Goal: Information Seeking & Learning: Check status

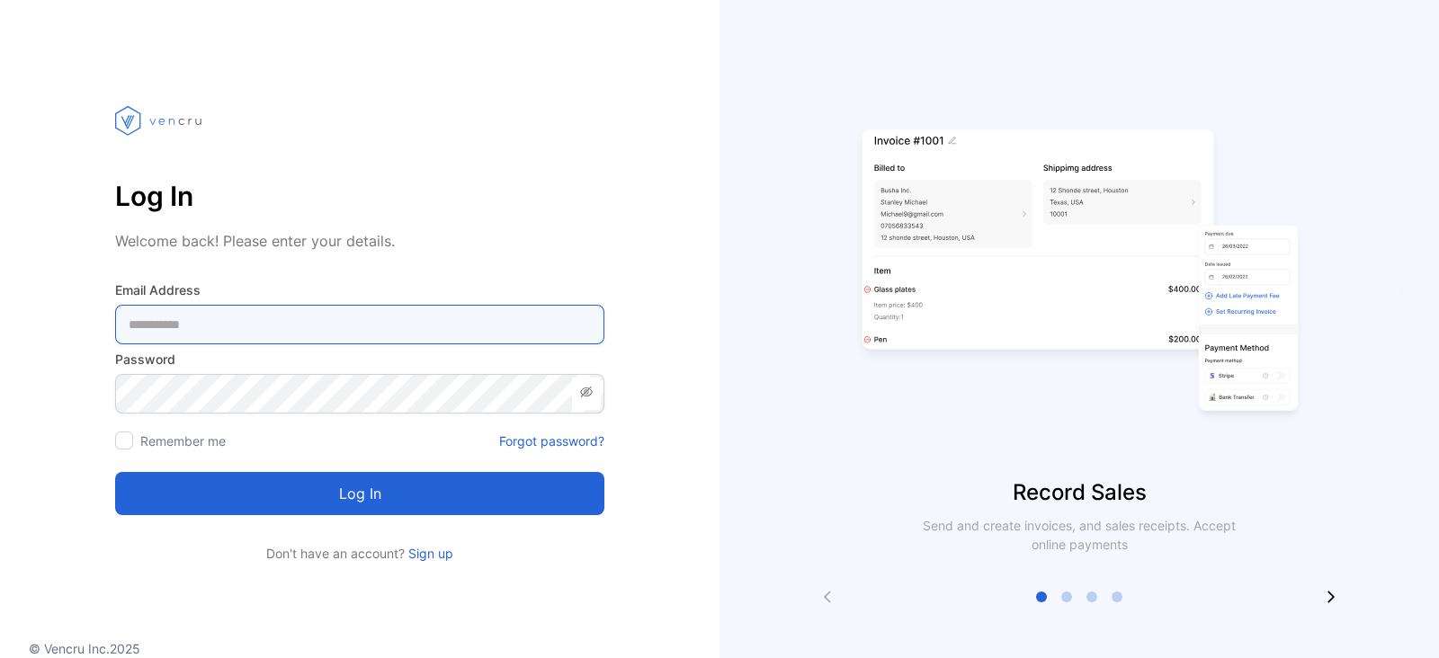
type Address-inputemail "**********"
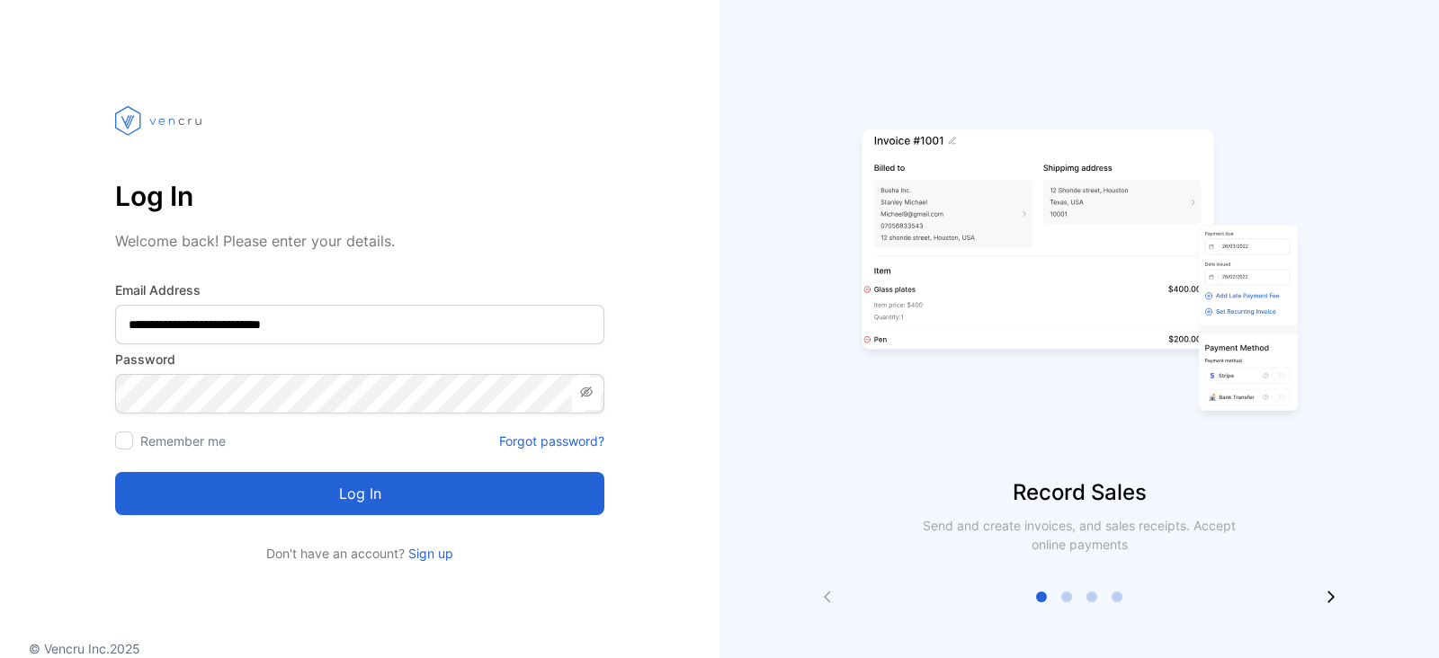
click at [682, 352] on div "**********" at bounding box center [359, 317] width 719 height 491
click at [370, 485] on button "Log in" at bounding box center [359, 493] width 489 height 43
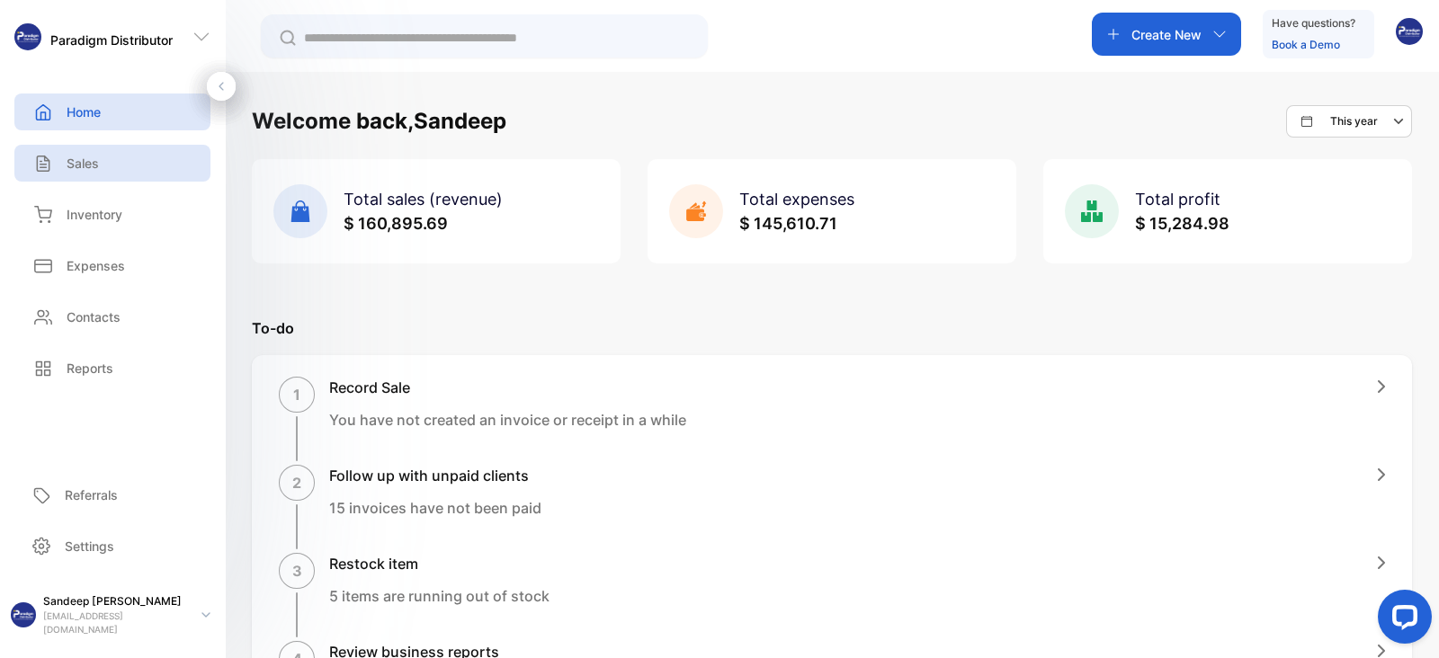
click at [90, 173] on div "Sales" at bounding box center [112, 163] width 196 height 37
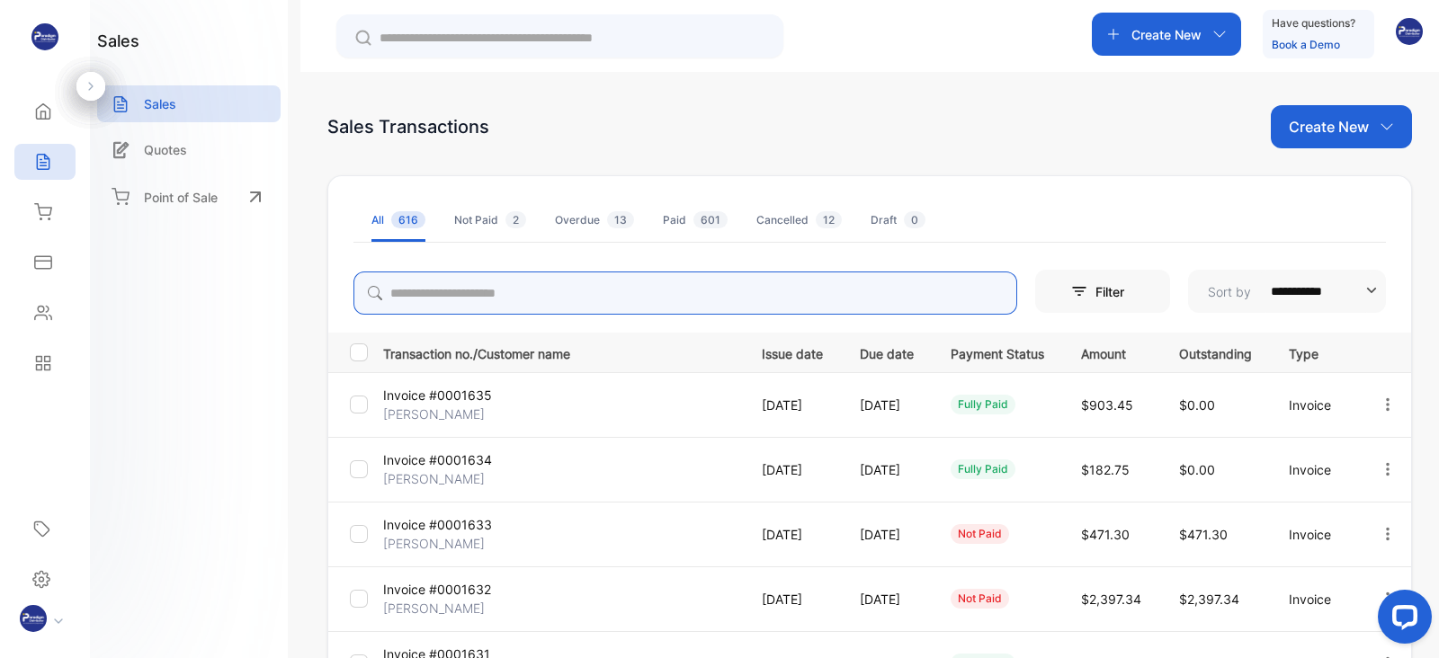
click at [428, 294] on input "search" at bounding box center [685, 293] width 664 height 43
type input "****"
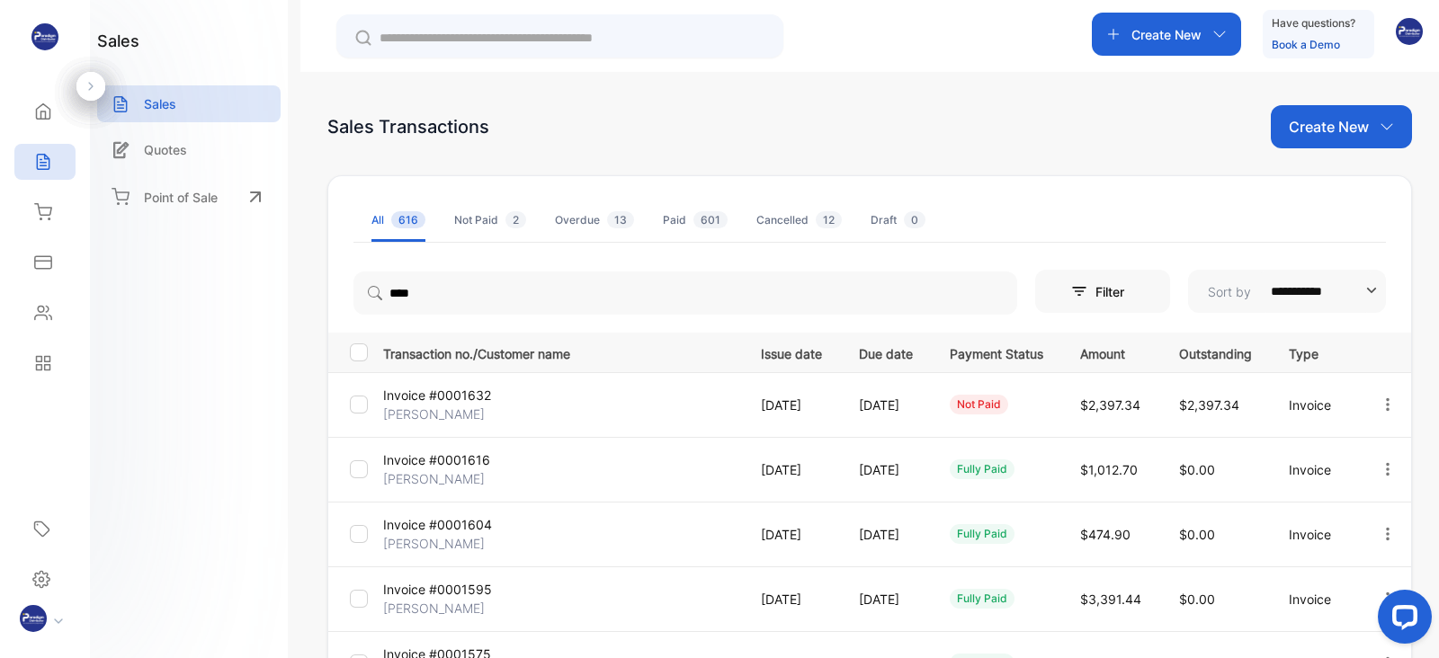
click at [436, 405] on p "[PERSON_NAME]" at bounding box center [442, 414] width 119 height 19
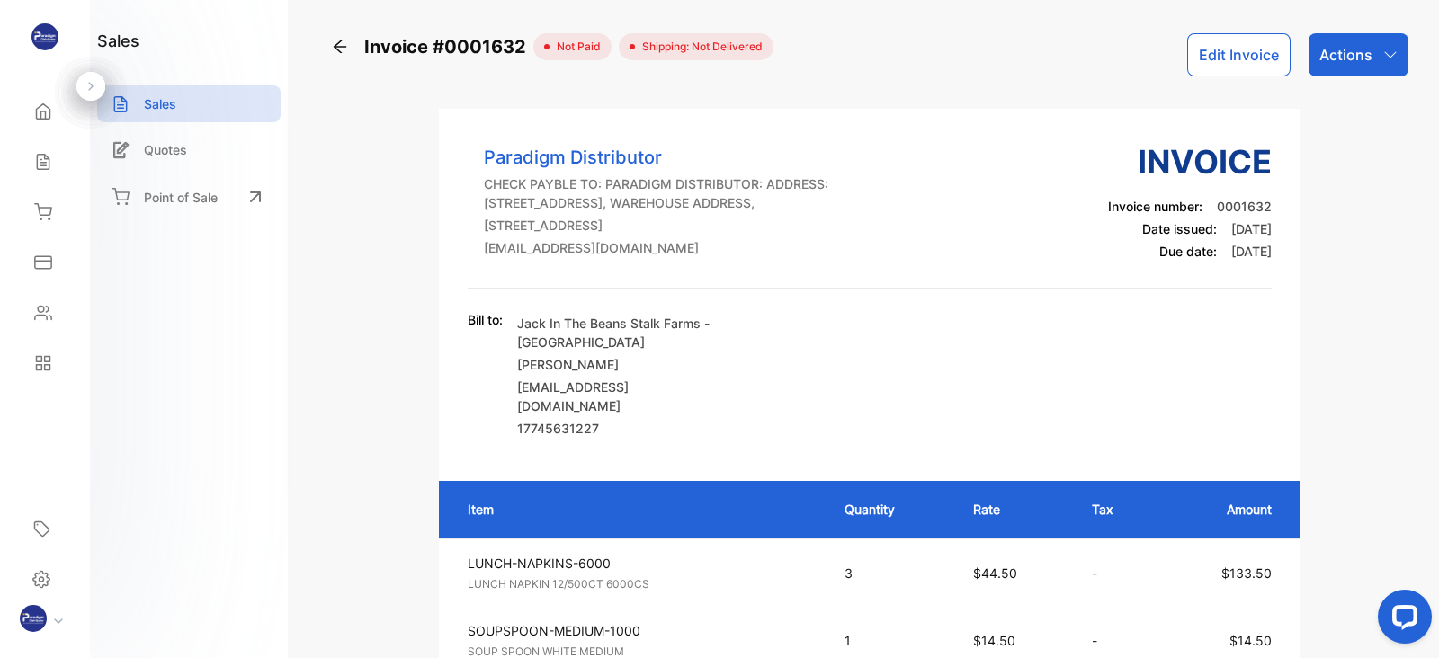
scroll to position [315, 0]
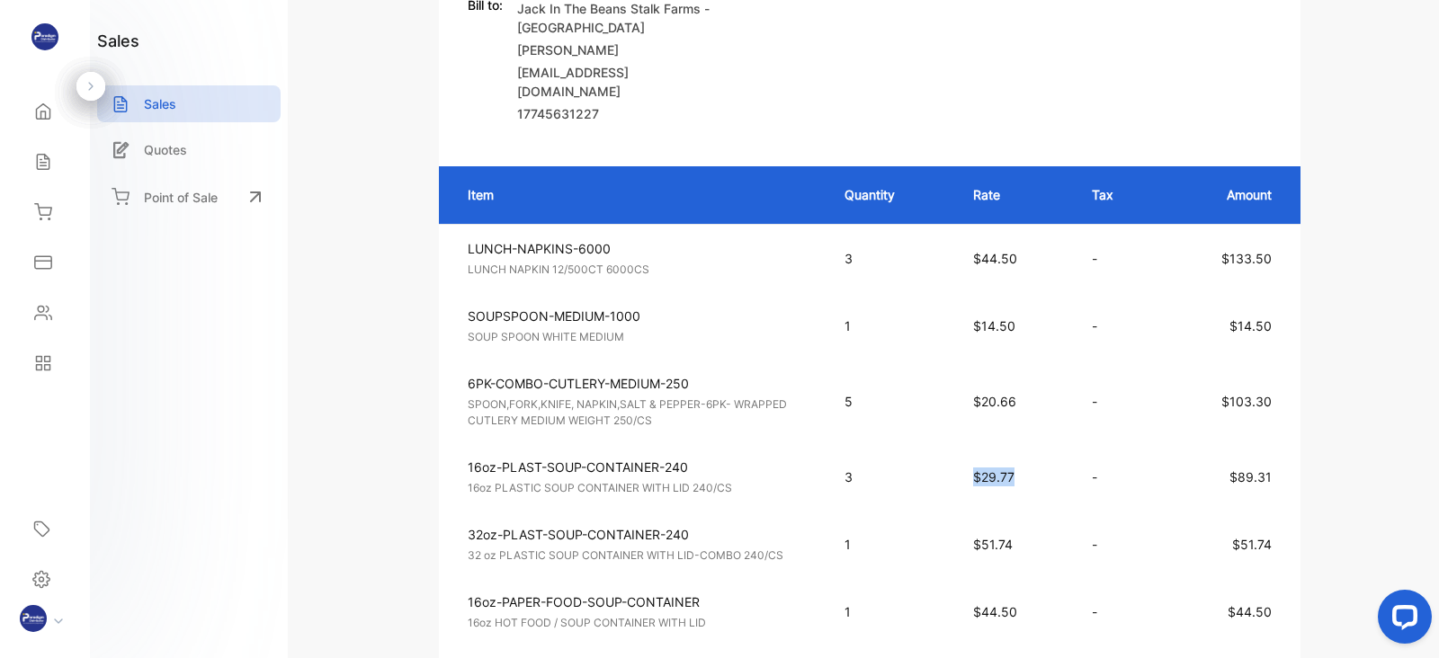
drag, startPoint x: 1016, startPoint y: 489, endPoint x: 959, endPoint y: 492, distance: 56.7
click at [959, 492] on td "$29.77" at bounding box center [1015, 476] width 120 height 67
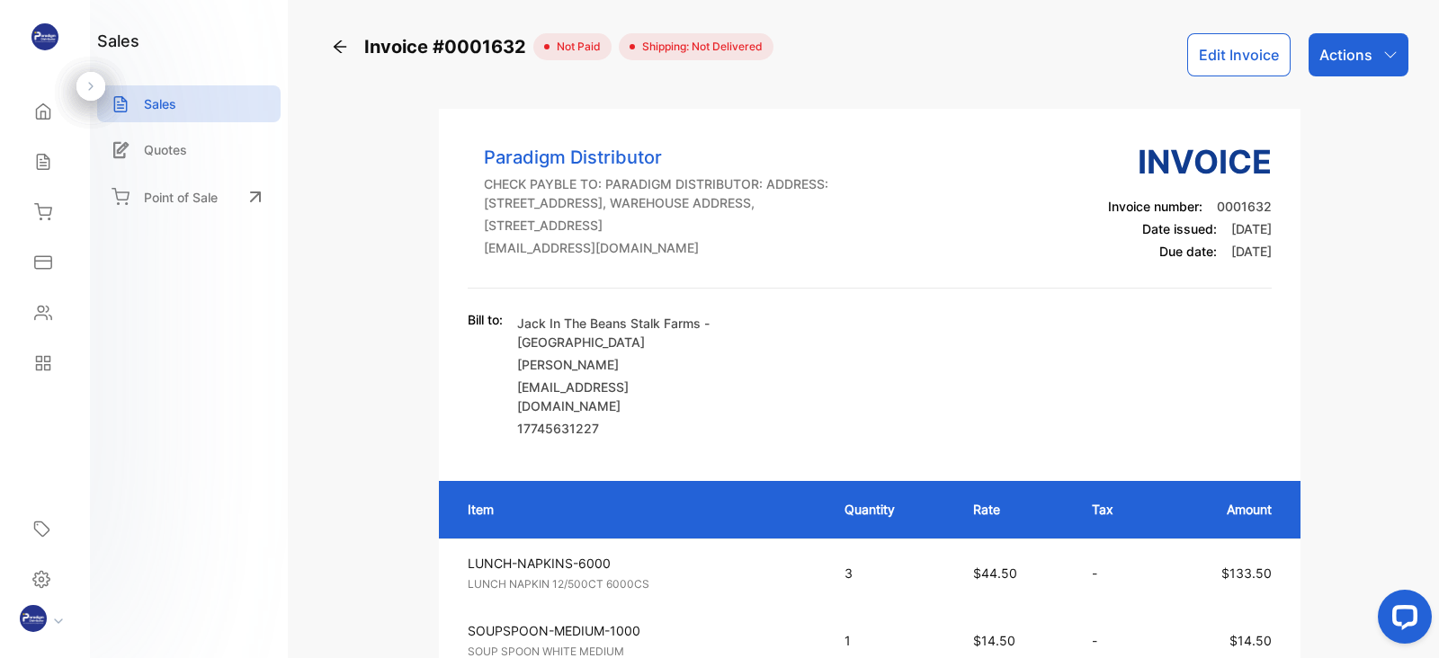
scroll to position [531, 0]
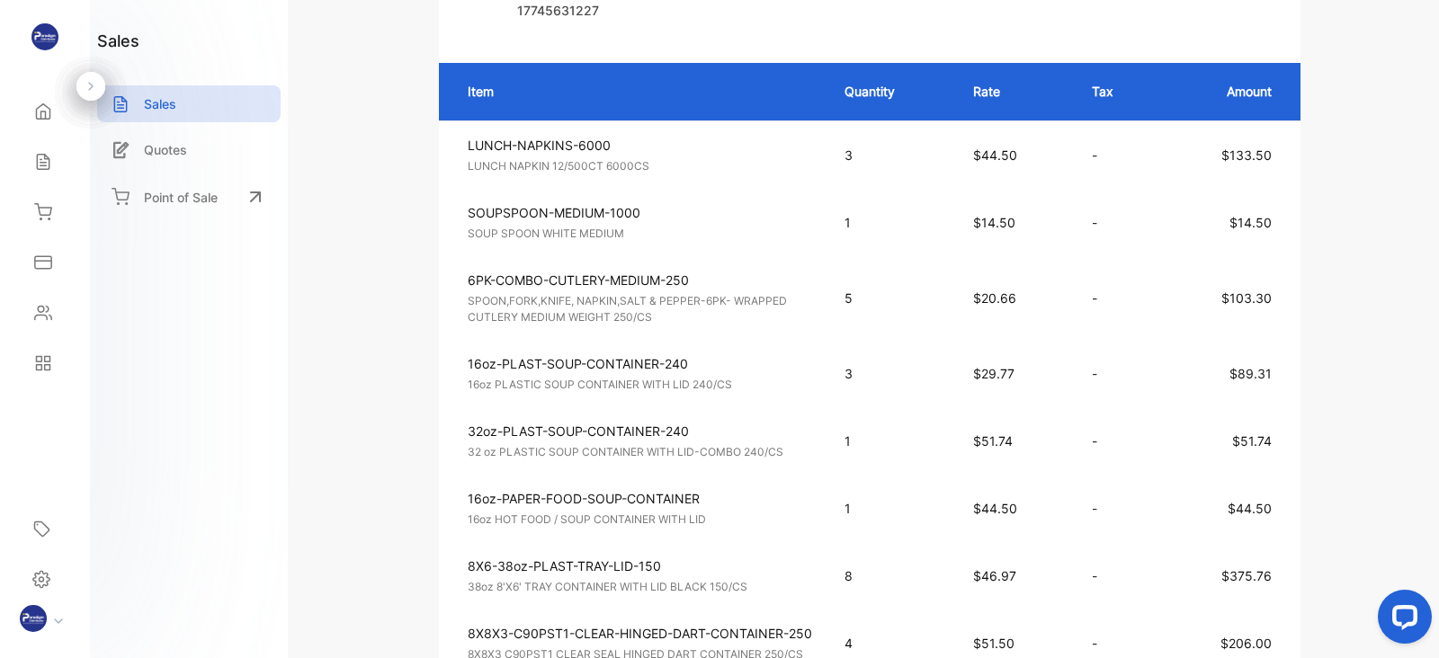
scroll to position [419, 0]
click at [755, 339] on td "6PK-COMBO-CUTLERY-MEDIUM-250 SPOON,FORK,KNIFE, NAPKIN,SALT & PEPPER-6PK- WRAPPE…" at bounding box center [633, 297] width 388 height 84
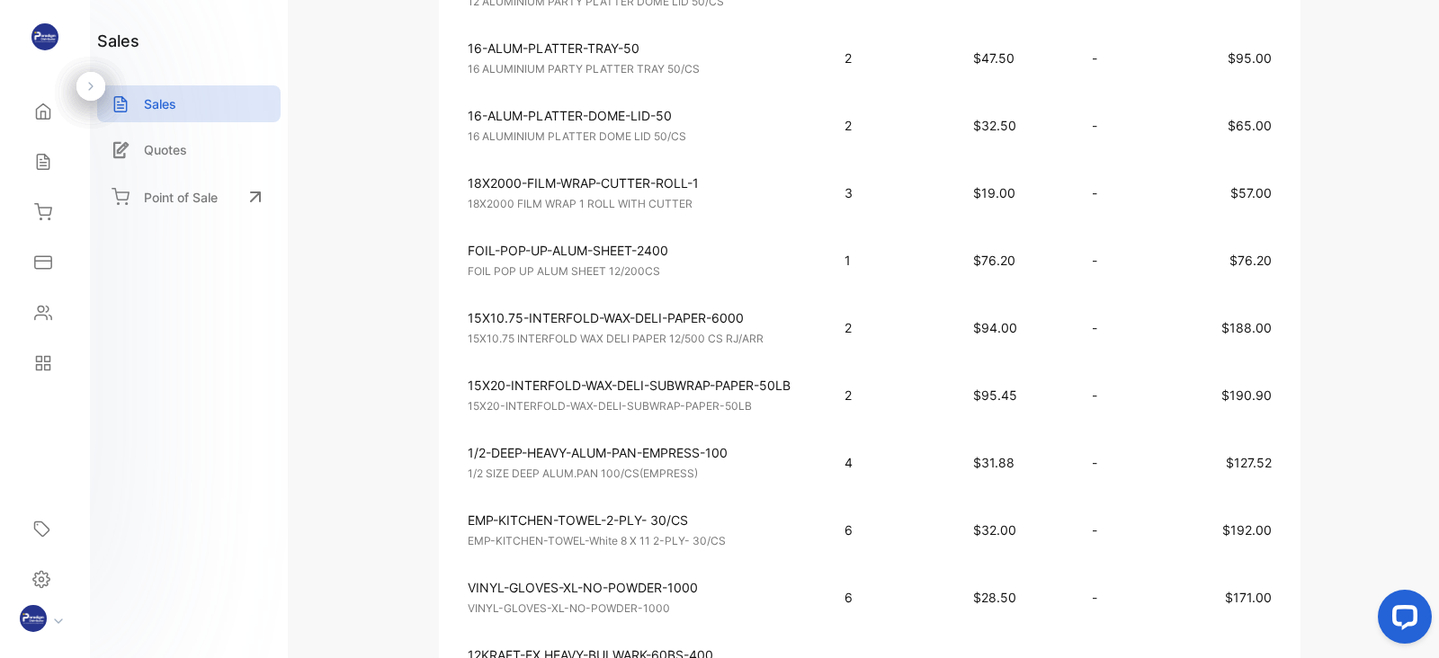
click at [814, 204] on td "18X2000-FILM-WRAP-CUTTER-ROLL-1 18X2000 FILM WRAP 1 ROLL WITH CUTTER Unit price…" at bounding box center [633, 192] width 388 height 67
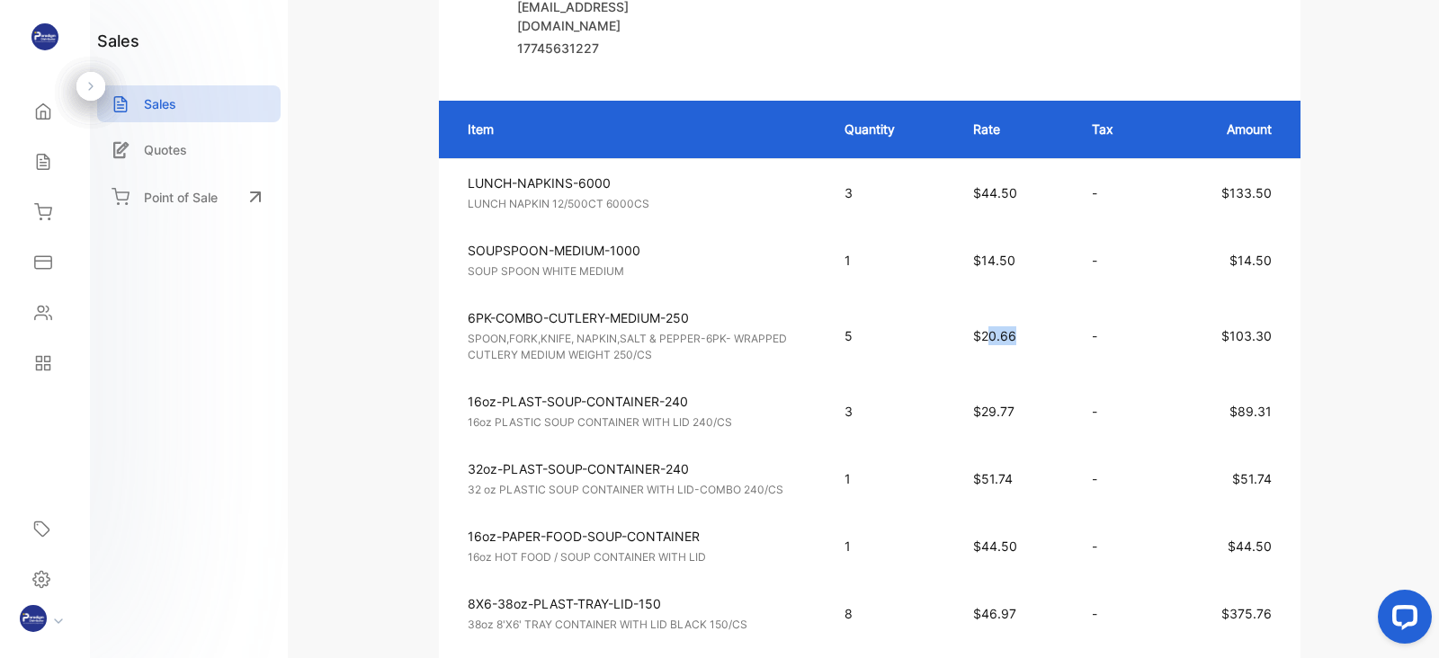
drag, startPoint x: 1019, startPoint y: 346, endPoint x: 985, endPoint y: 350, distance: 33.5
click at [985, 345] on p "$20.66" at bounding box center [1015, 335] width 84 height 19
click at [1029, 345] on p "$20.66" at bounding box center [1015, 335] width 84 height 19
drag, startPoint x: 1012, startPoint y: 351, endPoint x: 982, endPoint y: 350, distance: 30.6
click at [982, 343] on span "$20.66" at bounding box center [994, 335] width 43 height 15
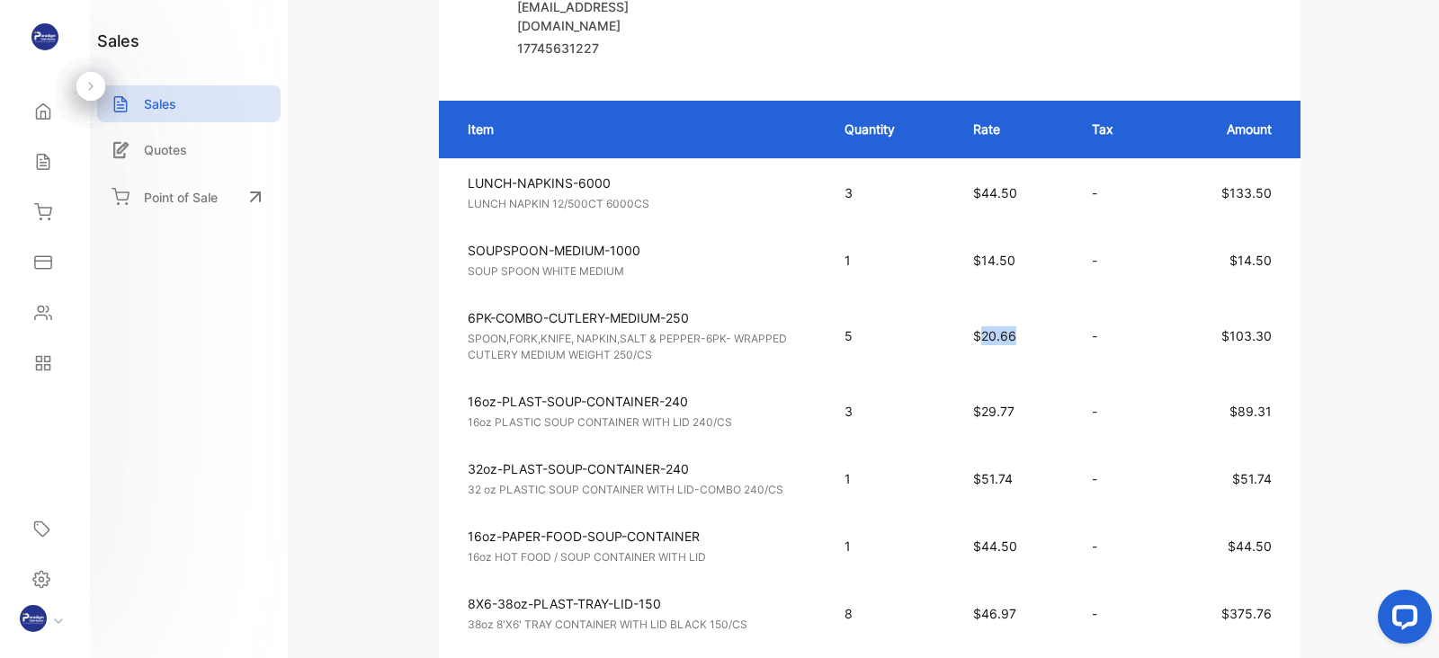
copy span "20.66"
click at [759, 411] on p "16oz-PLAST-SOUP-CONTAINER-240" at bounding box center [640, 401] width 344 height 19
click at [1189, 294] on td "$14.50" at bounding box center [1230, 260] width 140 height 67
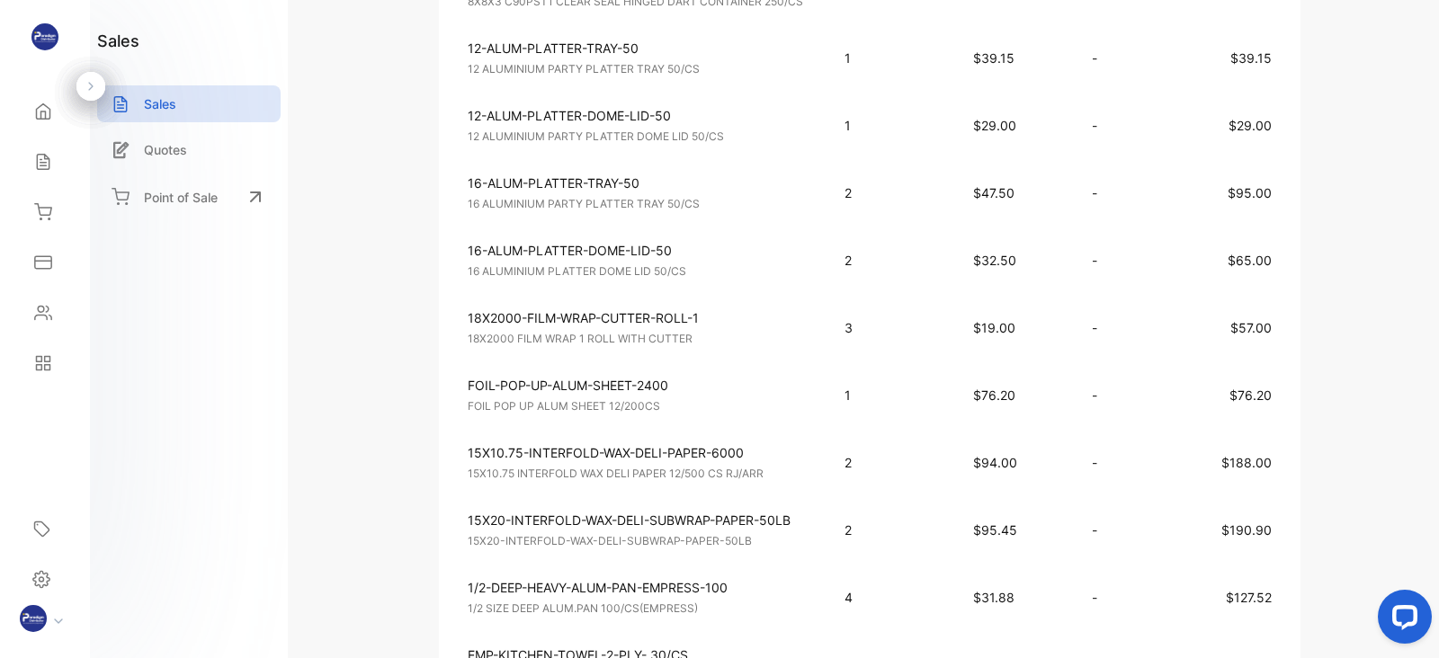
click at [740, 361] on td "18X2000-FILM-WRAP-CUTTER-ROLL-1 18X2000 FILM WRAP 1 ROLL WITH CUTTER Unit price…" at bounding box center [633, 327] width 388 height 67
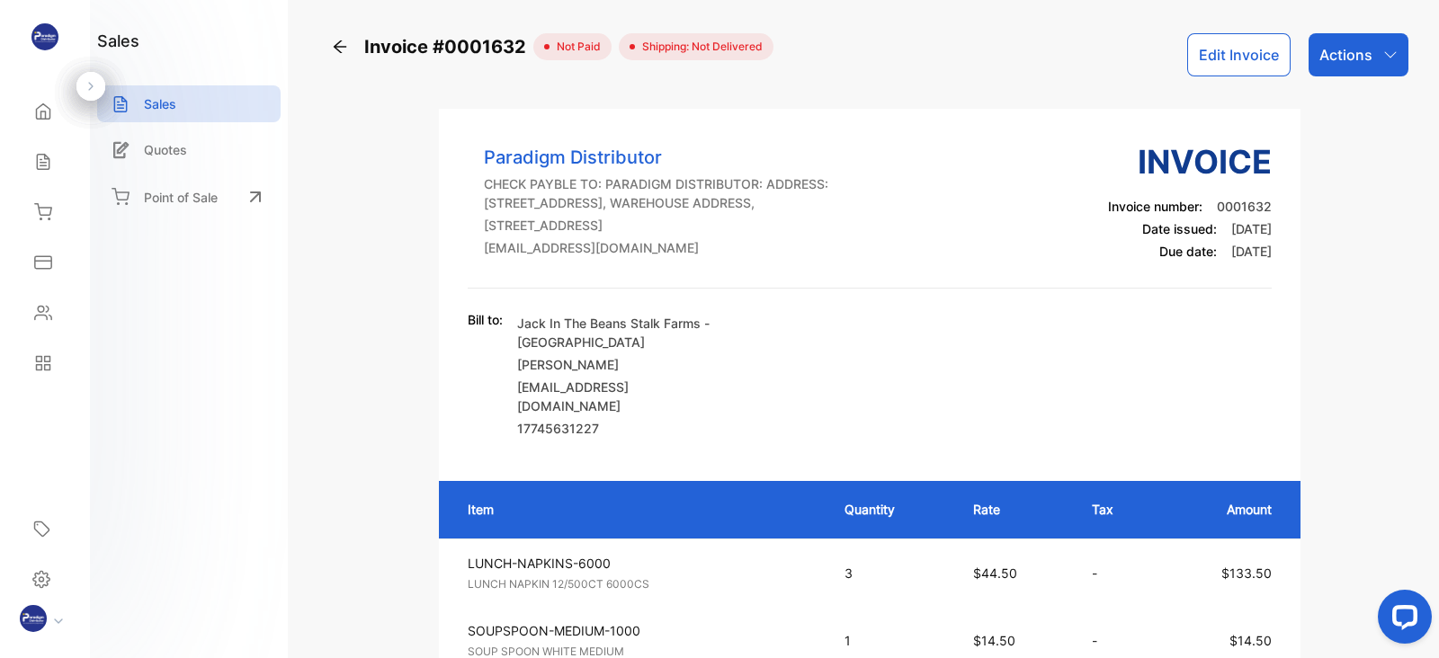
scroll to position [666, 0]
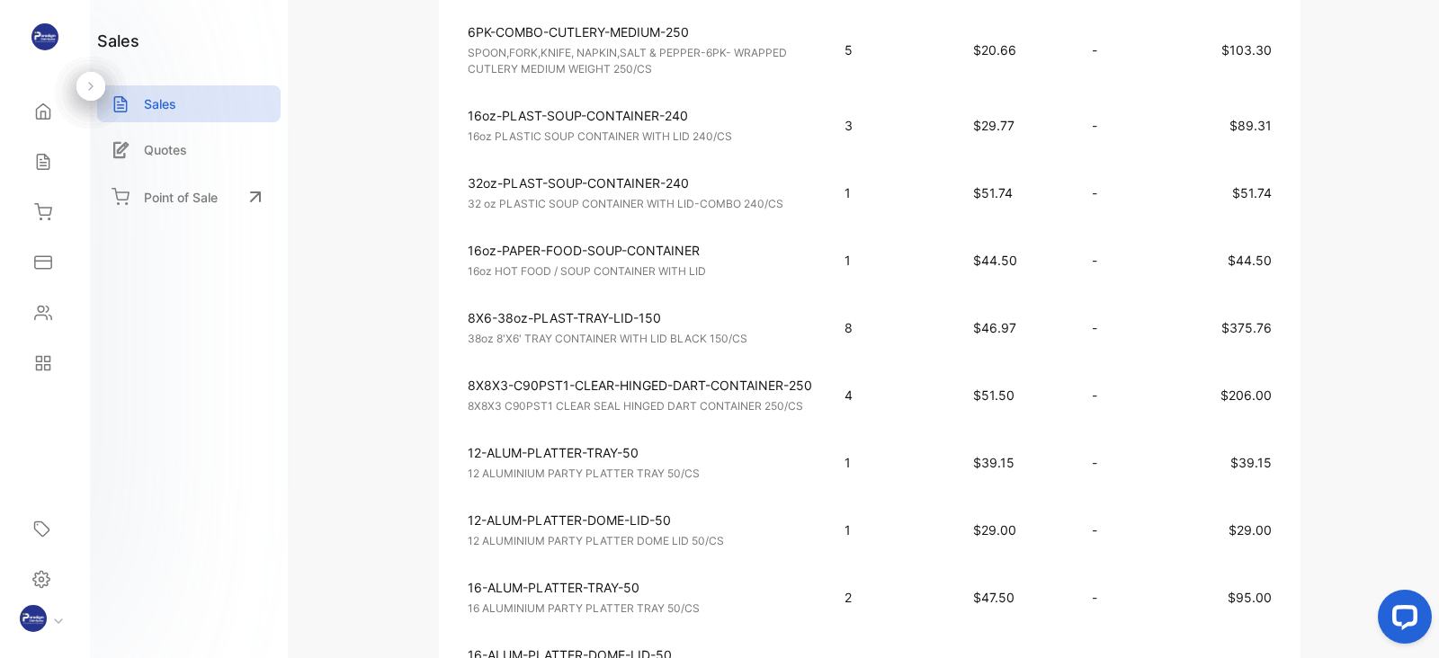
click at [773, 321] on p "8X6-38oz-PLAST-TRAY-LID-150" at bounding box center [640, 317] width 344 height 19
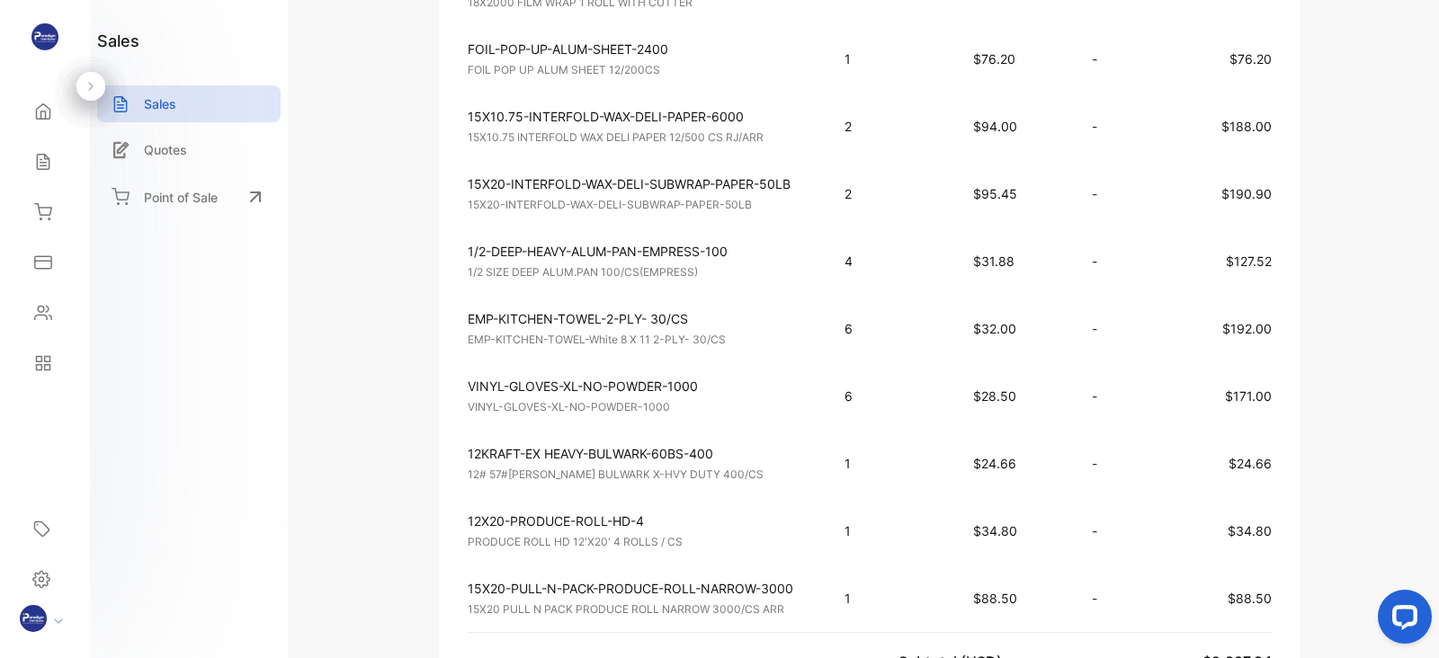
click at [764, 295] on td "1/2-DEEP-HEAVY-ALUM-PAN-EMPRESS-100 1/2 SIZE DEEP ALUM.PAN 100/CS(EMPRESS) Unit…" at bounding box center [633, 260] width 388 height 67
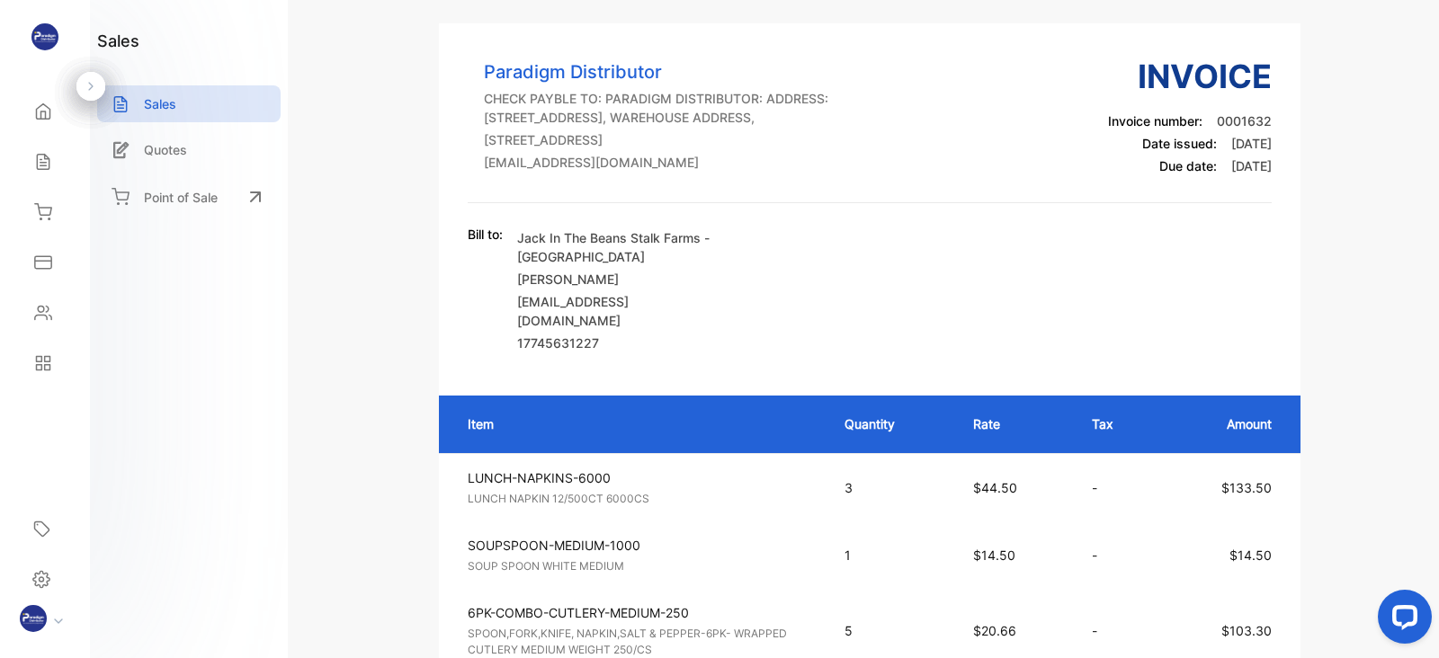
scroll to position [0, 0]
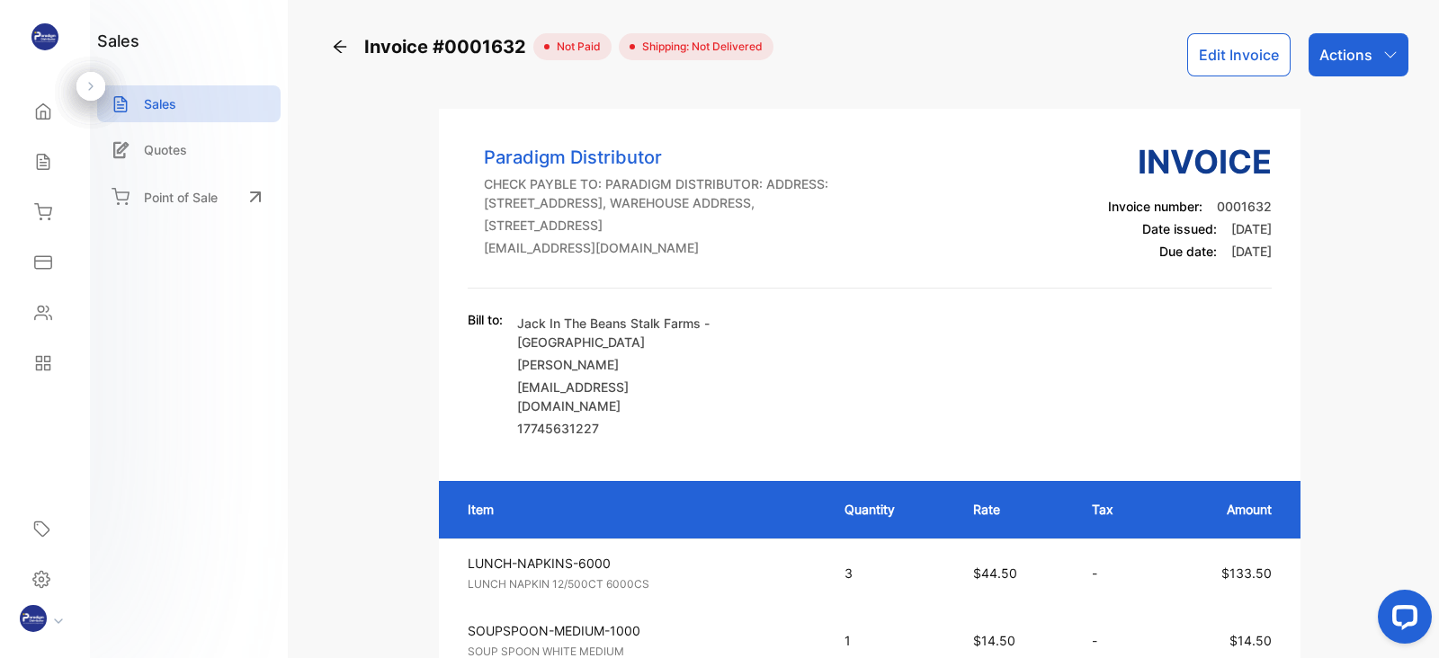
click at [343, 49] on icon at bounding box center [340, 47] width 18 height 18
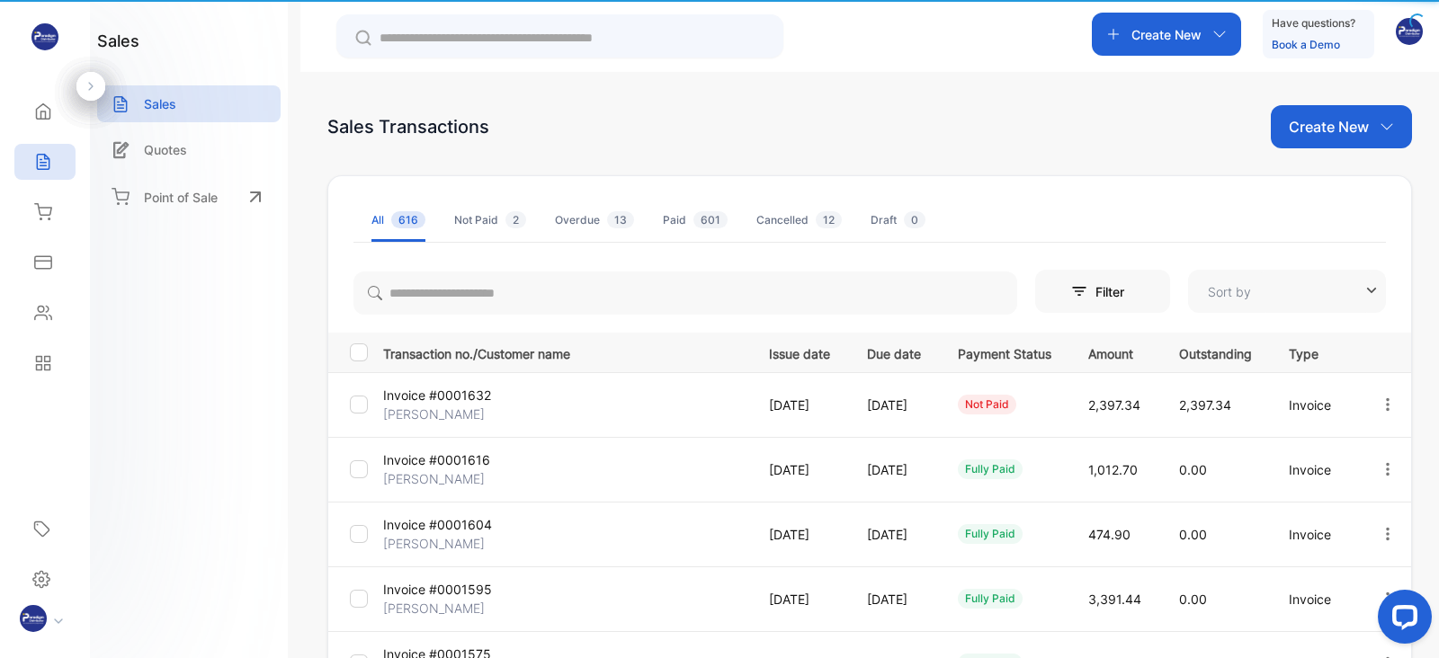
type input "**********"
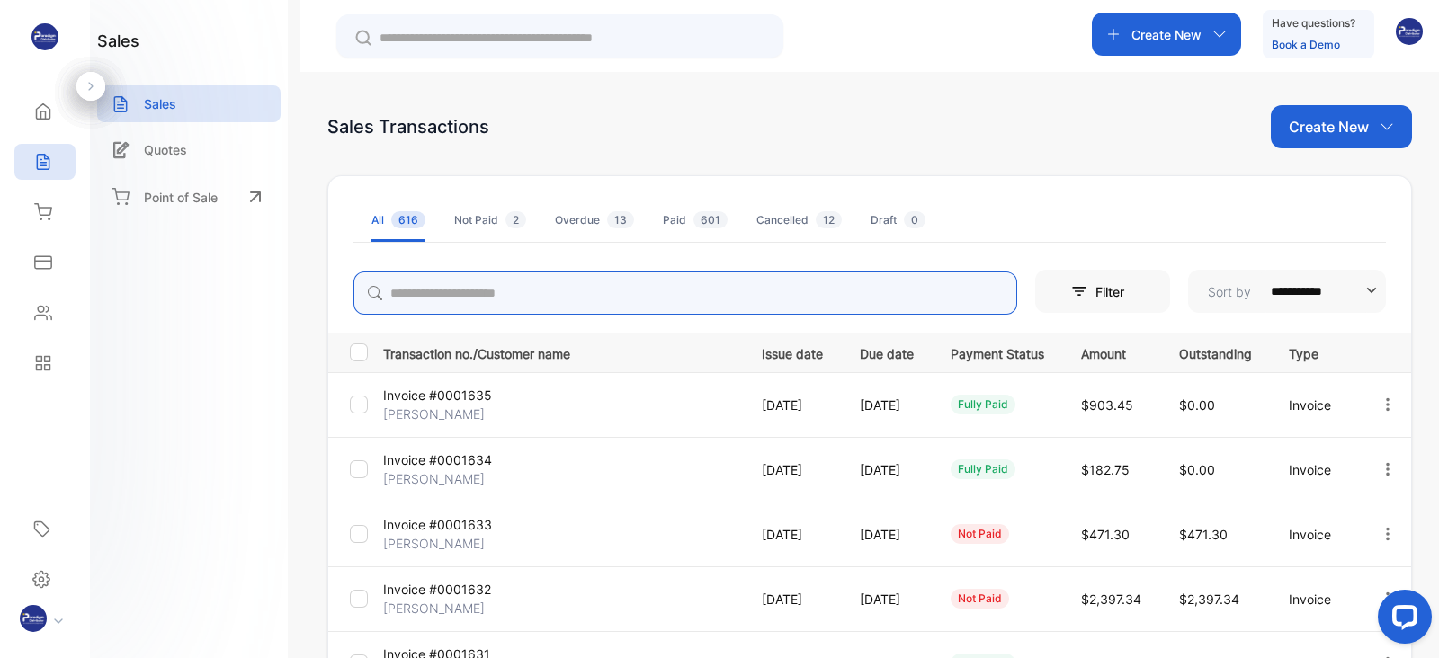
click at [517, 291] on input "search" at bounding box center [685, 293] width 664 height 43
type input "****"
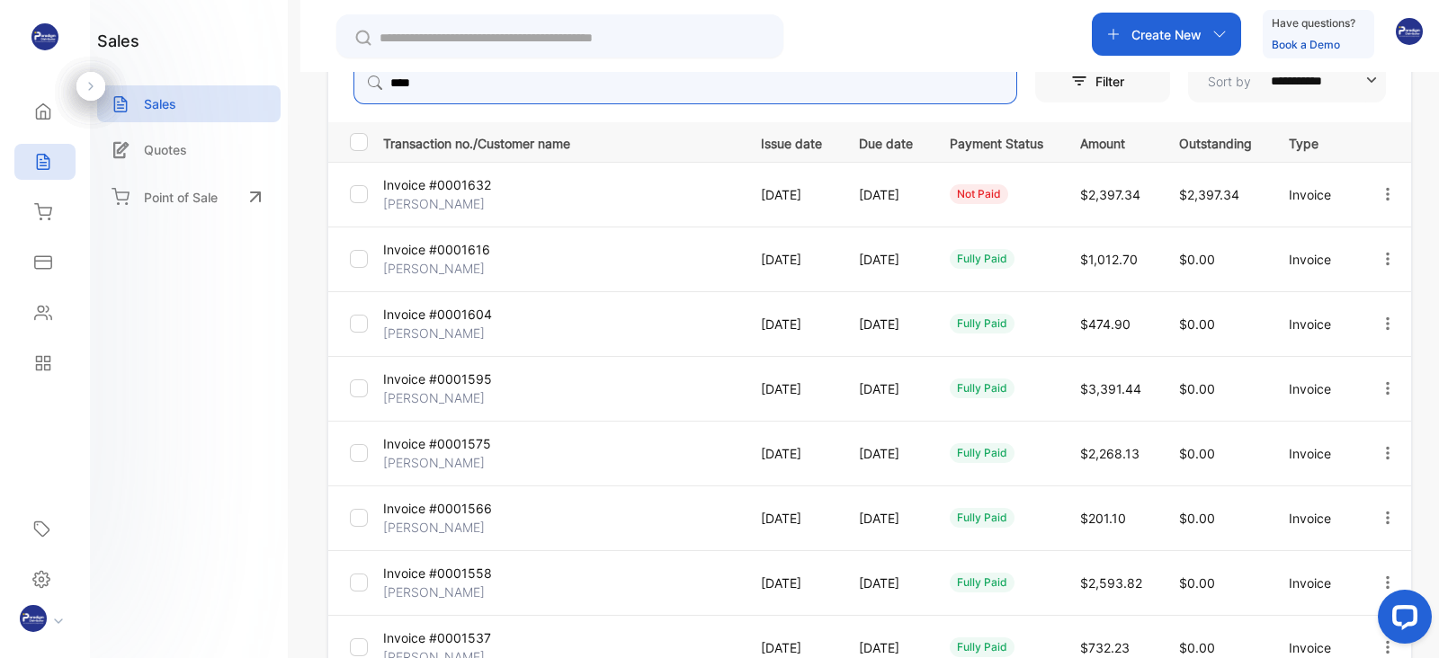
scroll to position [217, 0]
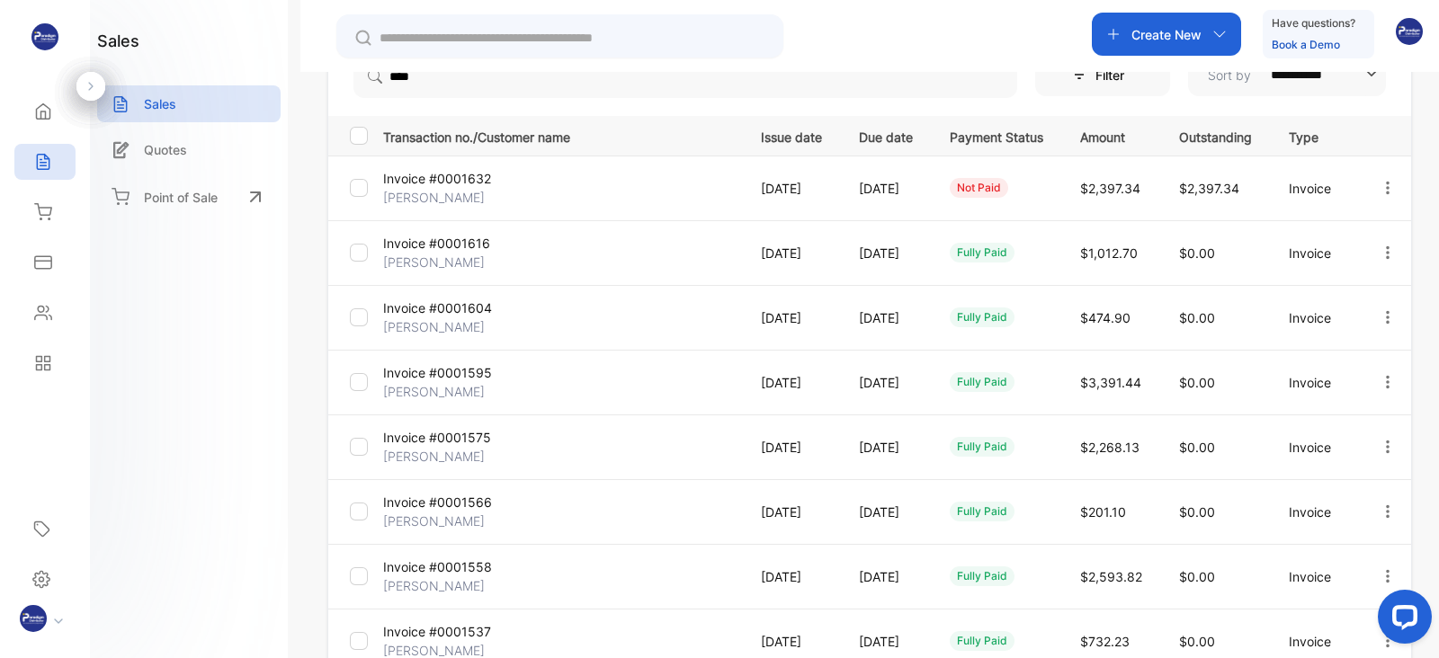
click at [457, 382] on p "[PERSON_NAME]" at bounding box center [442, 391] width 119 height 19
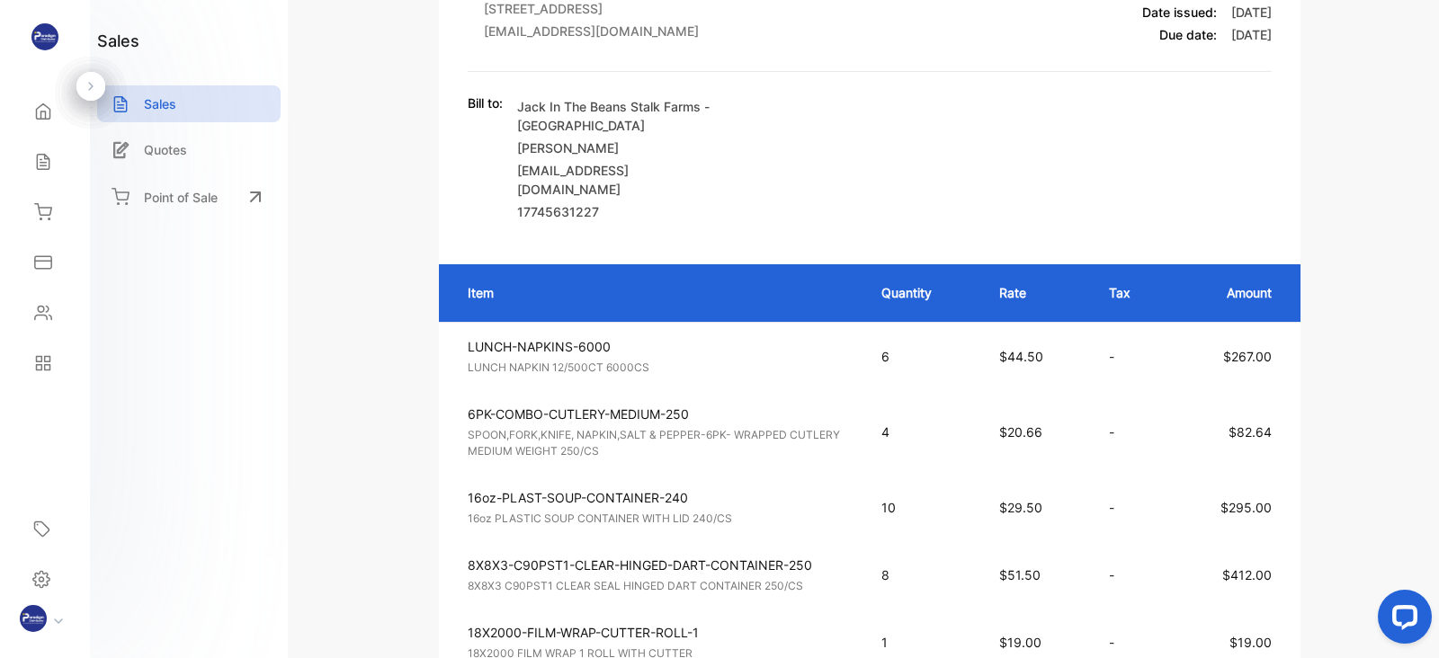
scroll to position [869, 0]
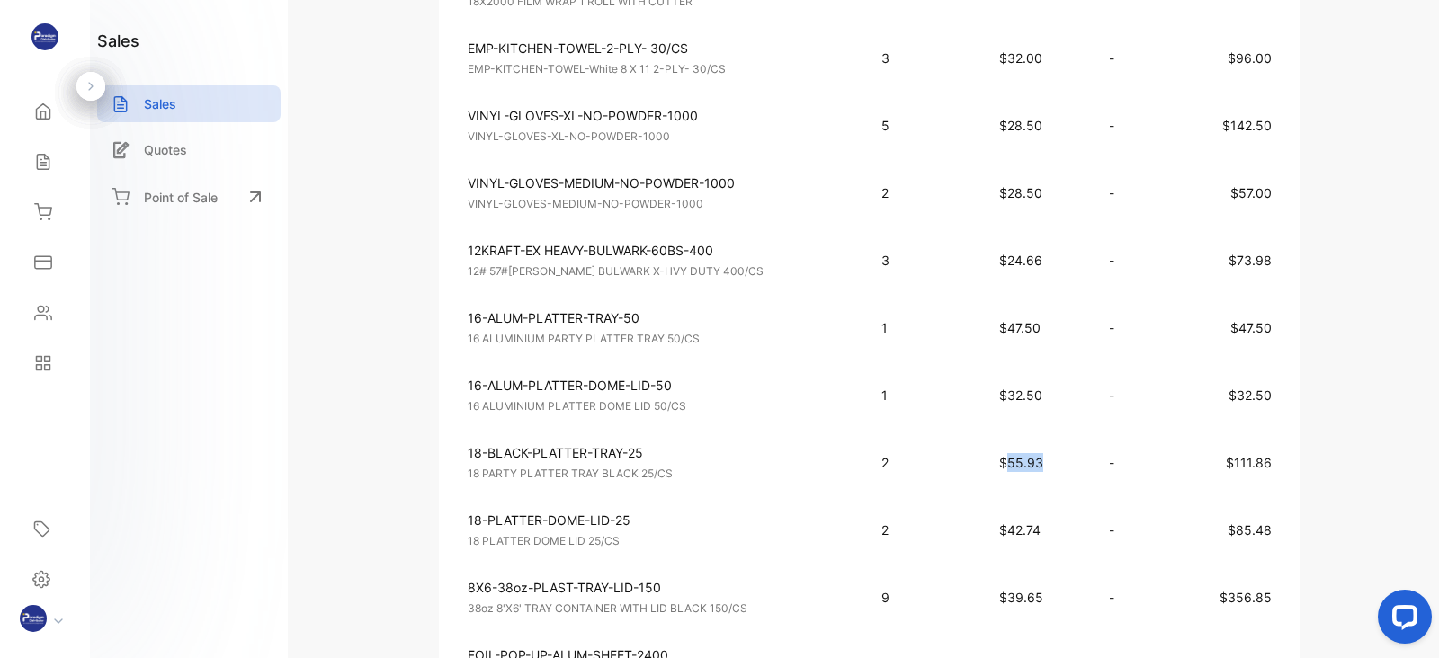
drag, startPoint x: 1056, startPoint y: 472, endPoint x: 1007, endPoint y: 472, distance: 49.5
click at [1007, 472] on p "$55.93" at bounding box center [1036, 462] width 74 height 19
copy span "55.93"
click at [1059, 539] on p "$42.74" at bounding box center [1036, 530] width 74 height 19
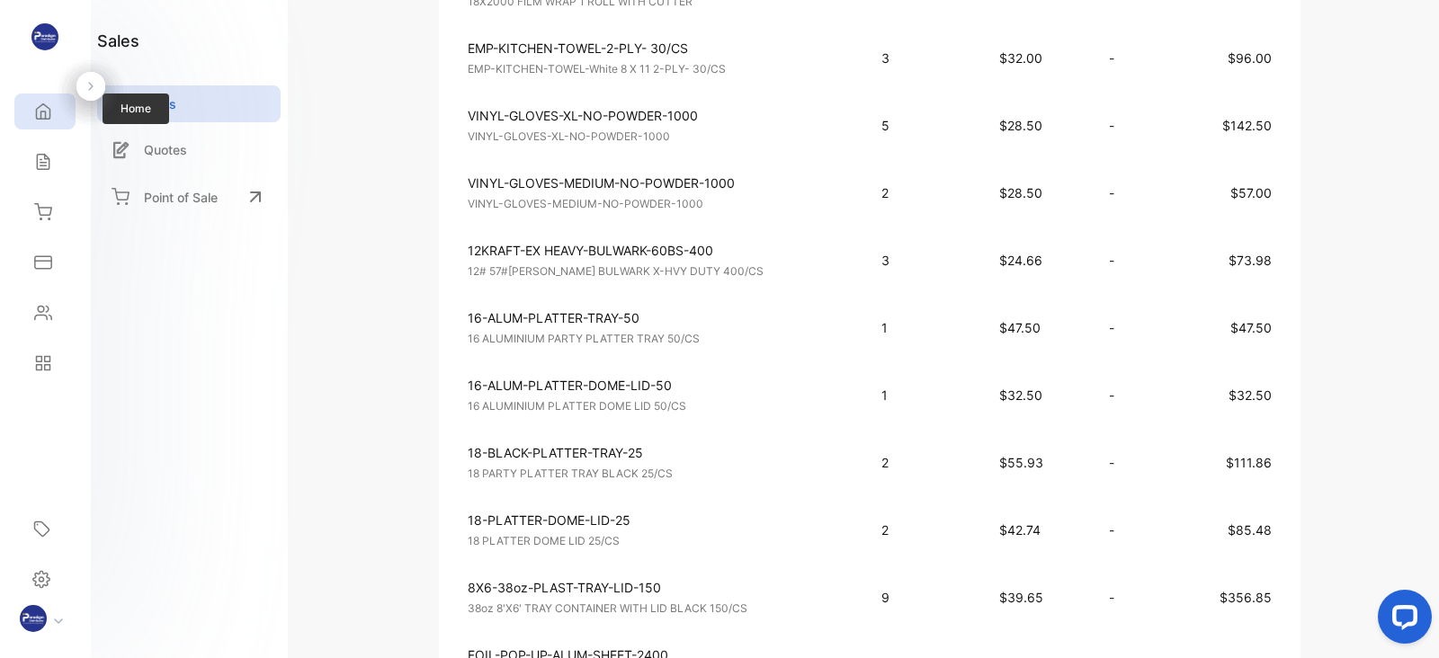
click at [40, 109] on icon at bounding box center [43, 112] width 18 height 18
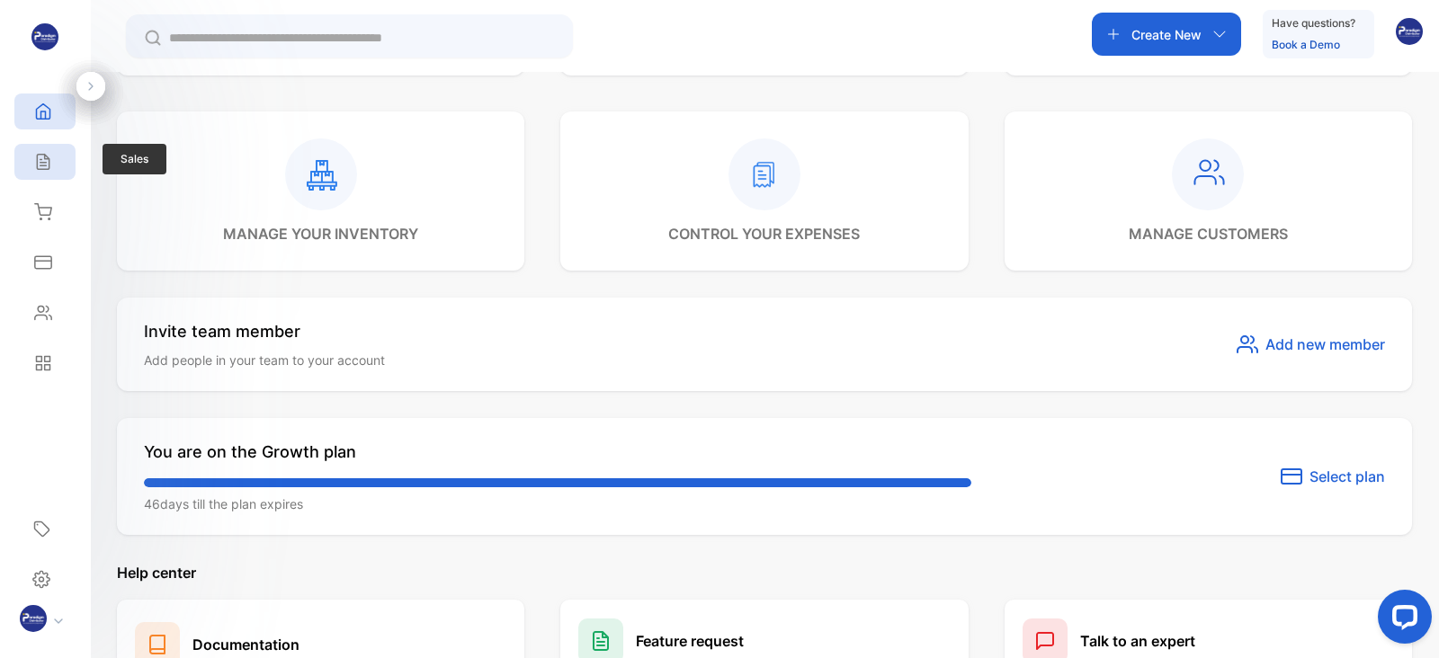
click at [43, 159] on icon at bounding box center [43, 162] width 18 height 18
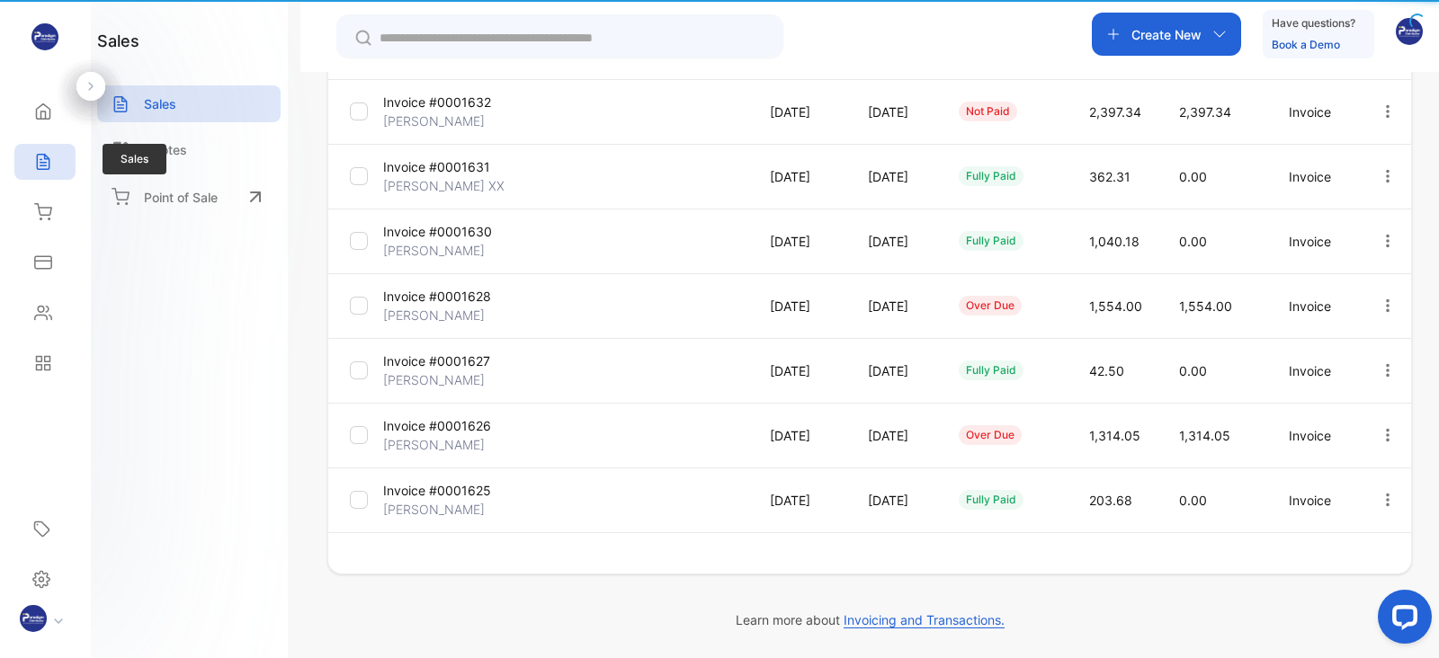
type input "**********"
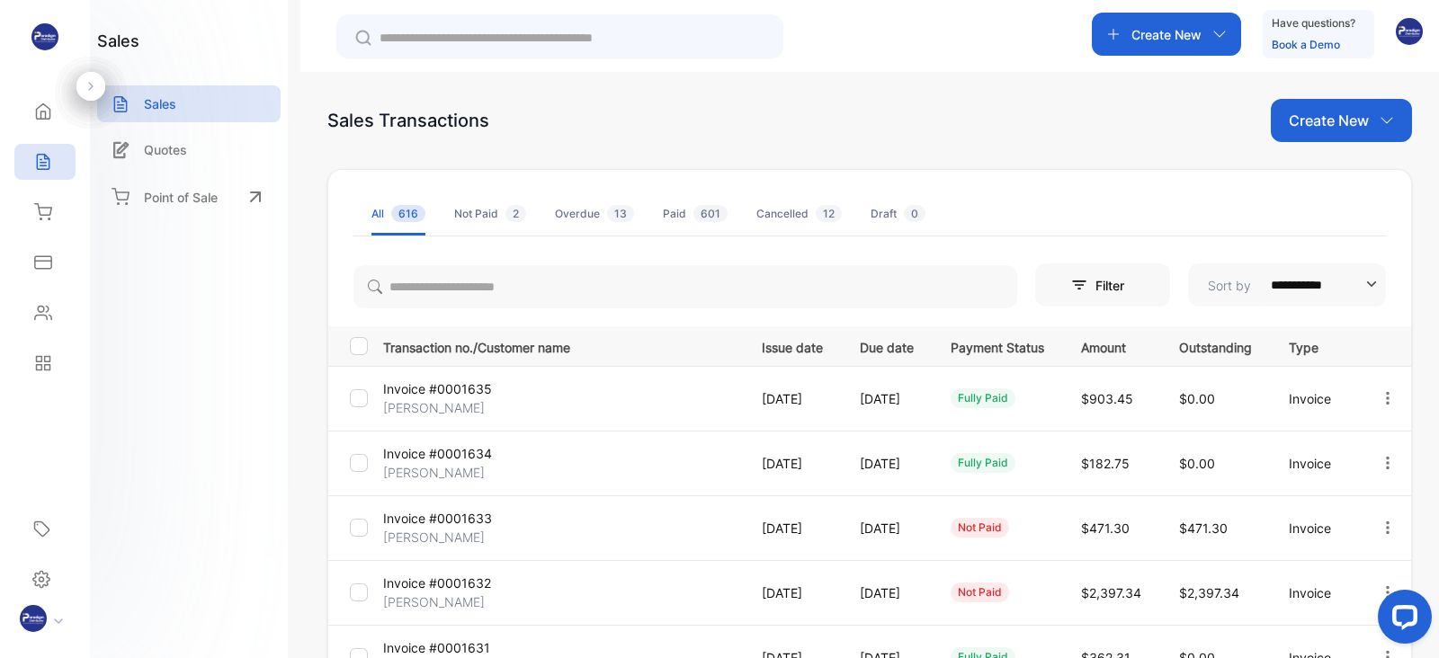
scroll to position [4, 0]
click at [962, 125] on div "Sales Transactions Create New" at bounding box center [869, 122] width 1084 height 43
click at [1059, 134] on div "Sales Transactions Create New" at bounding box center [869, 122] width 1084 height 43
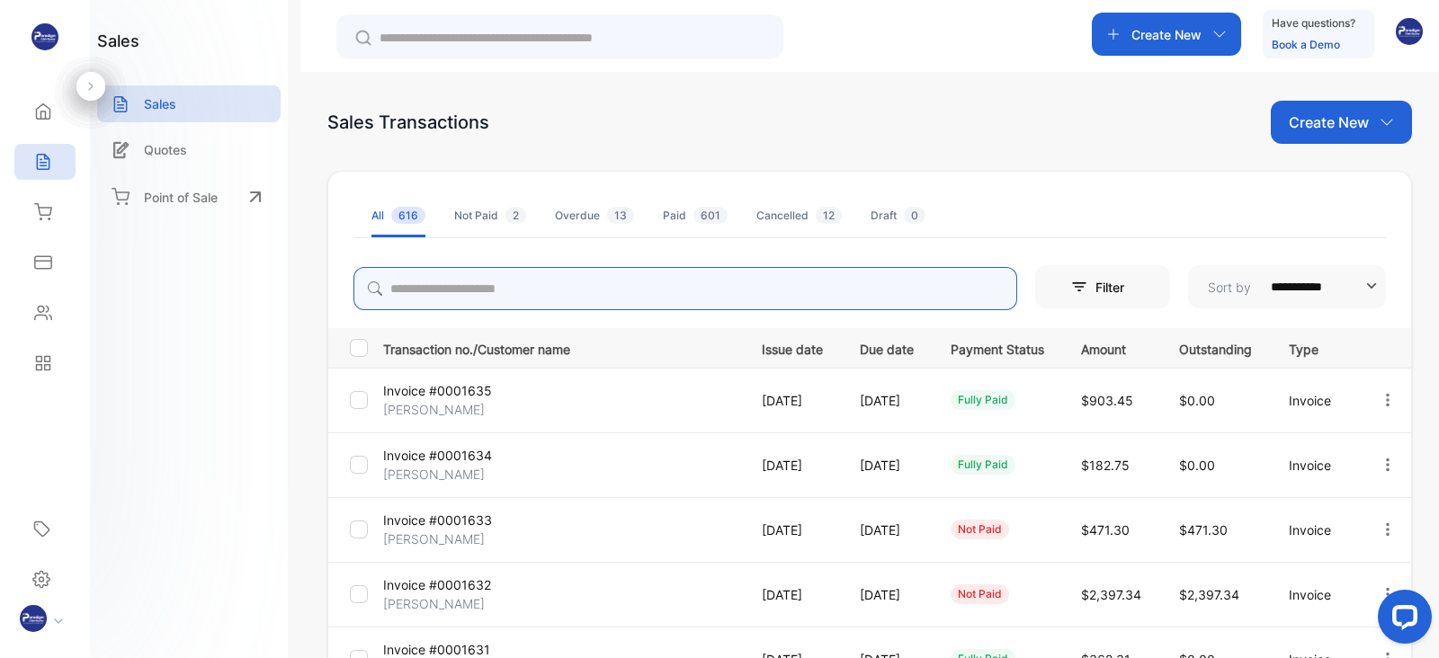
click at [511, 281] on input "search" at bounding box center [685, 288] width 664 height 43
type input "*****"
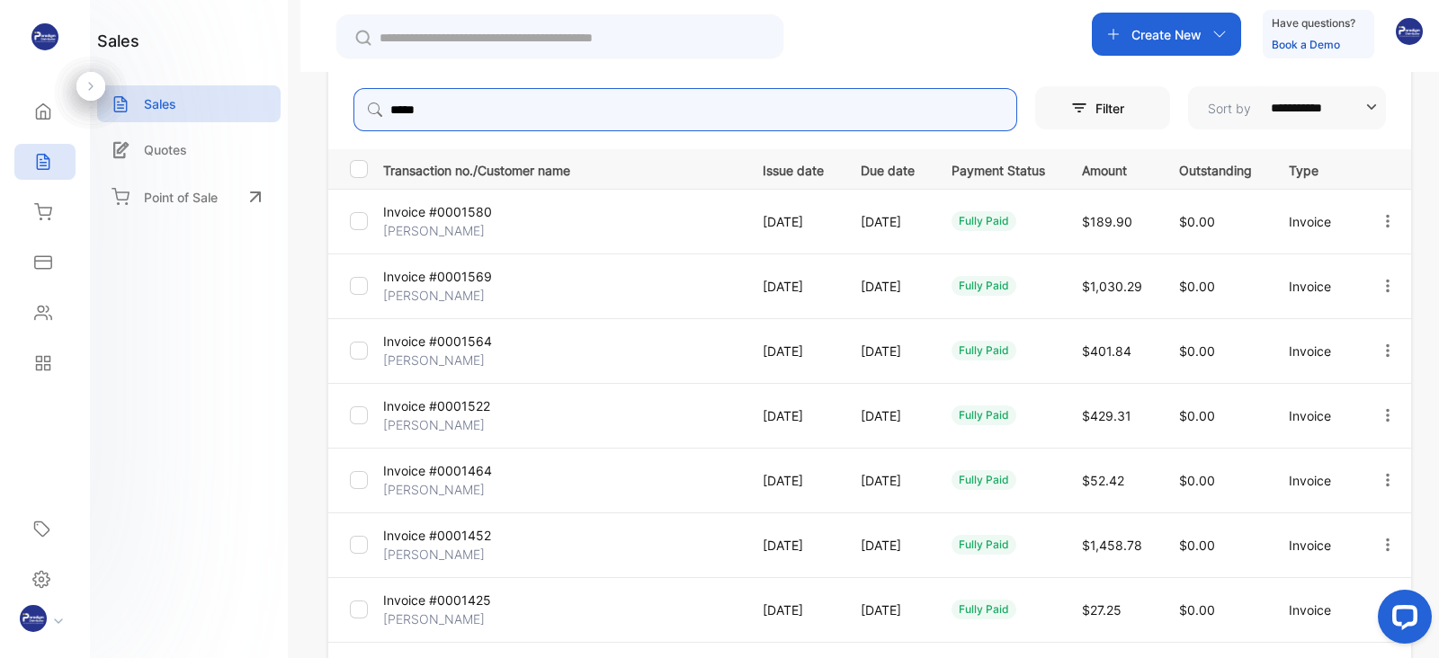
scroll to position [209, 0]
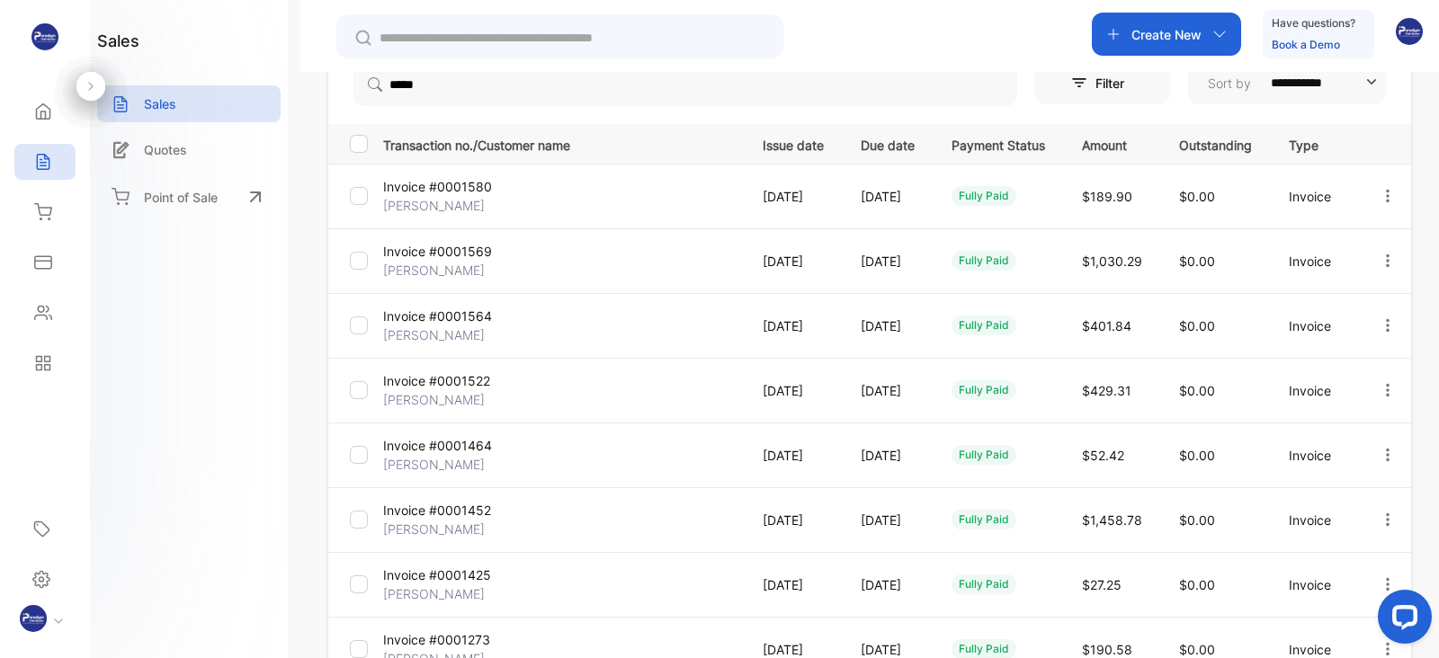
click at [407, 261] on p "[PERSON_NAME]" at bounding box center [442, 270] width 119 height 19
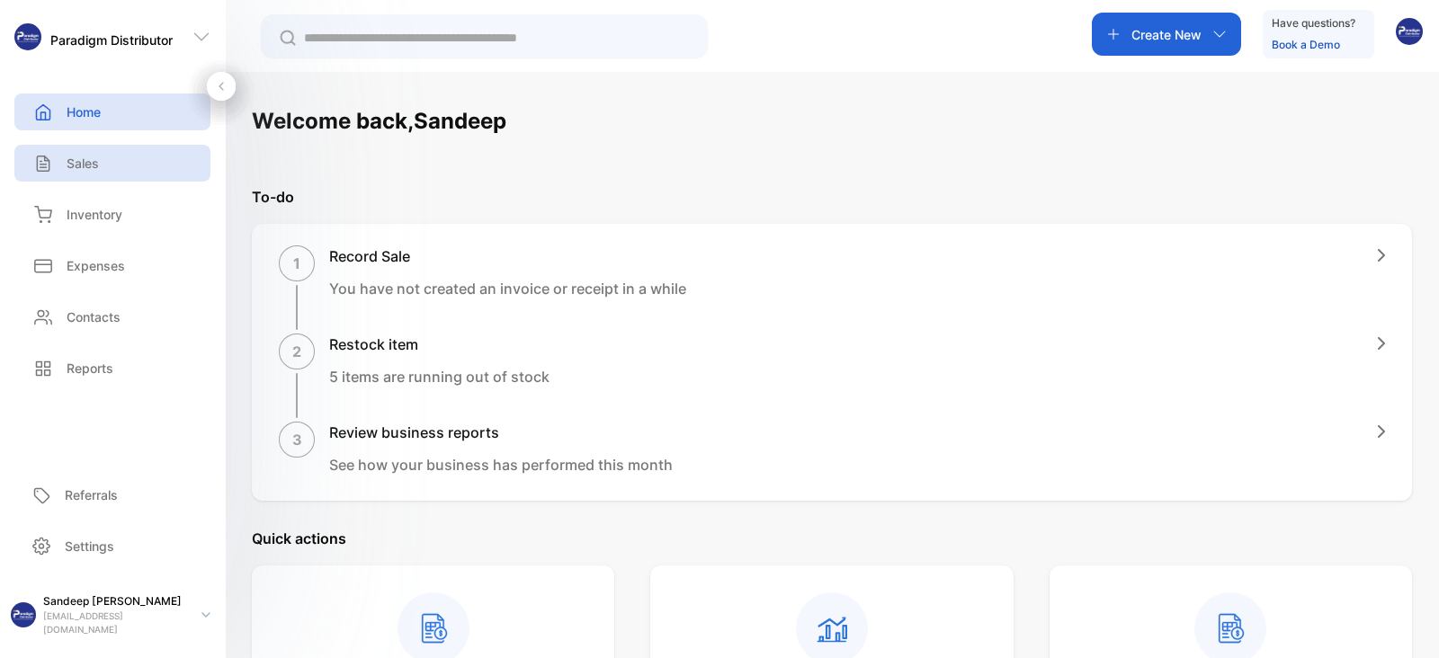
click at [80, 166] on p "Sales" at bounding box center [83, 163] width 32 height 19
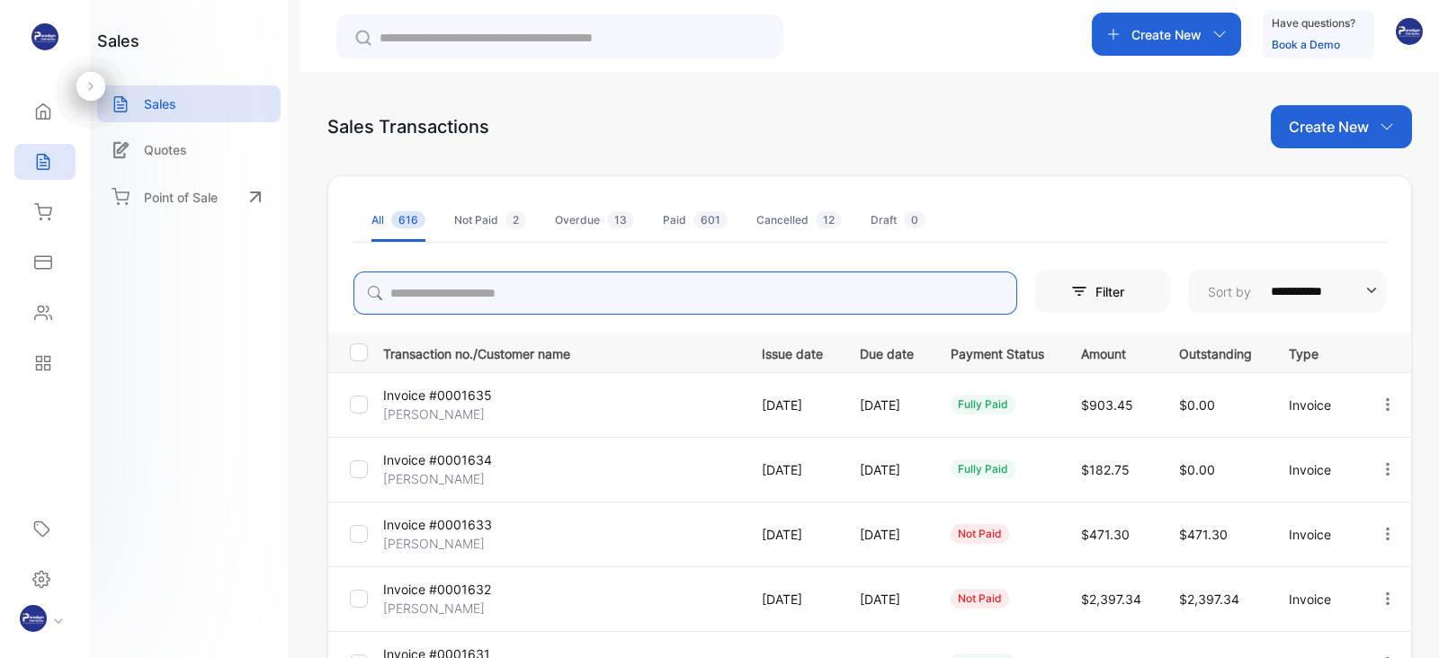
click at [645, 282] on input "search" at bounding box center [685, 293] width 664 height 43
type input "****"
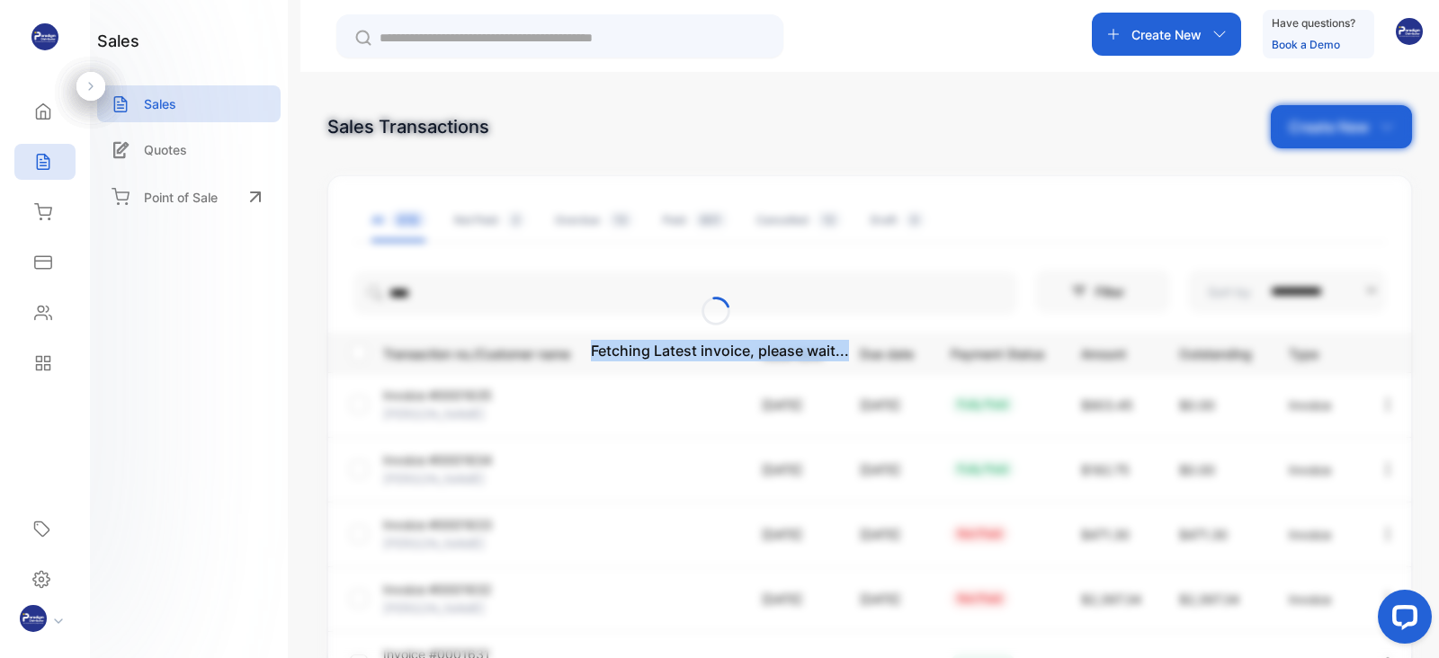
drag, startPoint x: 1437, startPoint y: 183, endPoint x: 1438, endPoint y: 352, distance: 169.0
click at [1438, 352] on div "Fetching Latest invoice, please wait..." at bounding box center [719, 329] width 1439 height 658
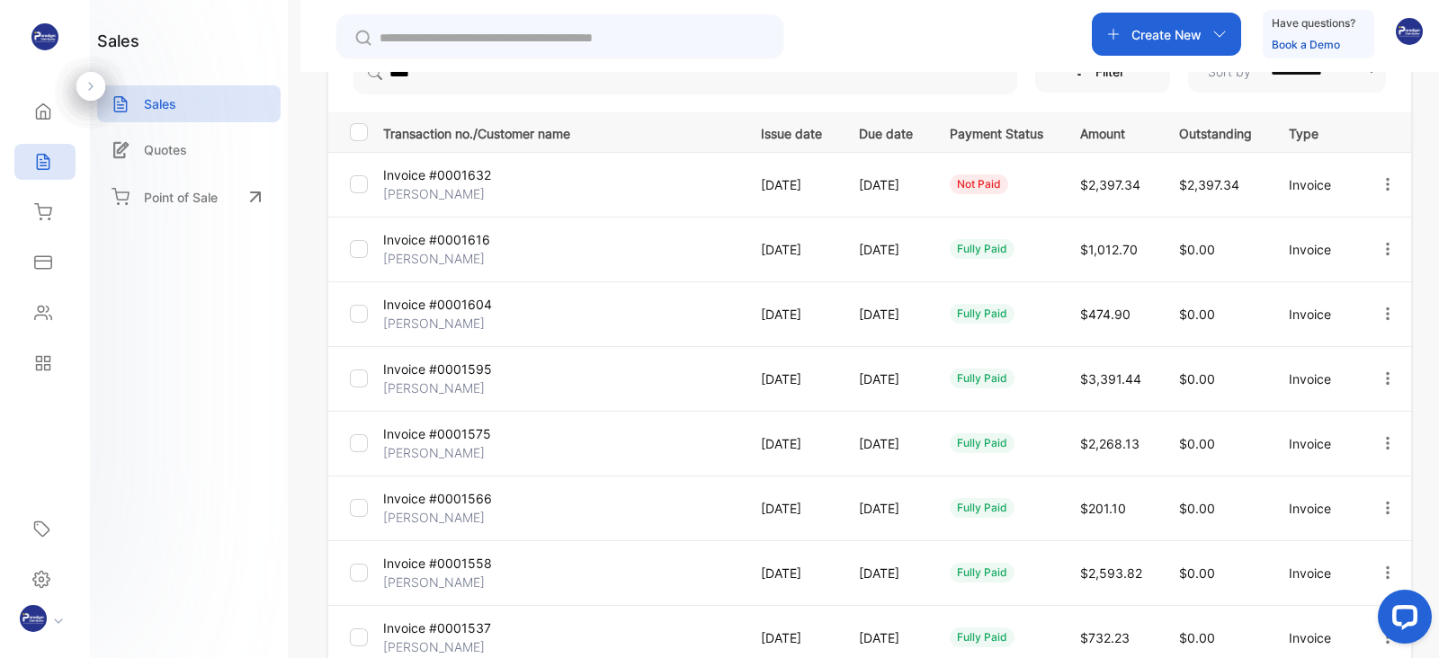
scroll to position [216, 0]
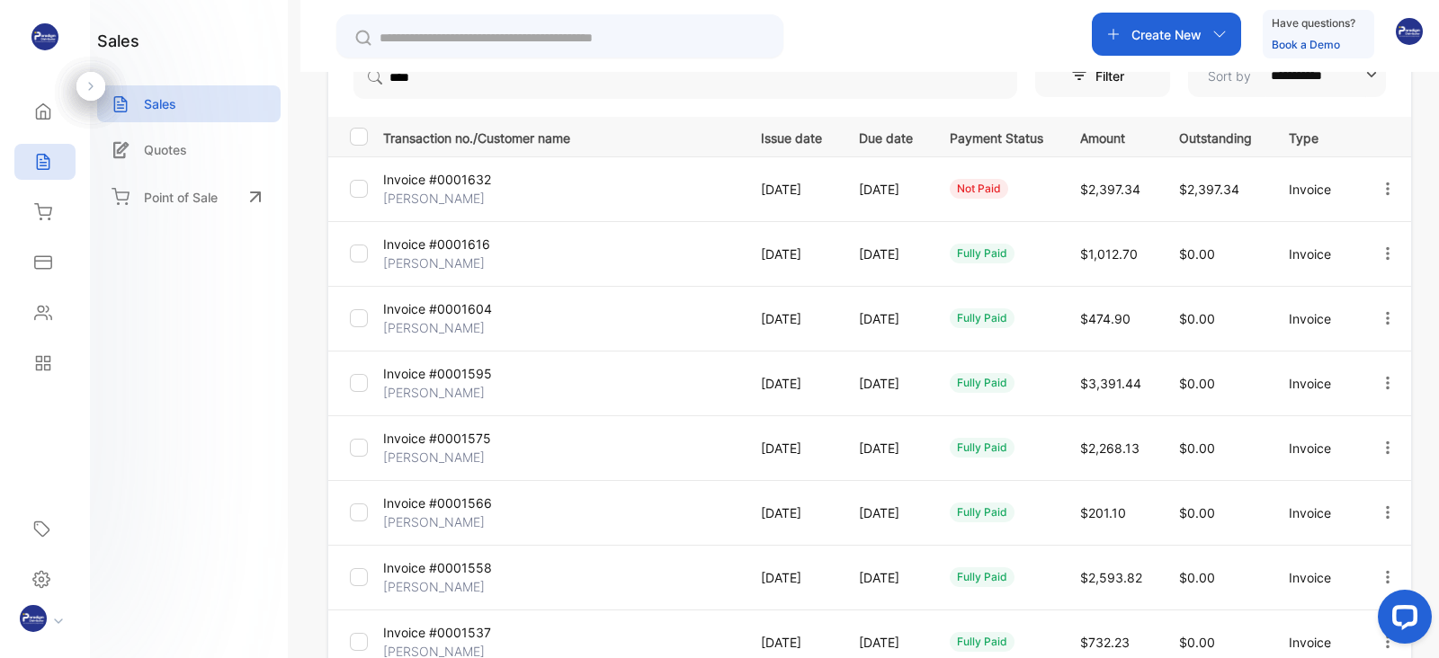
click at [454, 388] on p "[PERSON_NAME]" at bounding box center [442, 392] width 119 height 19
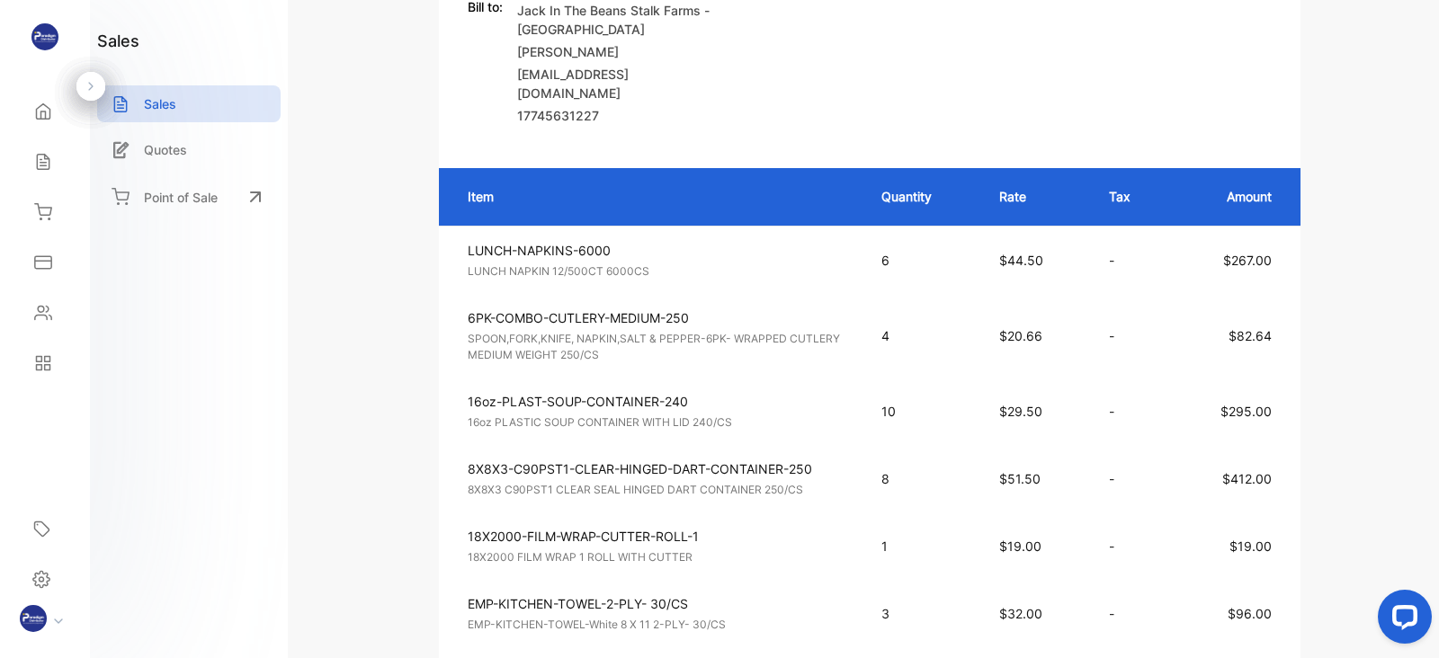
scroll to position [1138, 0]
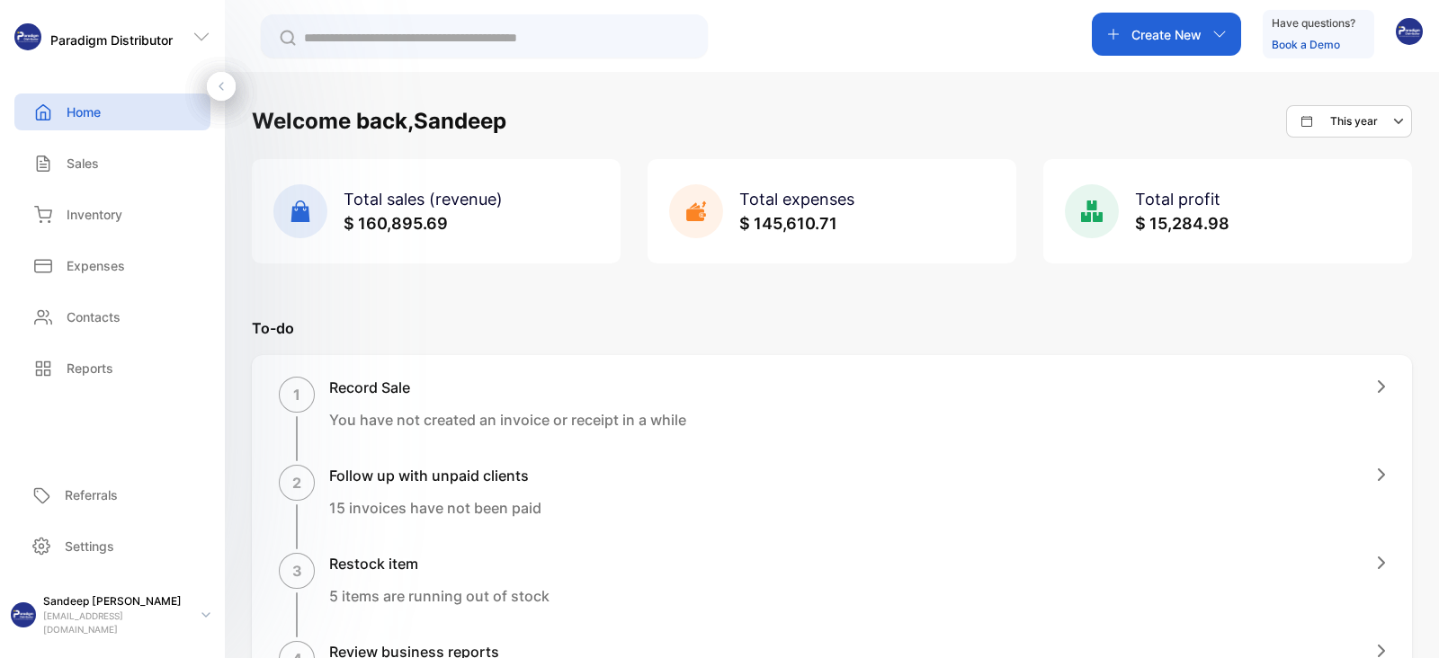
click at [92, 165] on p "Sales" at bounding box center [83, 163] width 32 height 19
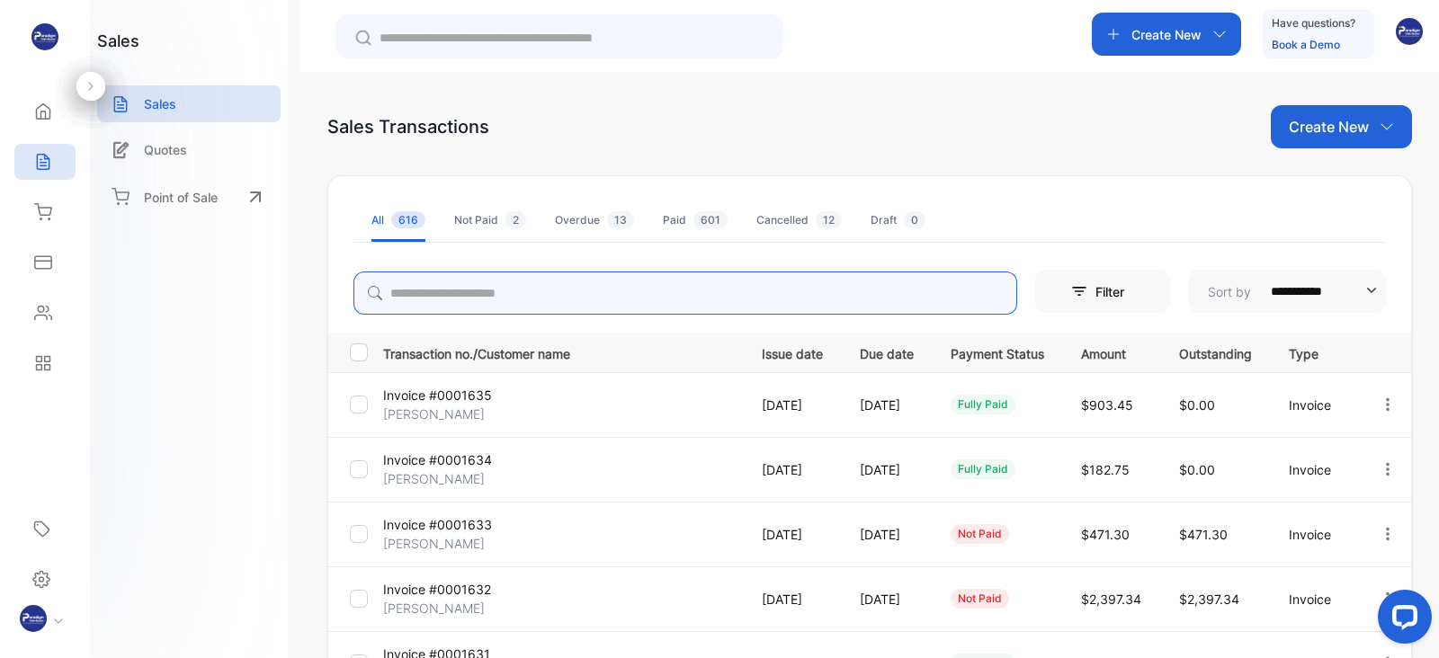
click at [511, 290] on input "search" at bounding box center [685, 293] width 664 height 43
type input "****"
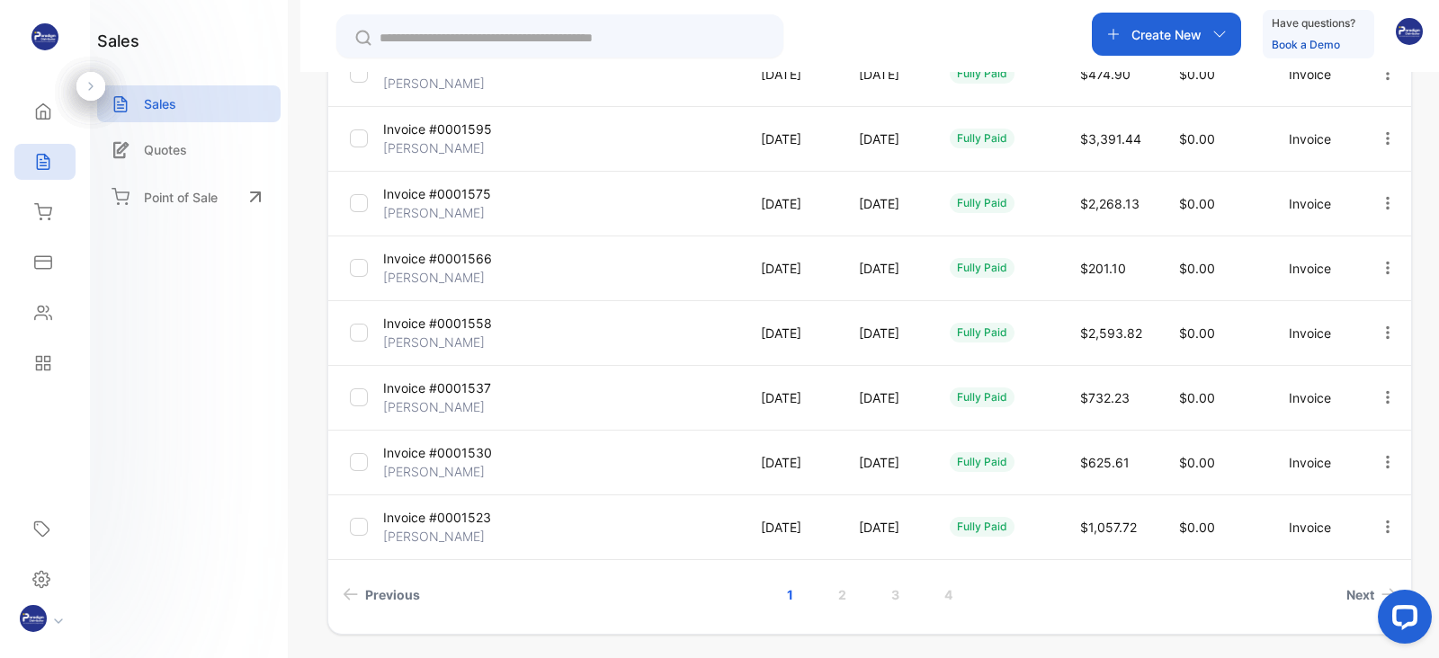
scroll to position [520, 0]
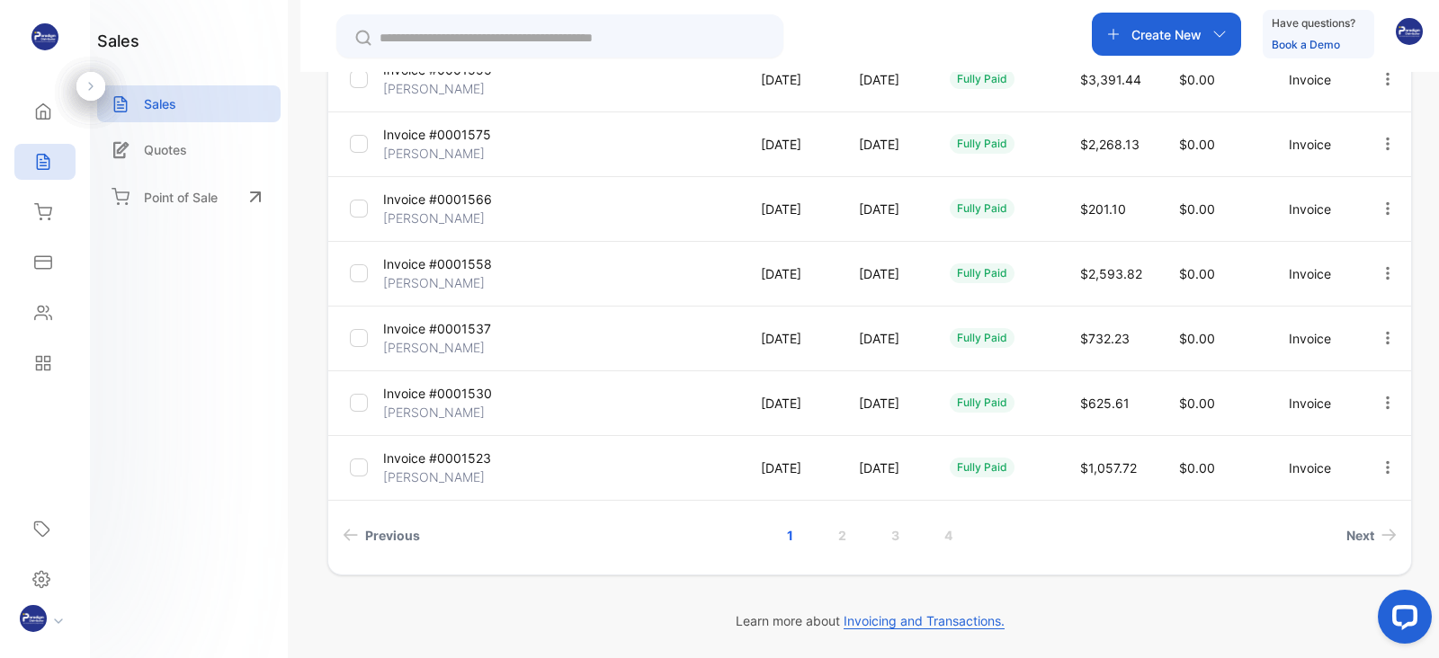
click at [406, 475] on p "[PERSON_NAME]" at bounding box center [442, 477] width 119 height 19
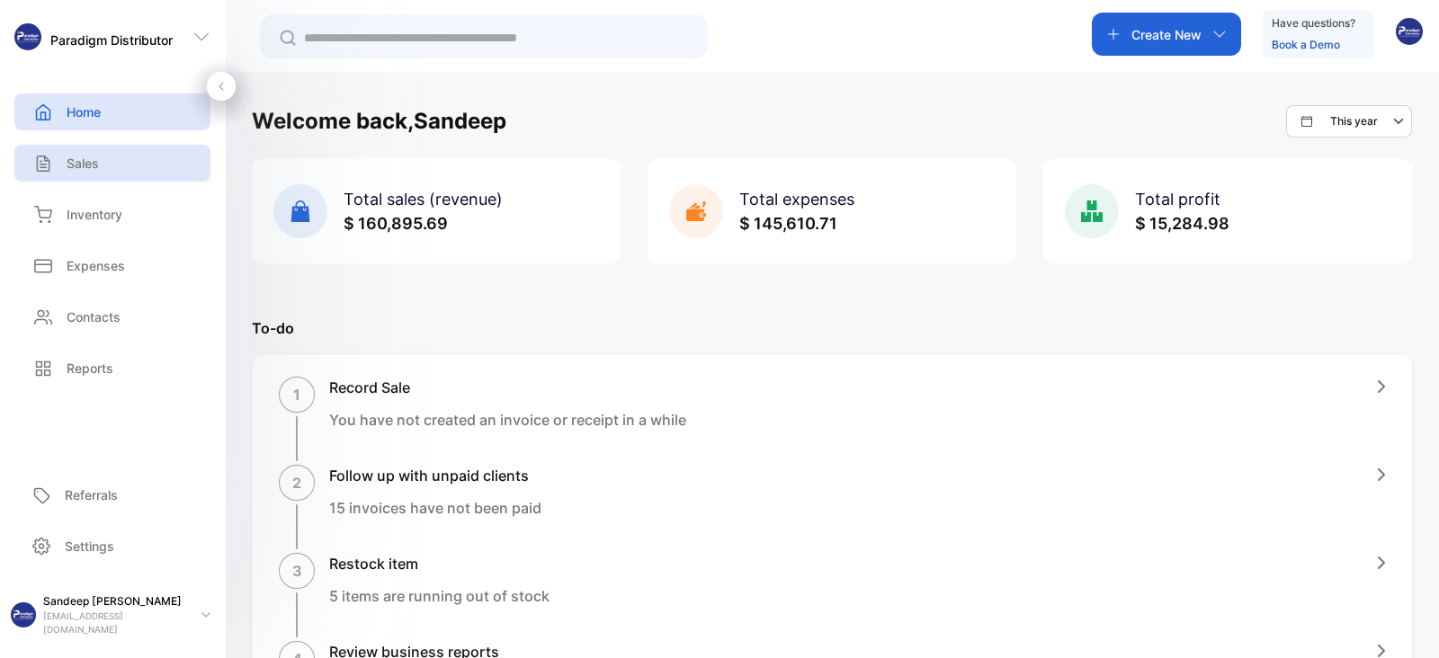
click at [86, 166] on p "Sales" at bounding box center [83, 163] width 32 height 19
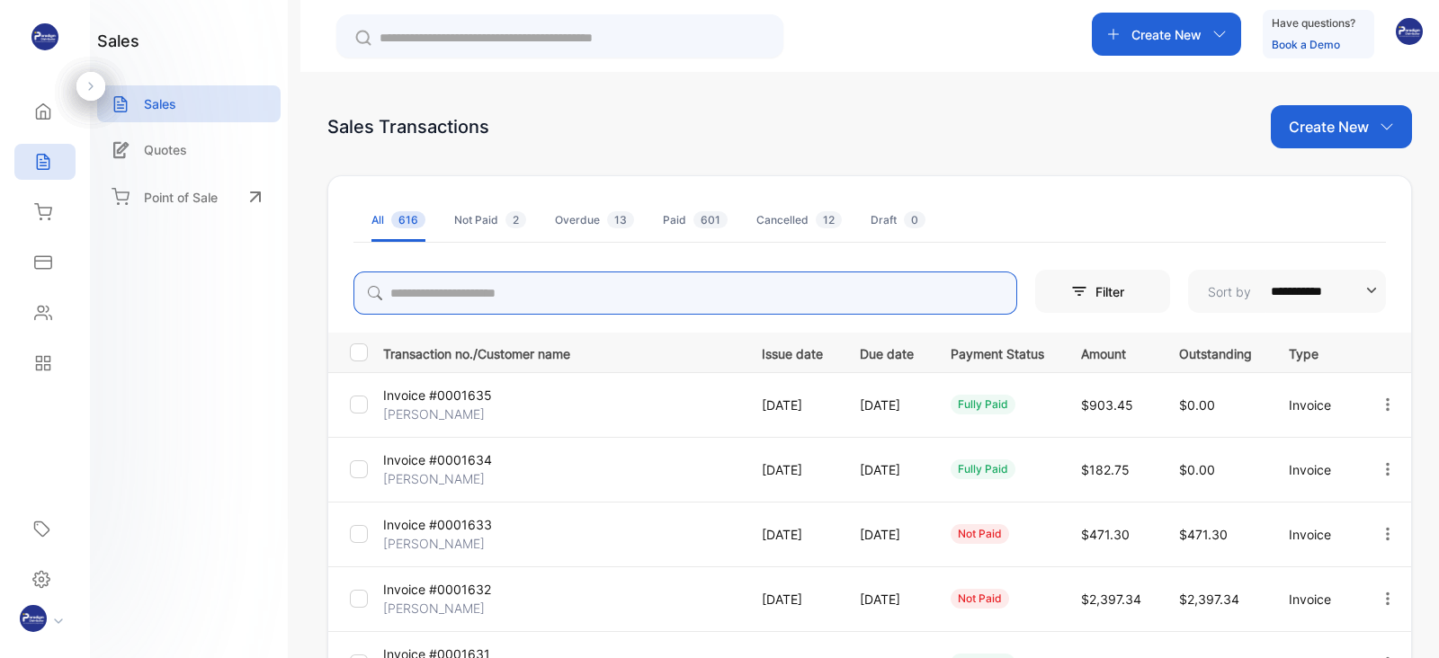
click at [414, 289] on input "search" at bounding box center [685, 293] width 664 height 43
type input "******"
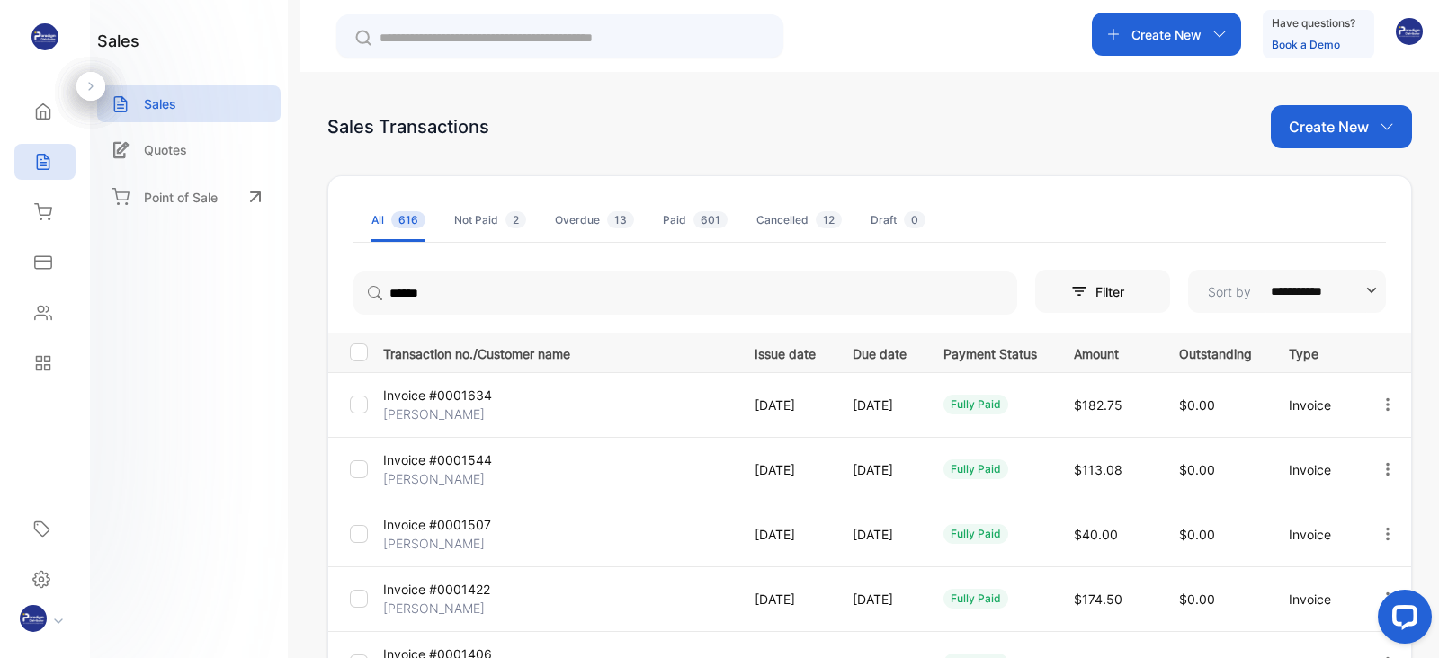
click at [417, 406] on p "[PERSON_NAME]" at bounding box center [441, 414] width 116 height 19
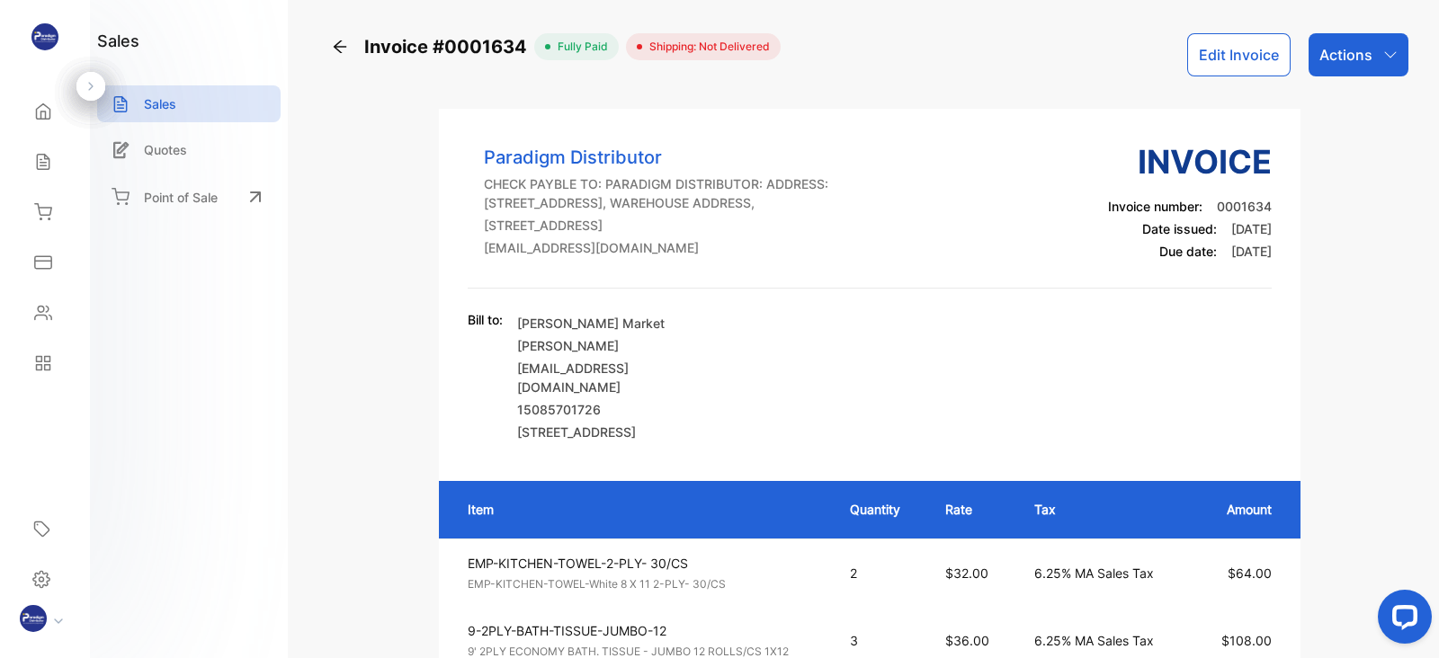
click at [344, 42] on icon at bounding box center [340, 47] width 18 height 18
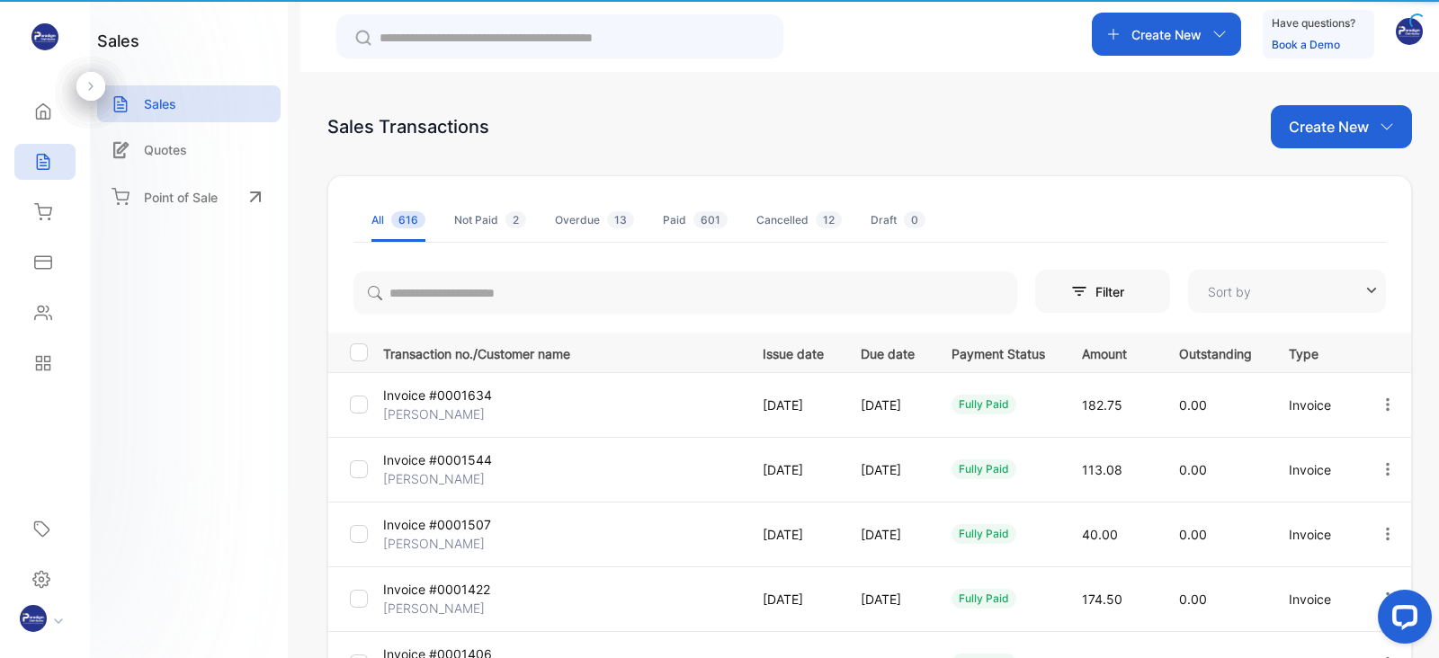
type input "**********"
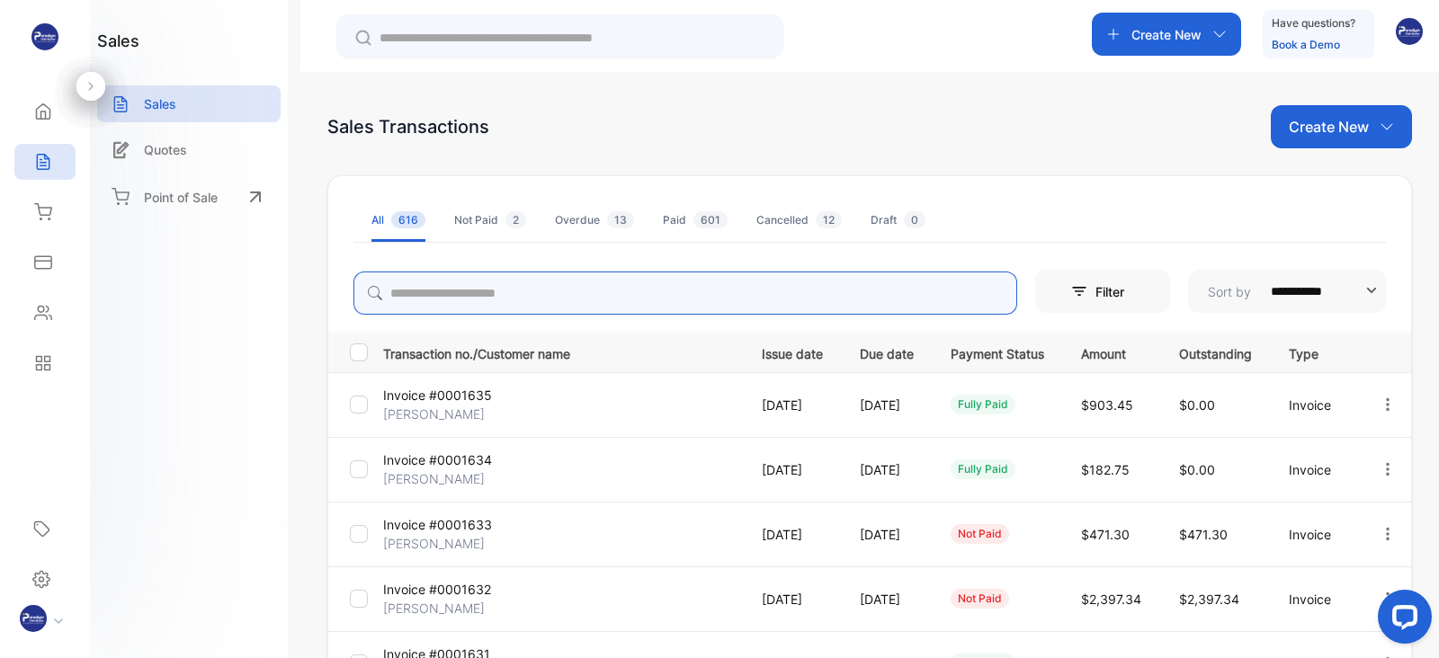
click at [528, 293] on input "search" at bounding box center [685, 293] width 664 height 43
type input "******"
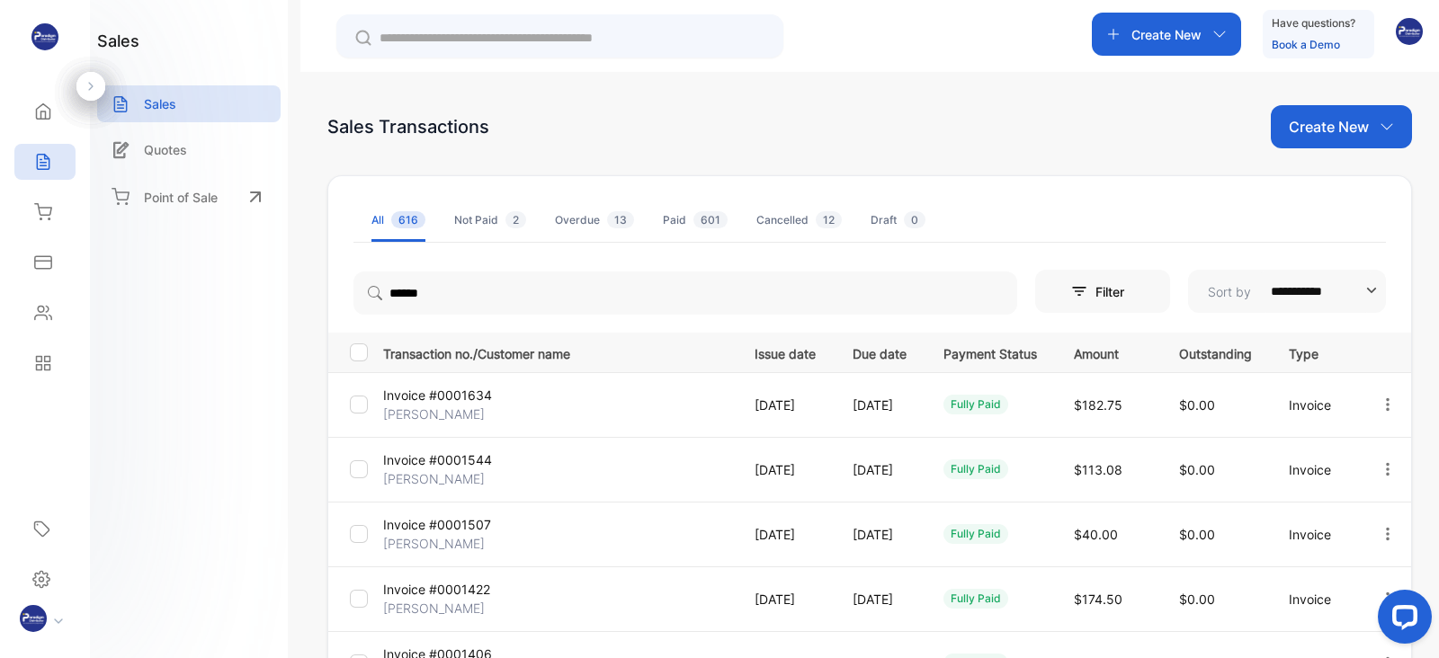
click at [432, 465] on p "Invoice #0001544" at bounding box center [441, 459] width 116 height 19
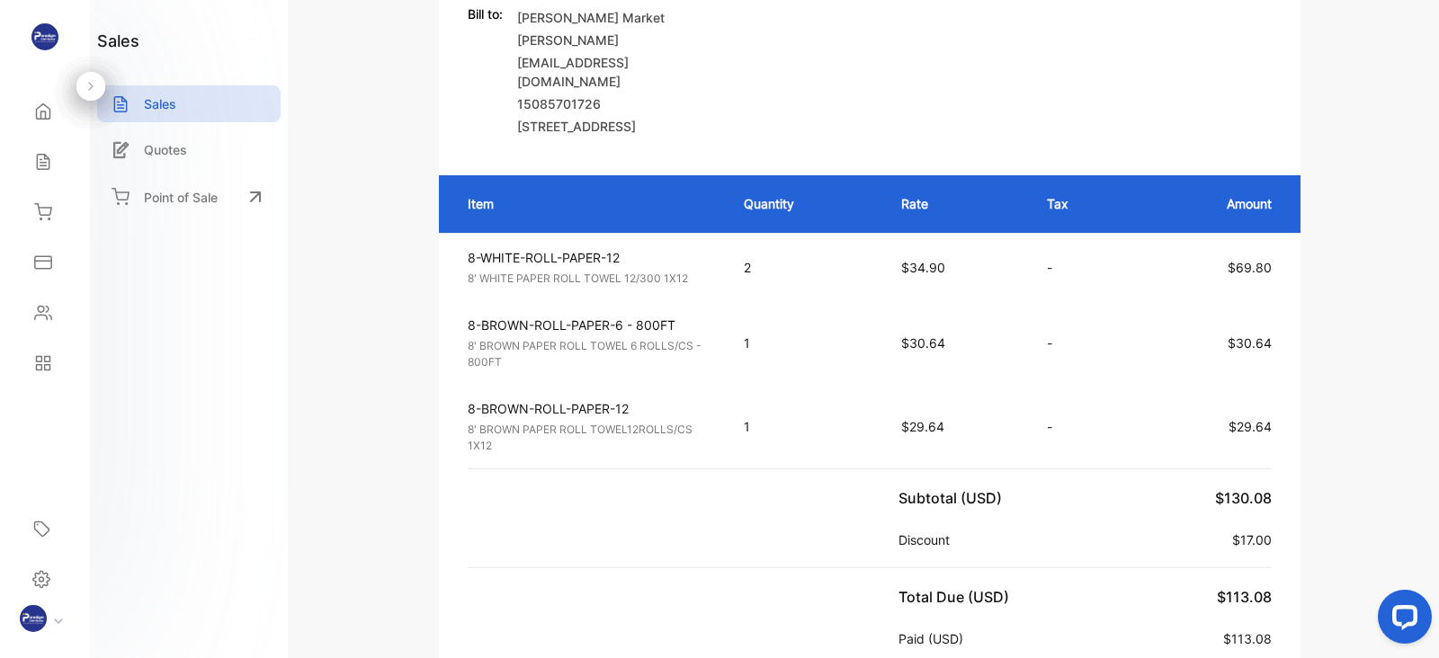
scroll to position [139, 0]
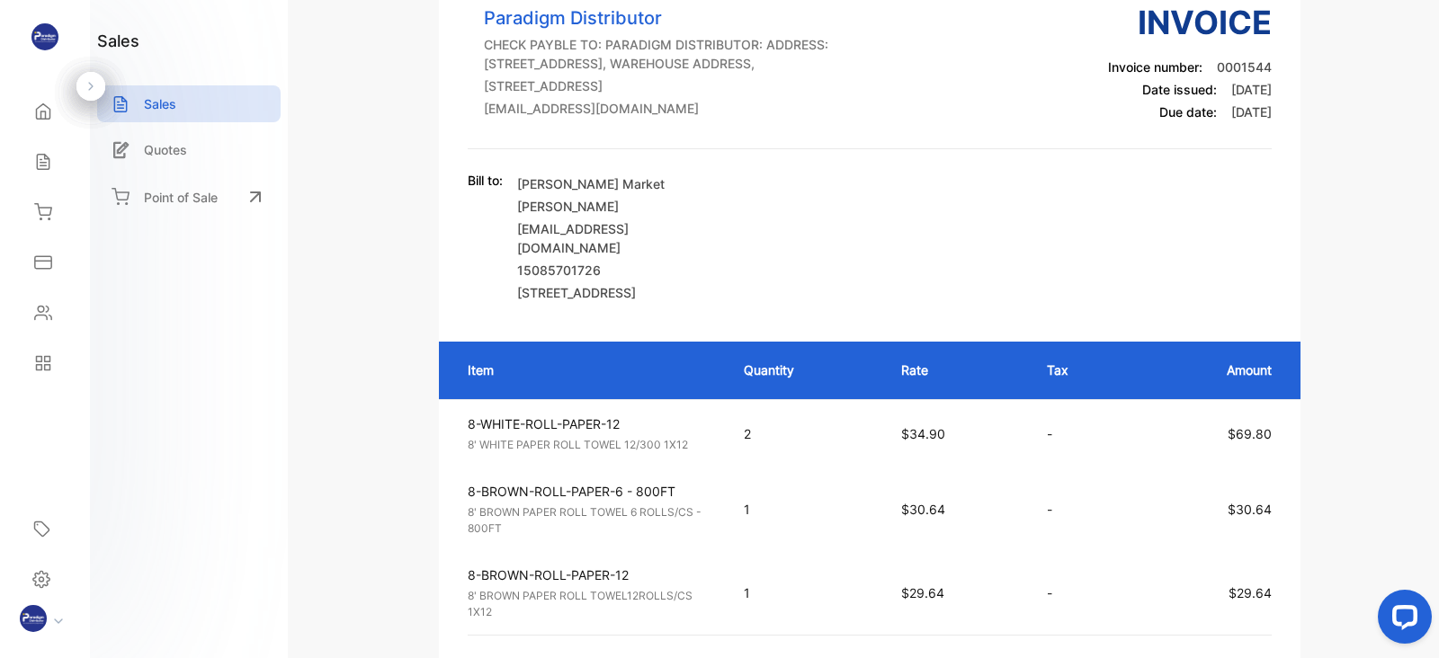
drag, startPoint x: 1431, startPoint y: 115, endPoint x: 1434, endPoint y: 41, distance: 73.8
click at [1434, 41] on div "Invoice #0001544 fully paid Shipping: Not Delivered Edit Invoice Actions Paradi…" at bounding box center [869, 329] width 1138 height 658
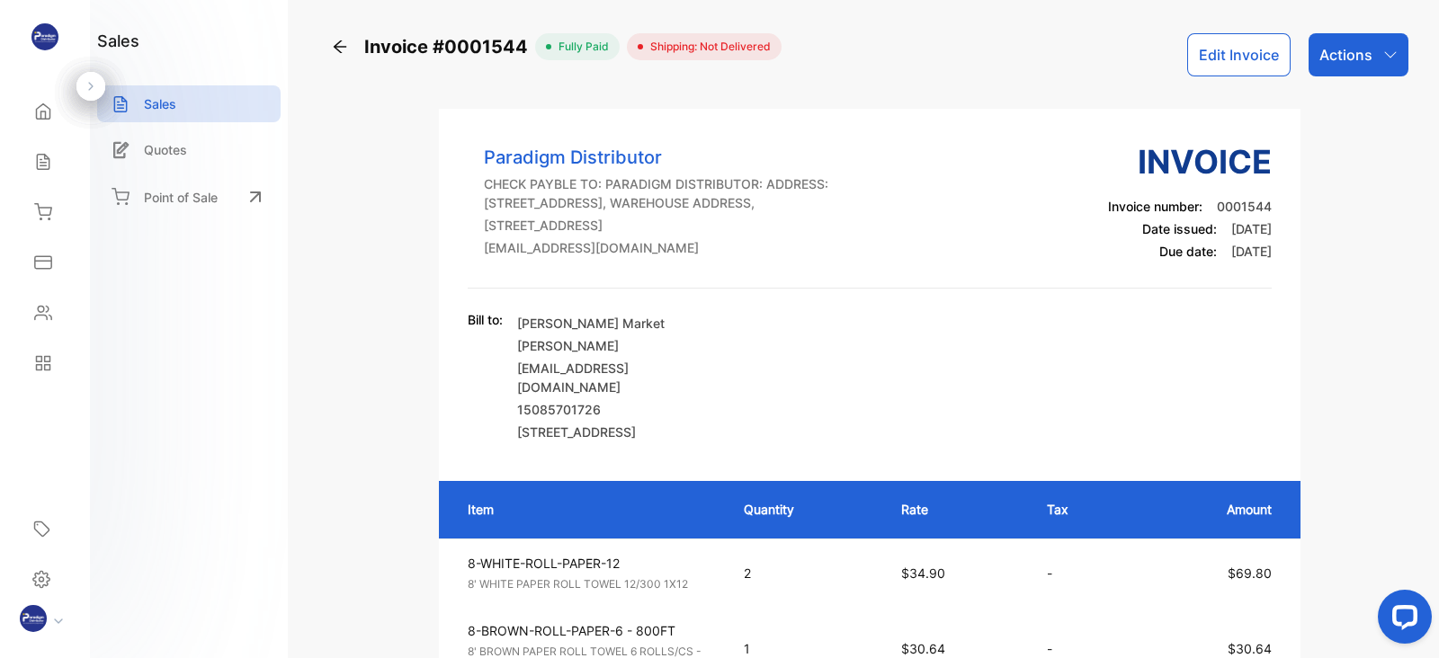
click at [340, 48] on icon at bounding box center [340, 47] width 18 height 18
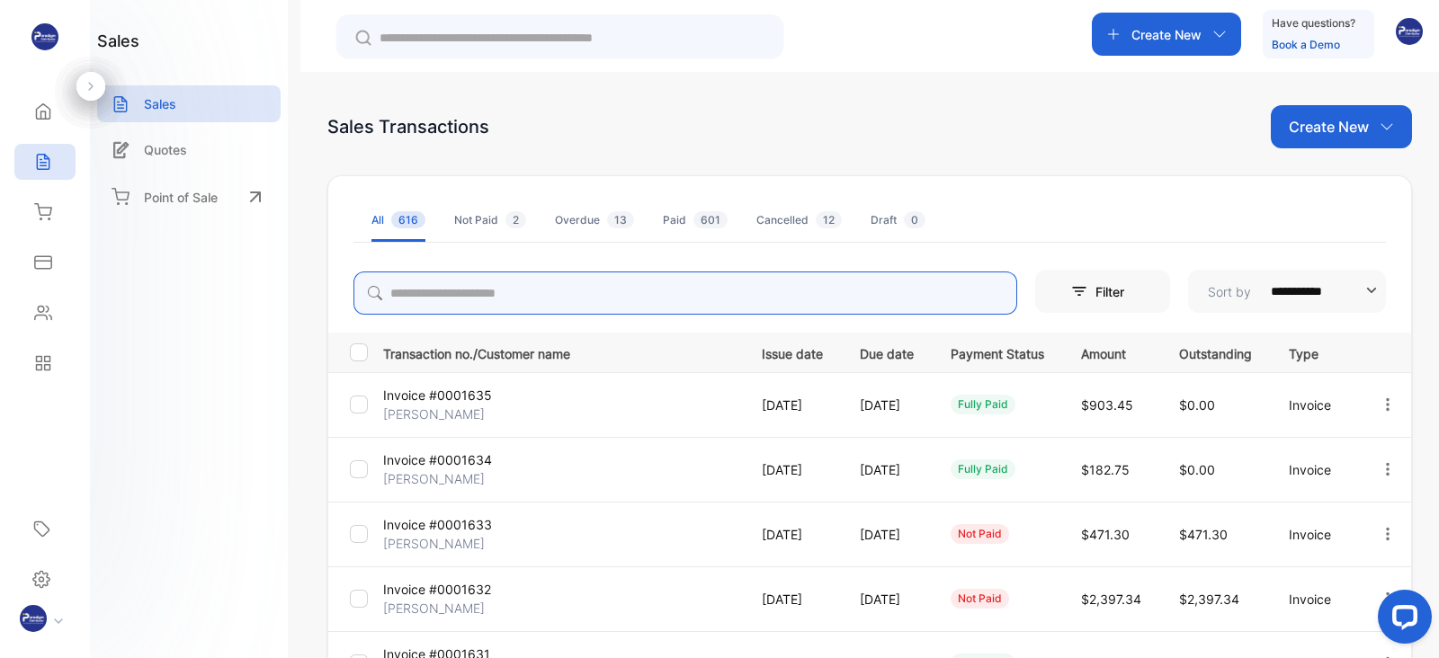
click at [517, 299] on input "search" at bounding box center [685, 293] width 664 height 43
type input "******"
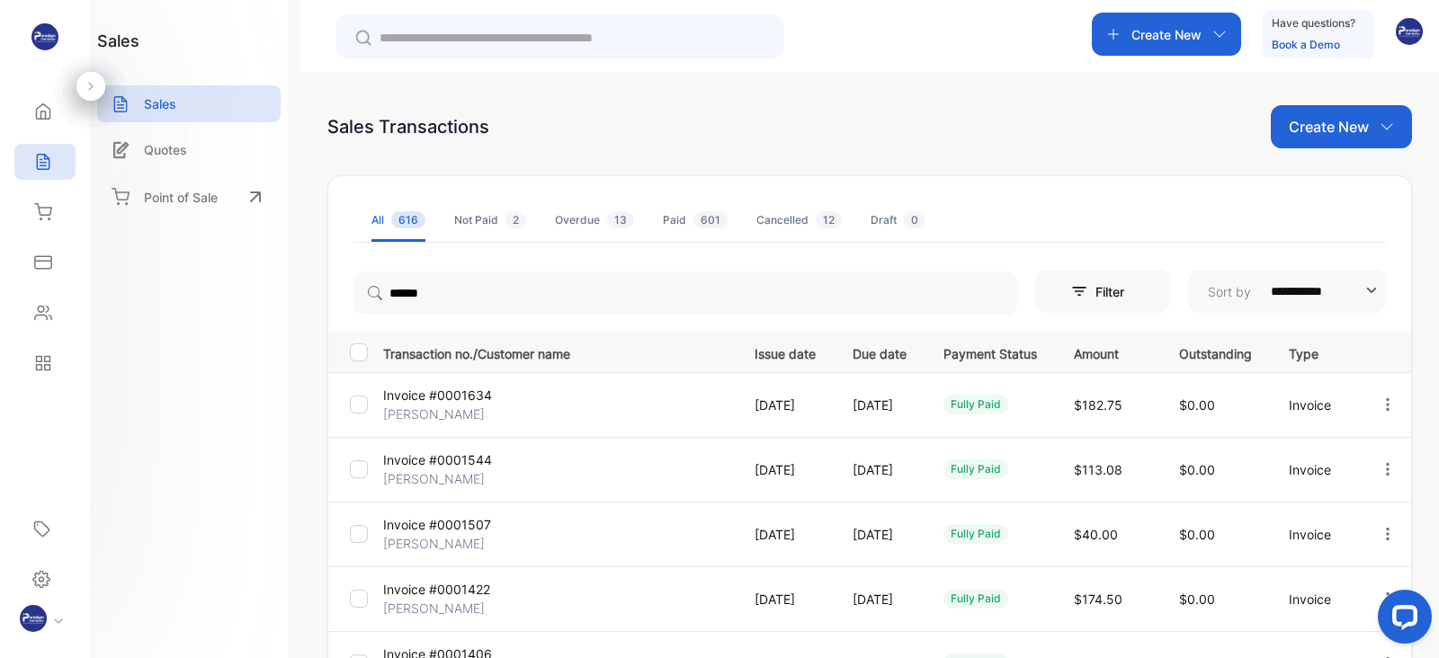
click at [423, 605] on p "[PERSON_NAME]" at bounding box center [441, 608] width 116 height 19
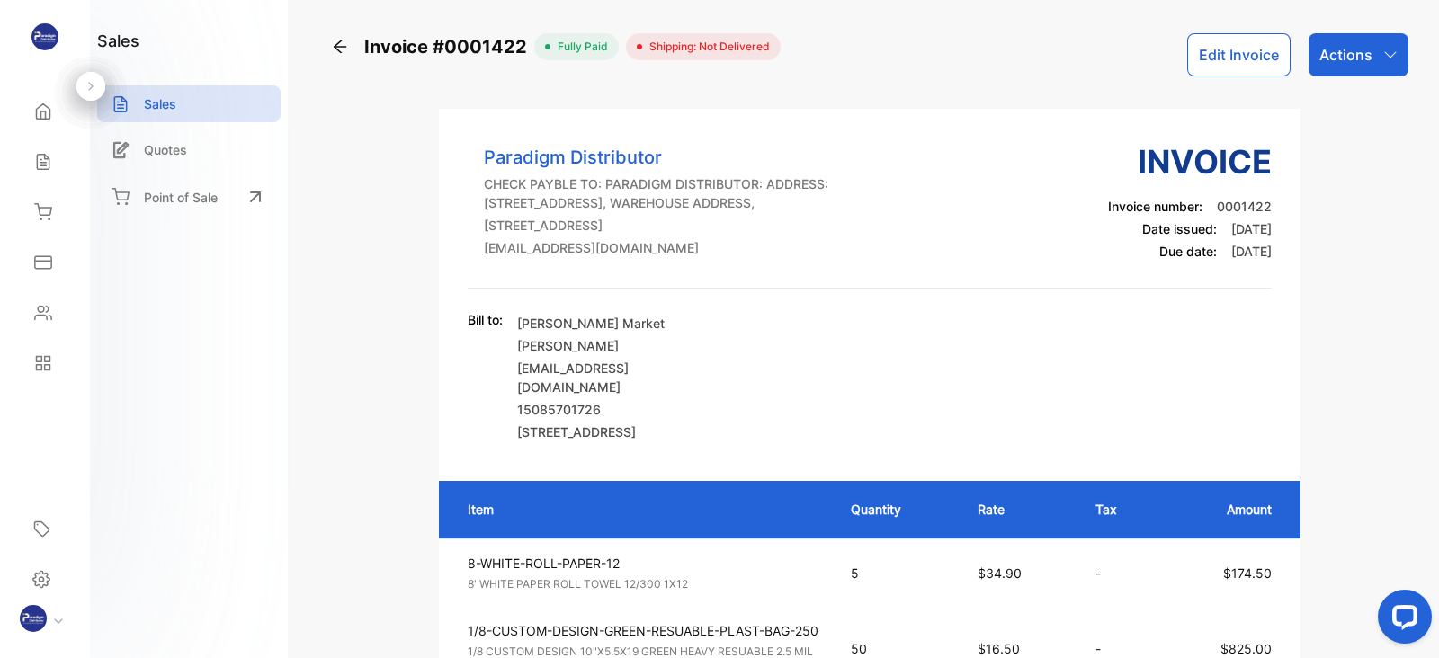
click at [340, 38] on icon at bounding box center [340, 47] width 18 height 18
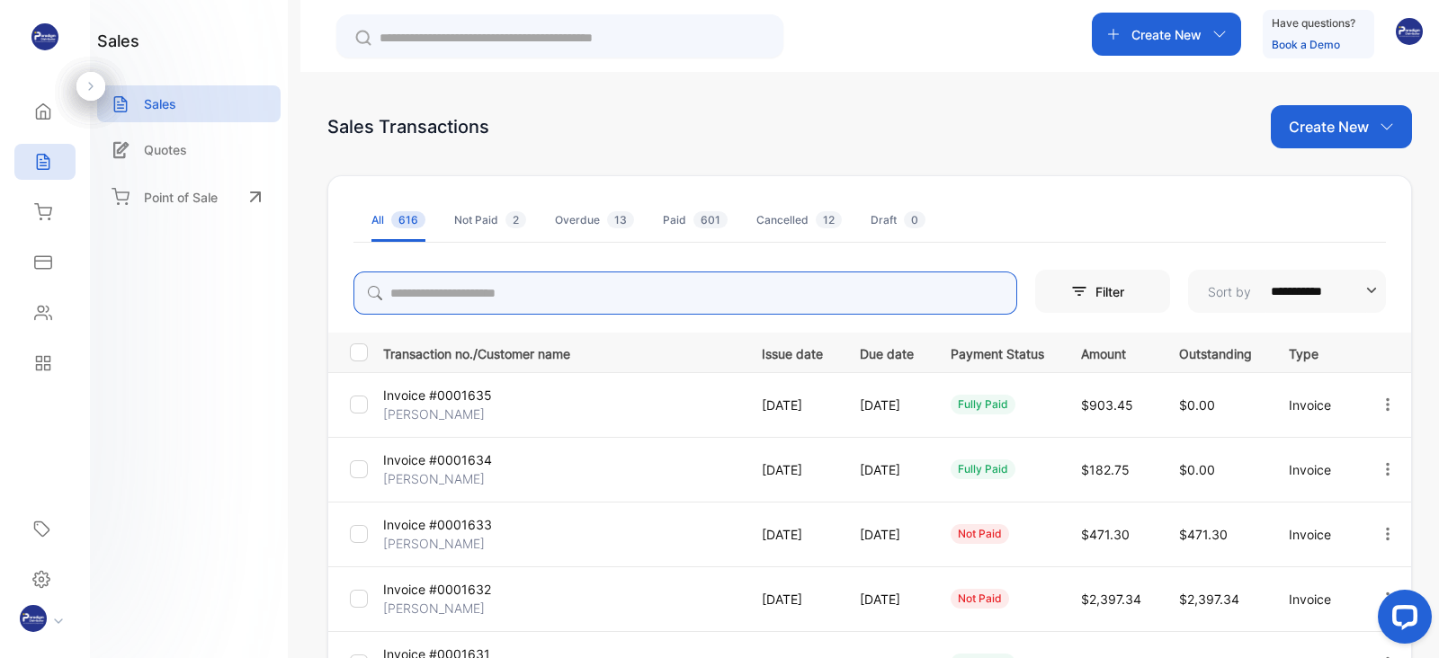
click at [560, 290] on input "search" at bounding box center [685, 293] width 664 height 43
type input "******"
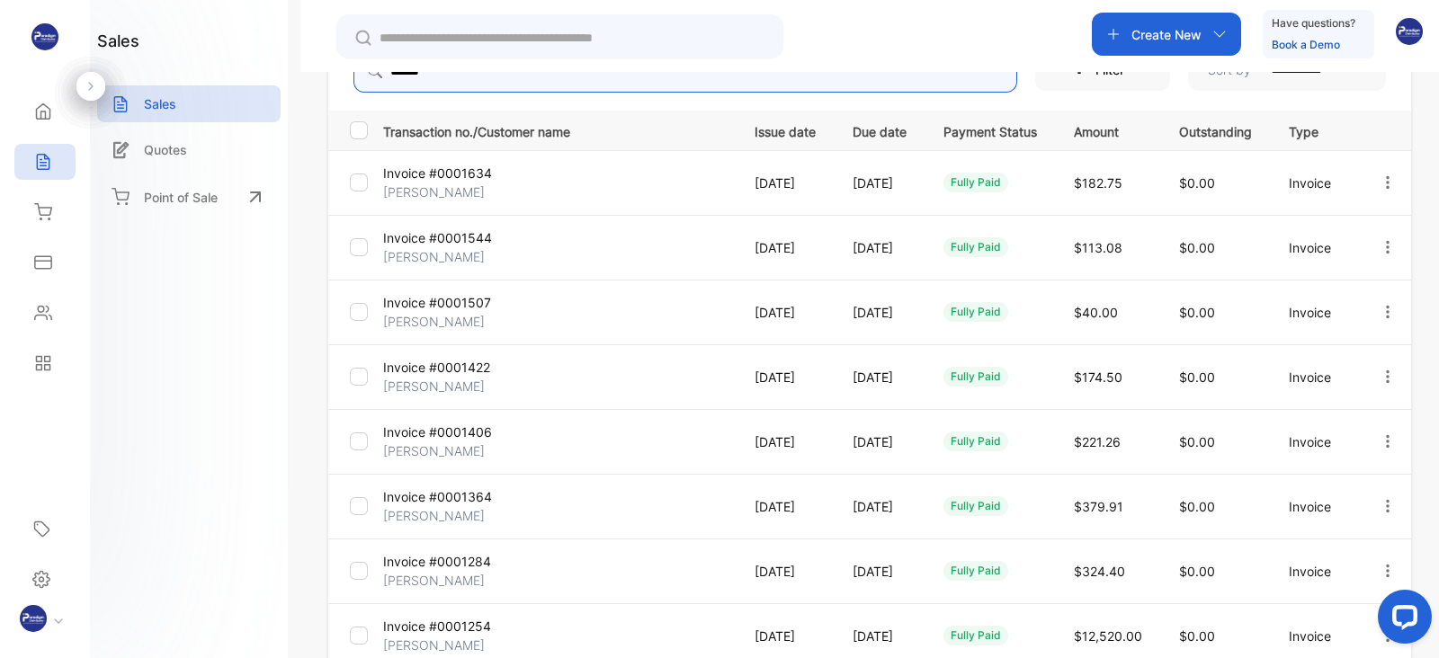
scroll to position [266, 0]
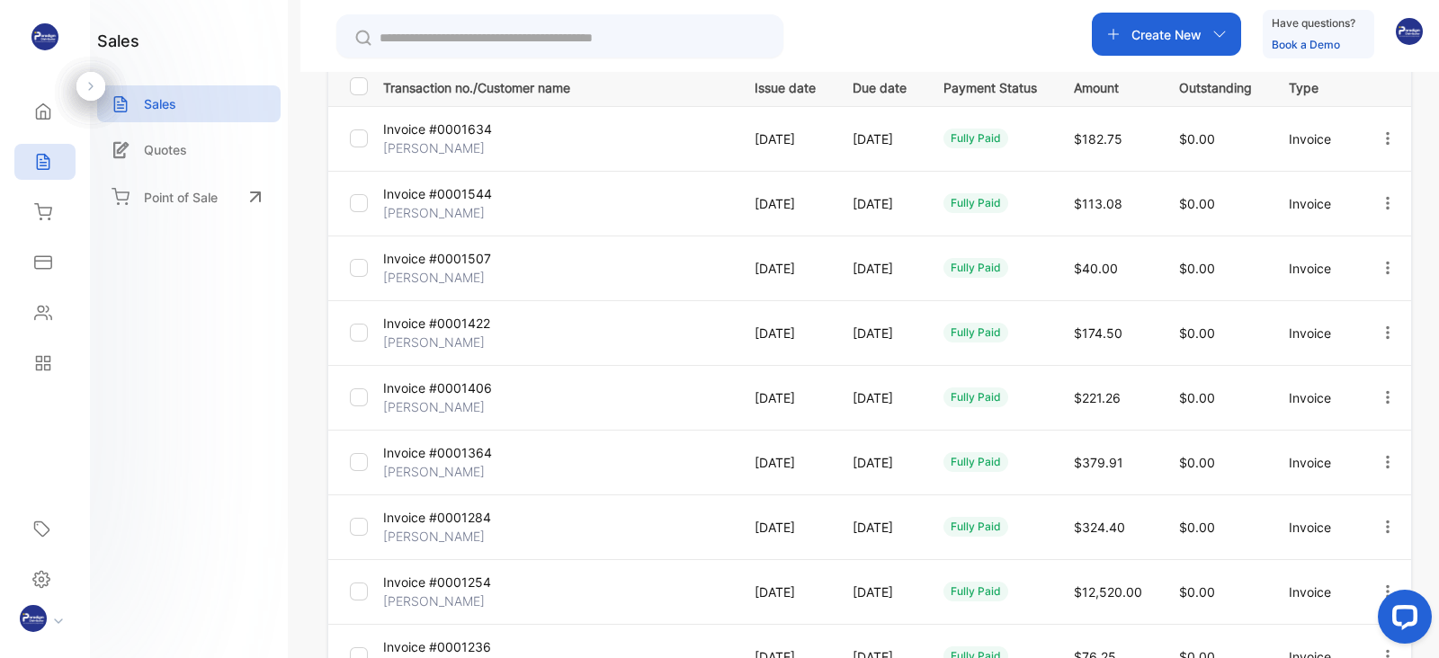
click at [441, 397] on p "[PERSON_NAME]" at bounding box center [441, 406] width 116 height 19
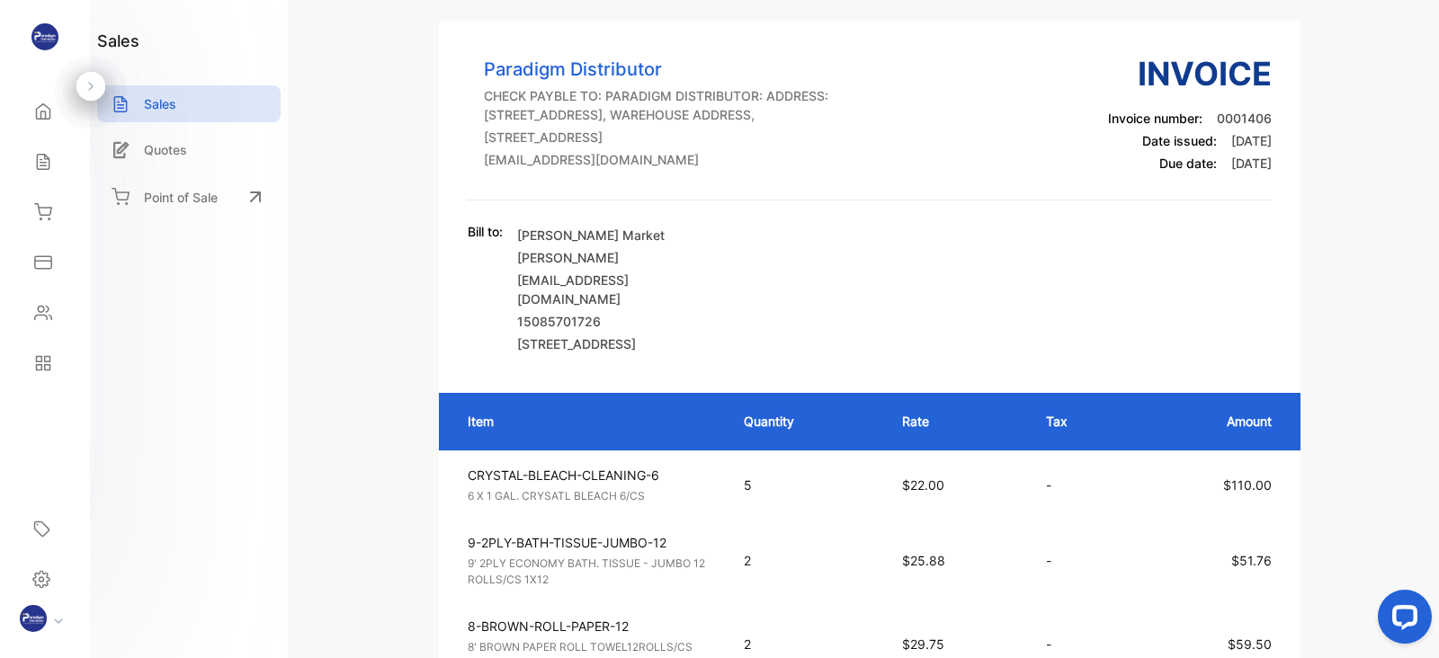
scroll to position [27, 0]
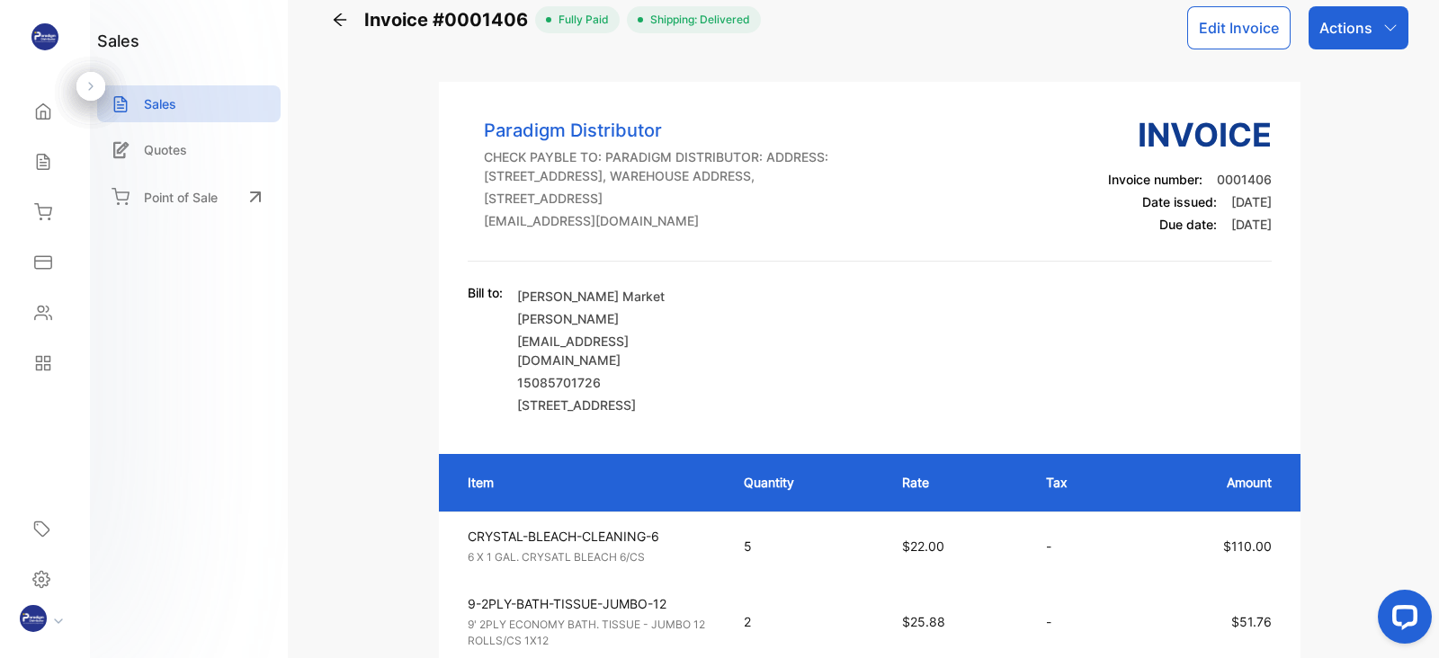
click at [334, 15] on icon at bounding box center [340, 20] width 18 height 18
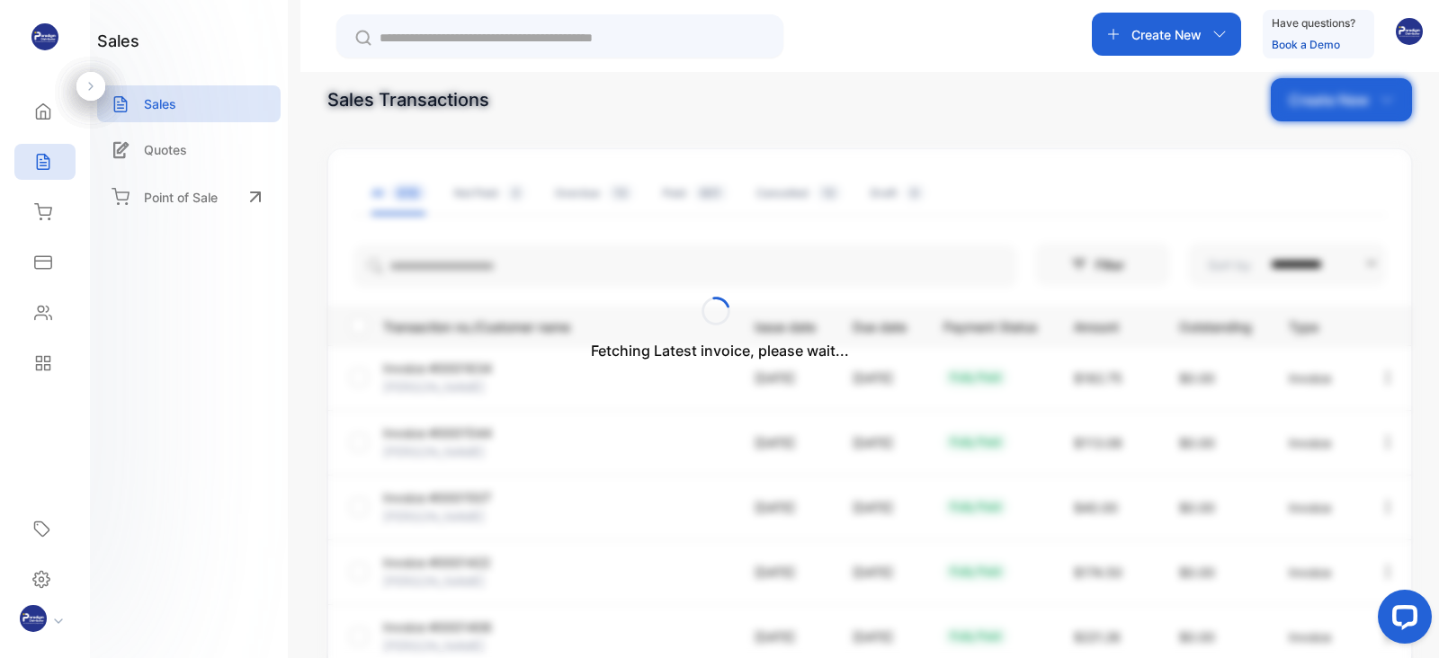
click at [436, 268] on div "Fetching Latest invoice, please wait..." at bounding box center [719, 329] width 1439 height 658
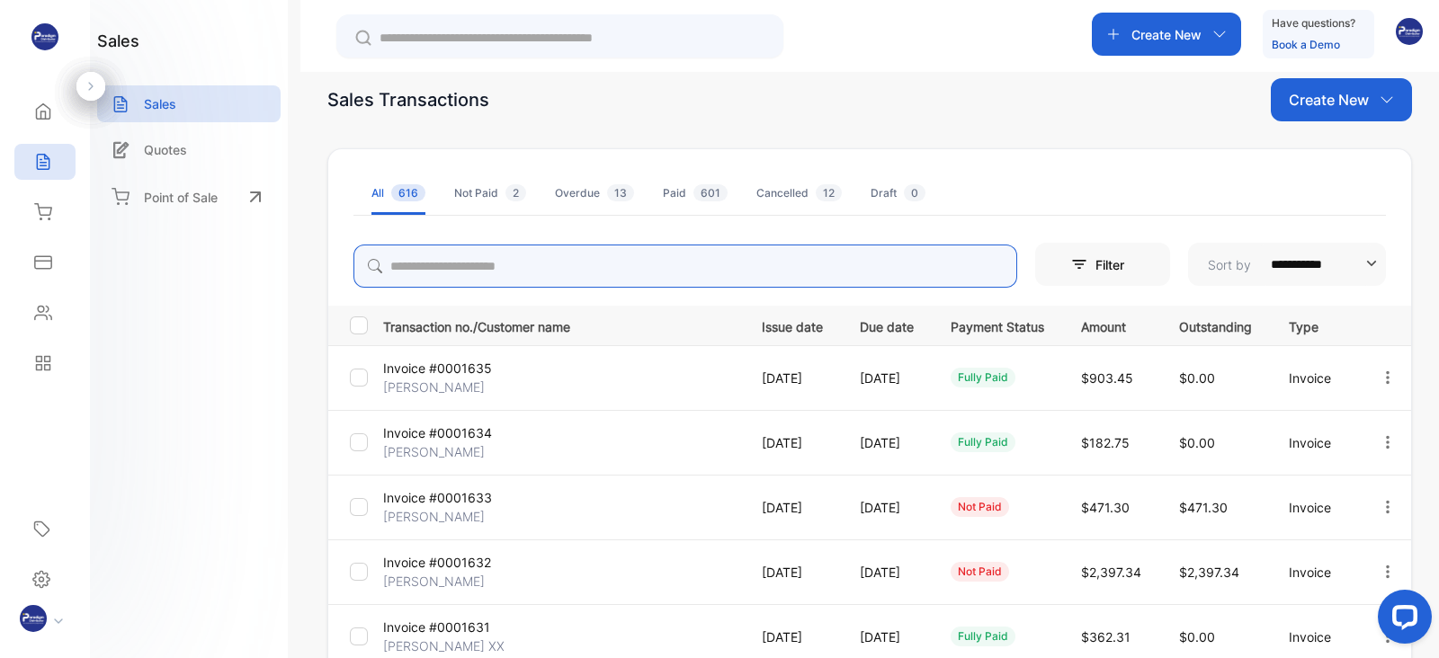
drag, startPoint x: 423, startPoint y: 256, endPoint x: 436, endPoint y: 268, distance: 17.8
click at [436, 268] on input "search" at bounding box center [685, 266] width 664 height 43
type input "******"
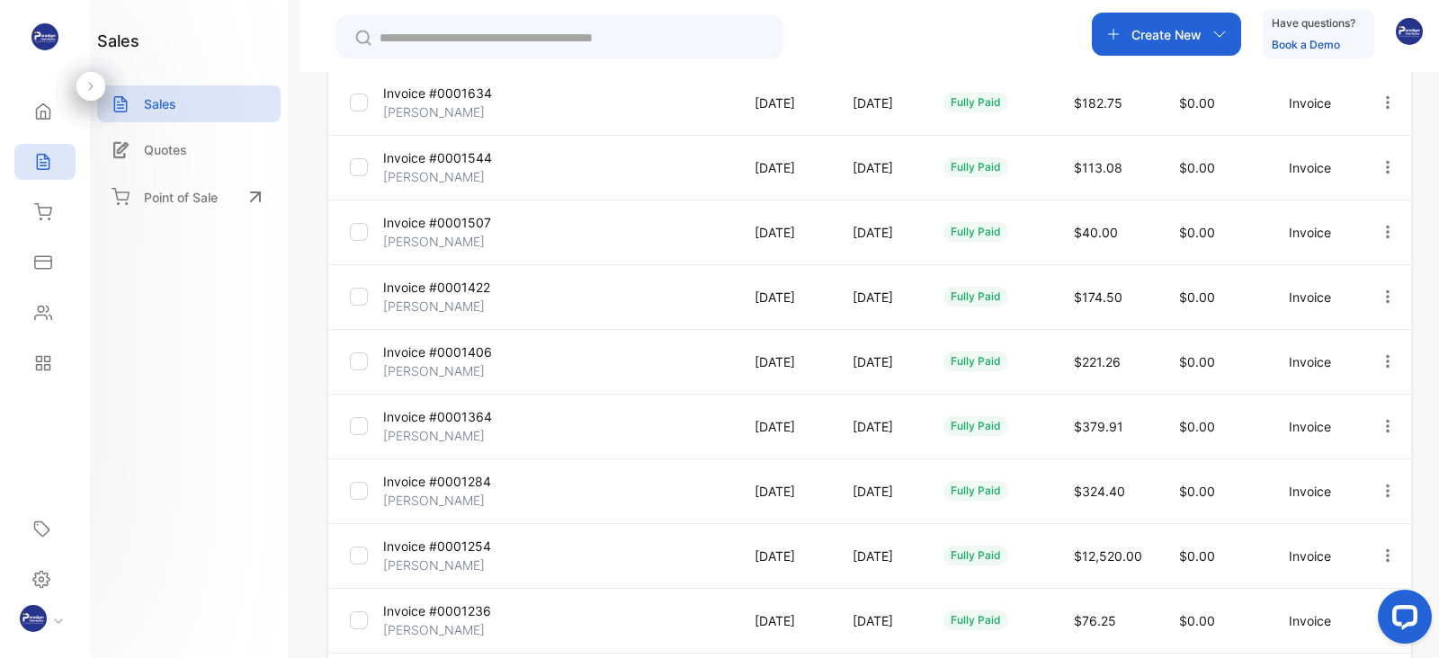
scroll to position [326, 0]
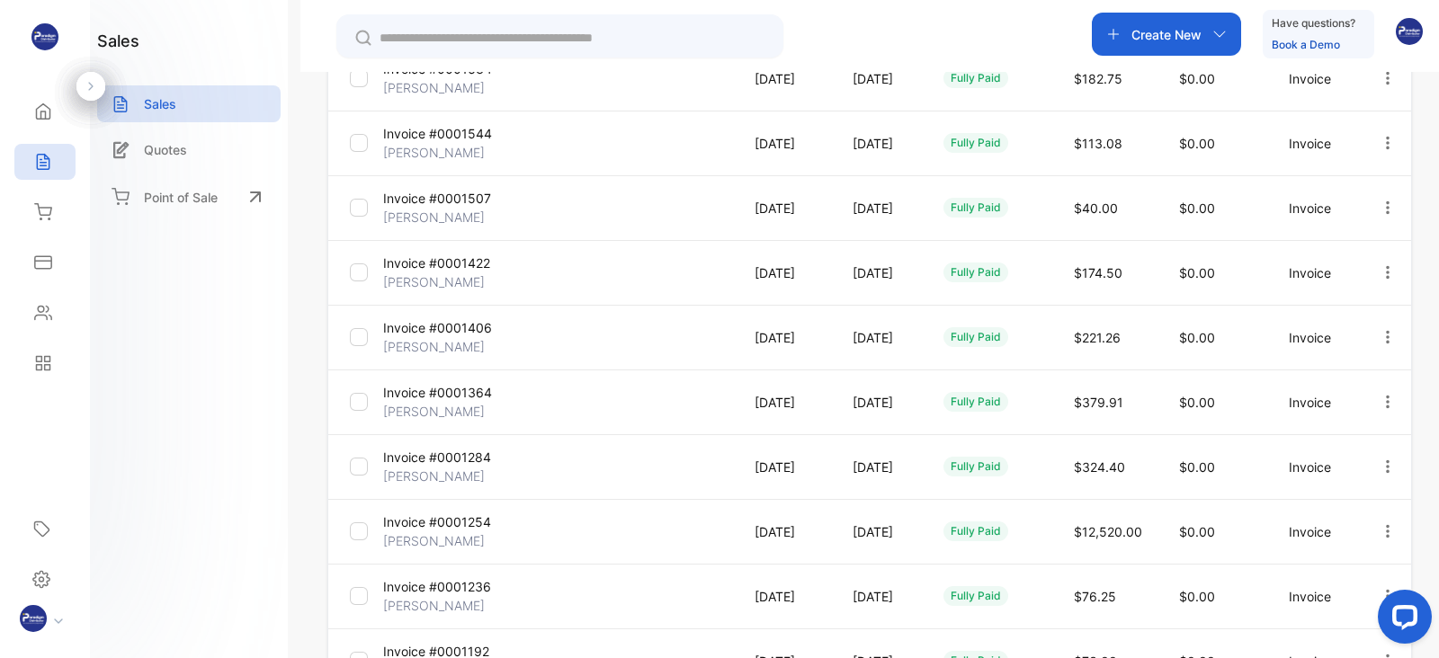
click at [450, 402] on p "[PERSON_NAME]" at bounding box center [441, 411] width 116 height 19
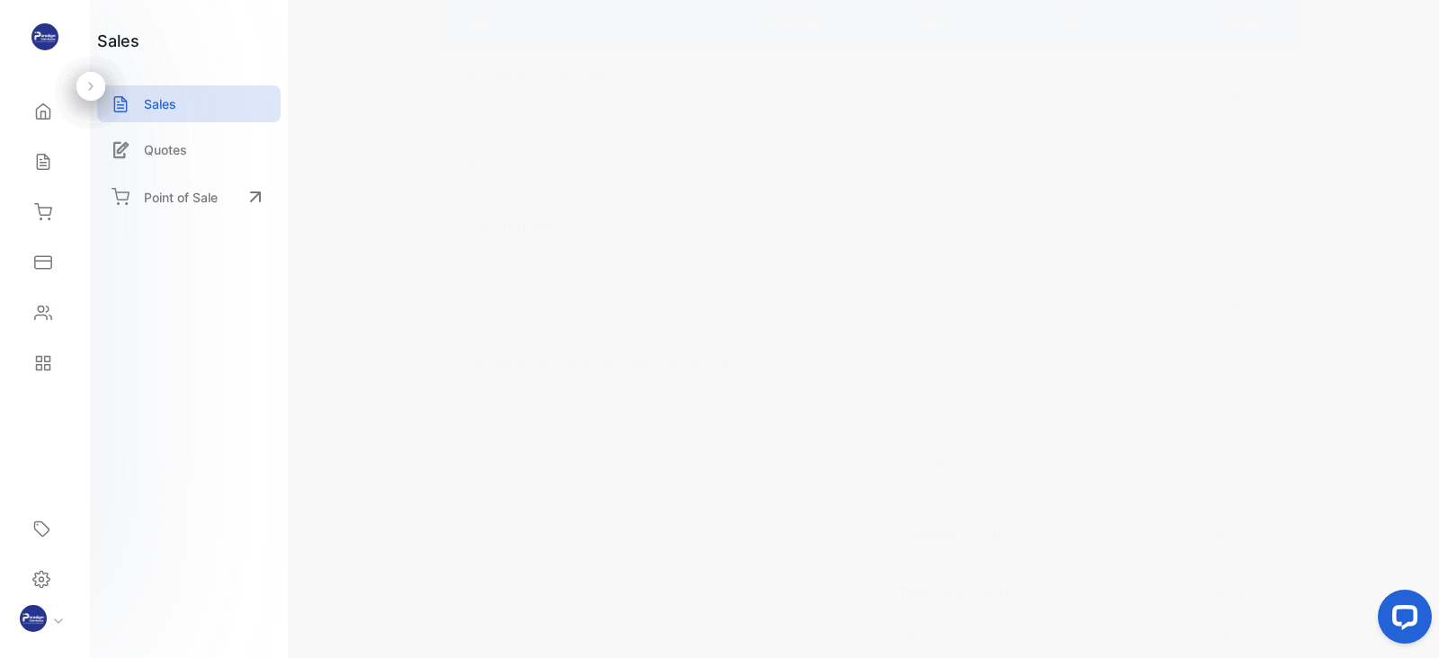
scroll to position [488, 0]
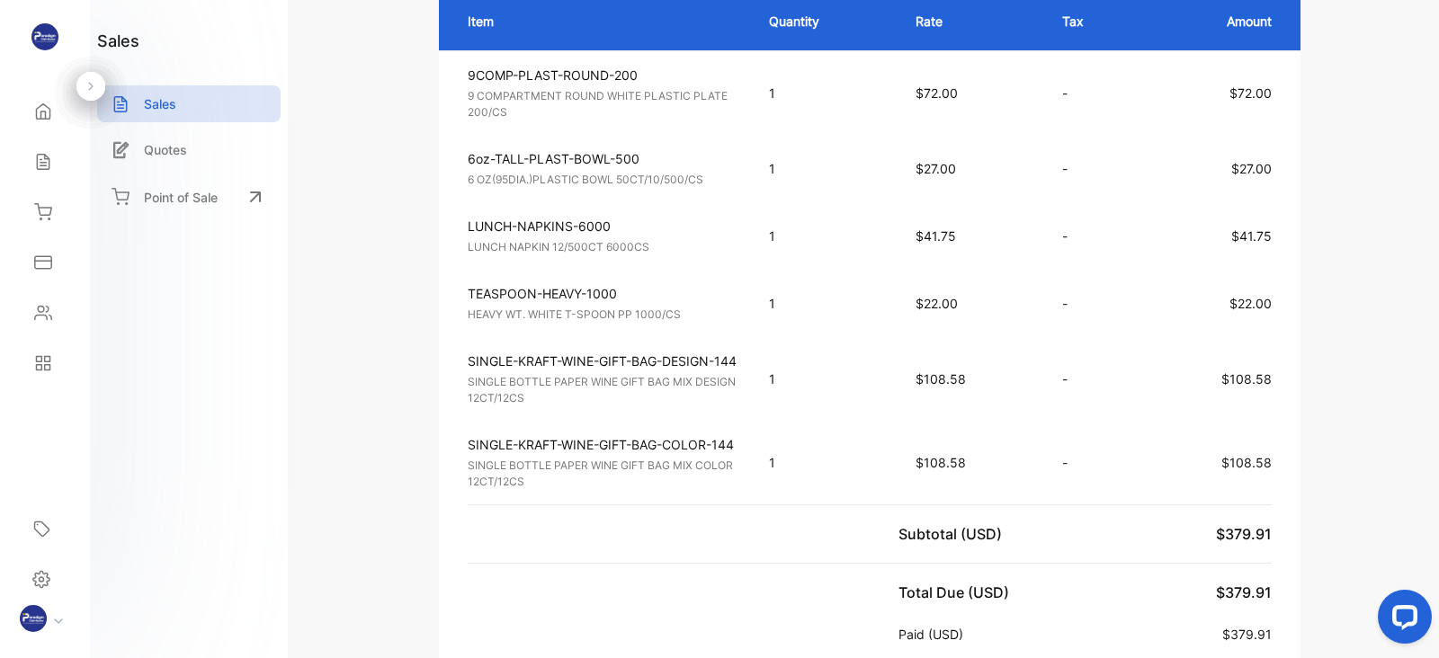
click at [753, 270] on td "1" at bounding box center [824, 235] width 147 height 67
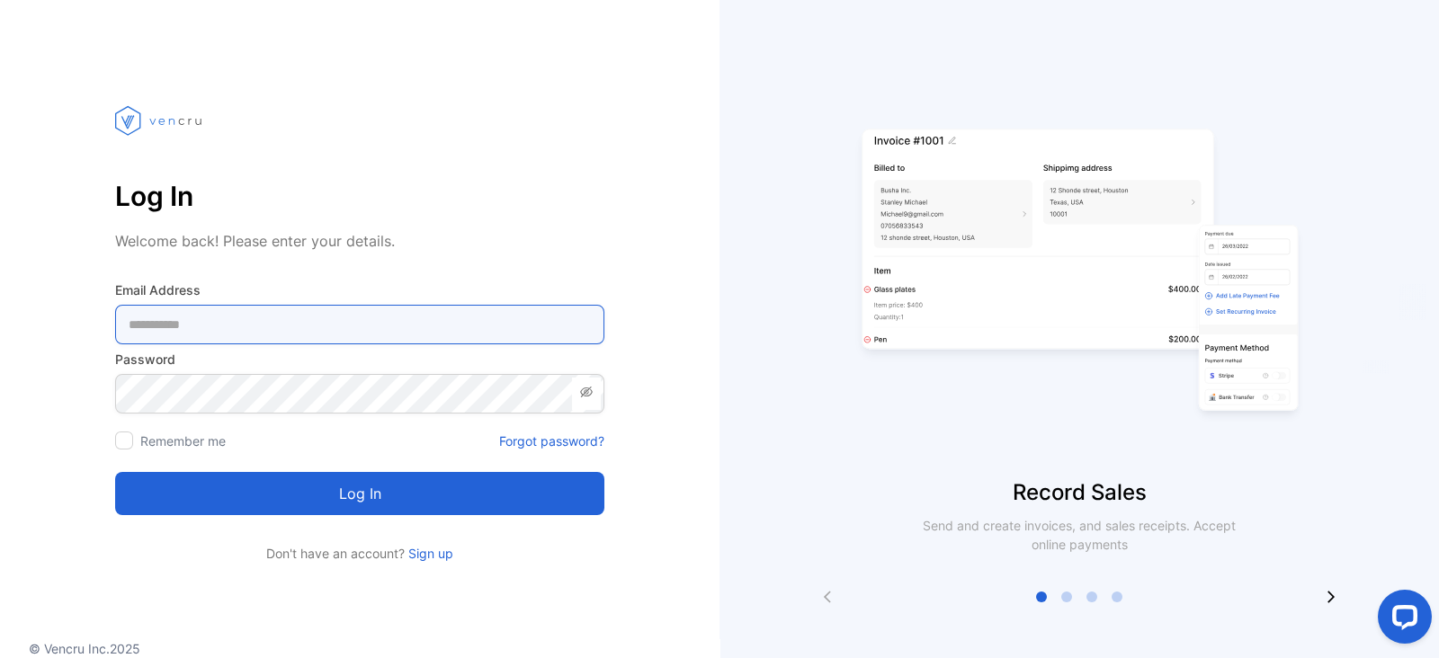
type Address-inputemail "**********"
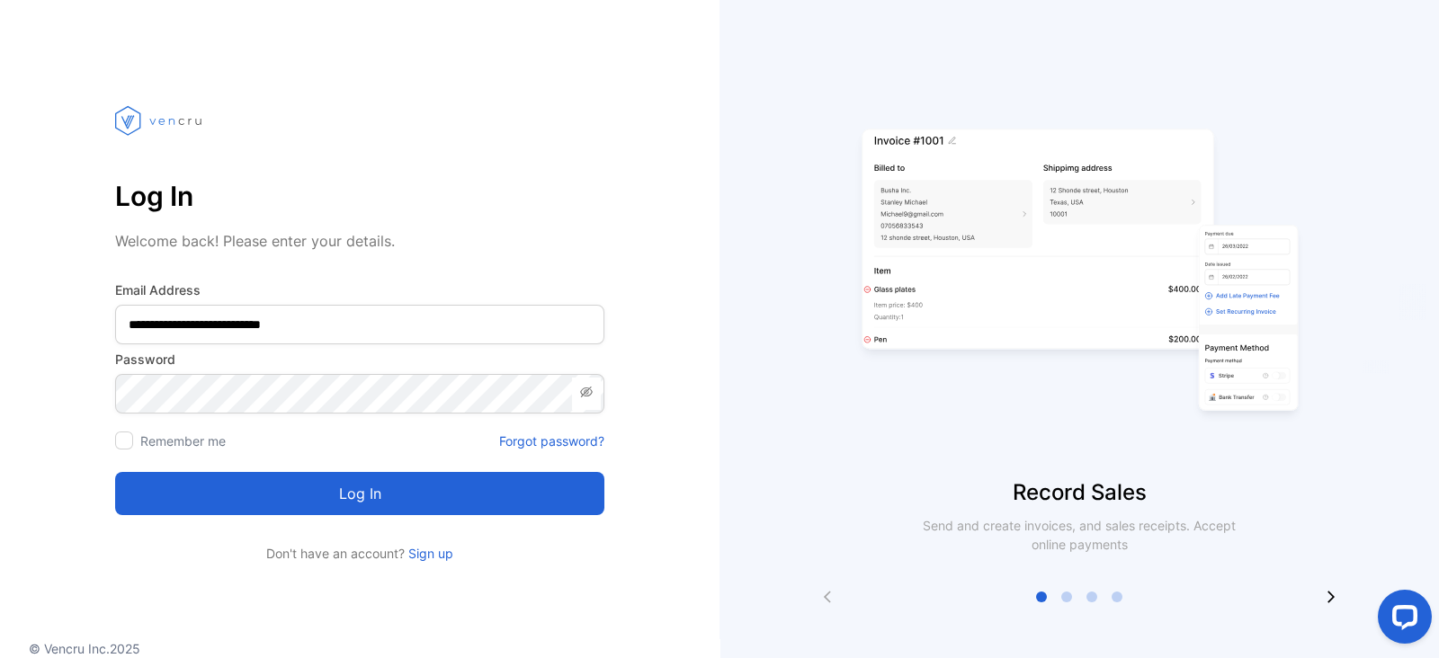
click at [683, 314] on div "**********" at bounding box center [359, 317] width 719 height 491
click at [373, 493] on button "Log in" at bounding box center [359, 493] width 489 height 43
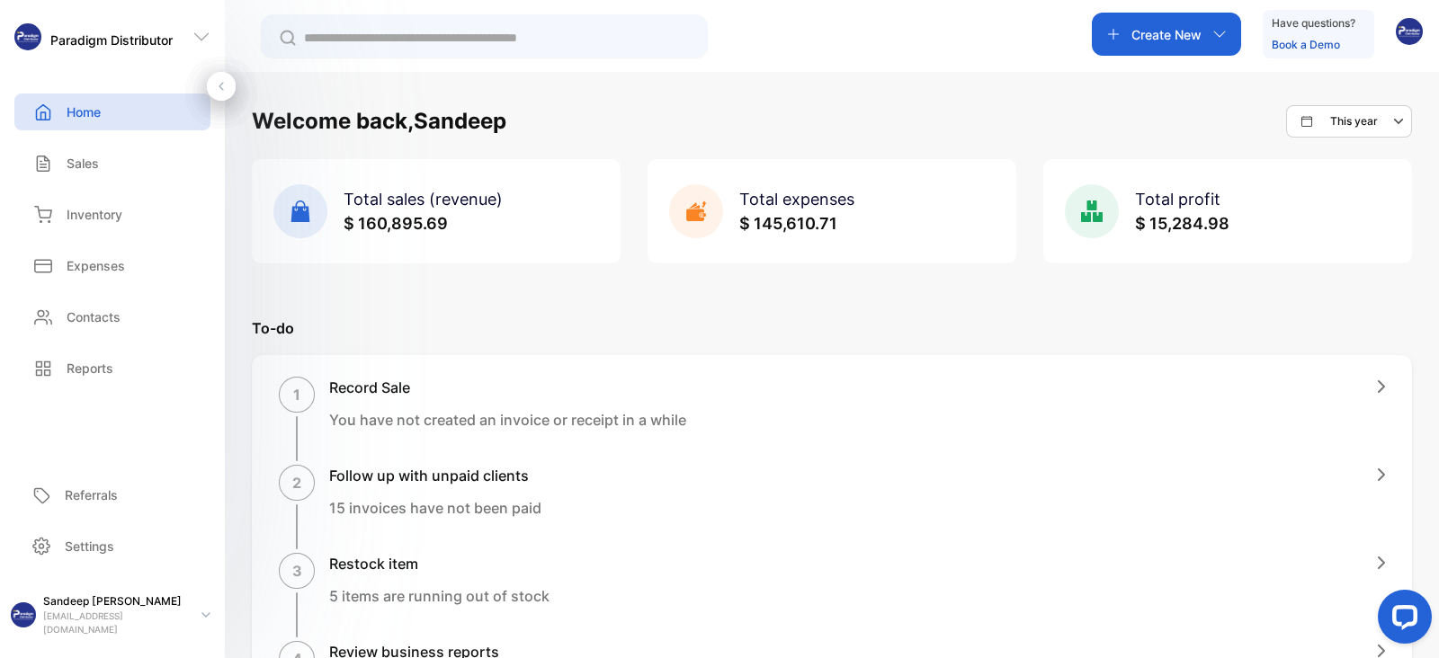
click at [85, 165] on p "Sales" at bounding box center [83, 163] width 32 height 19
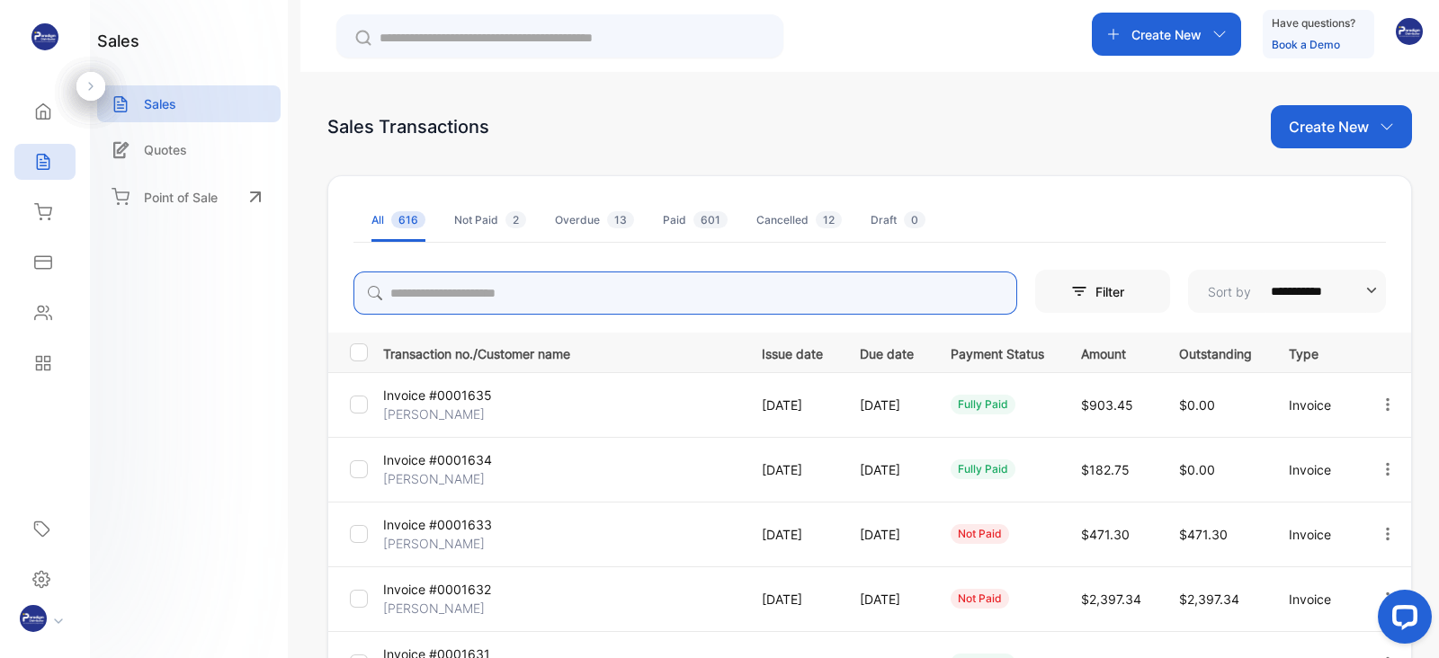
click at [477, 290] on input "search" at bounding box center [685, 293] width 664 height 43
type input "*****"
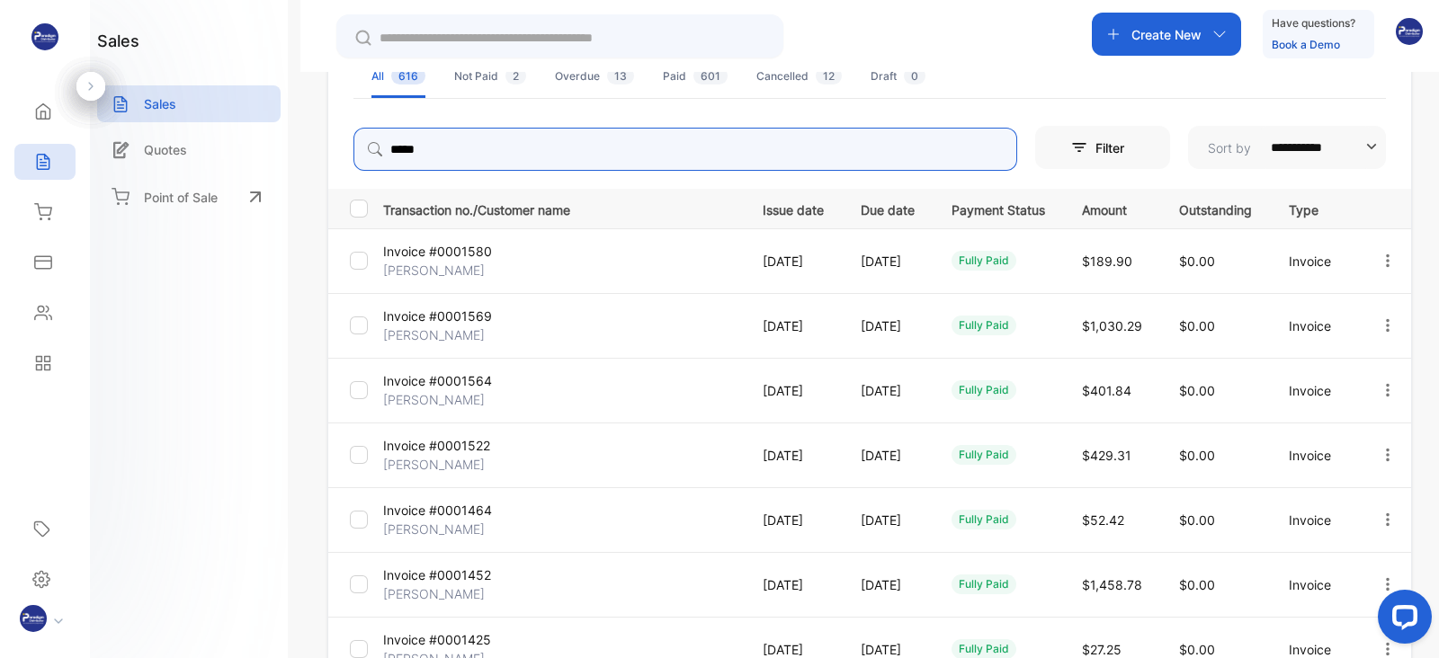
scroll to position [141, 0]
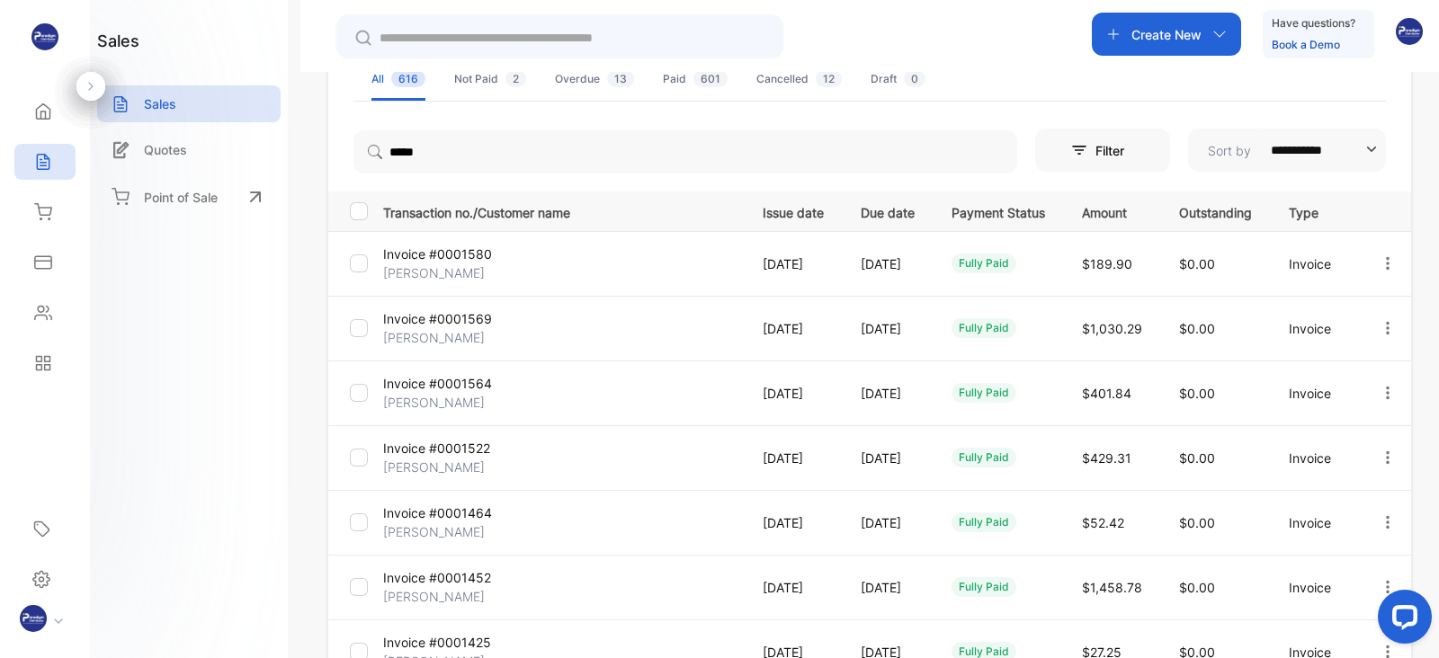
click at [427, 325] on p "Invoice #0001569" at bounding box center [442, 318] width 119 height 19
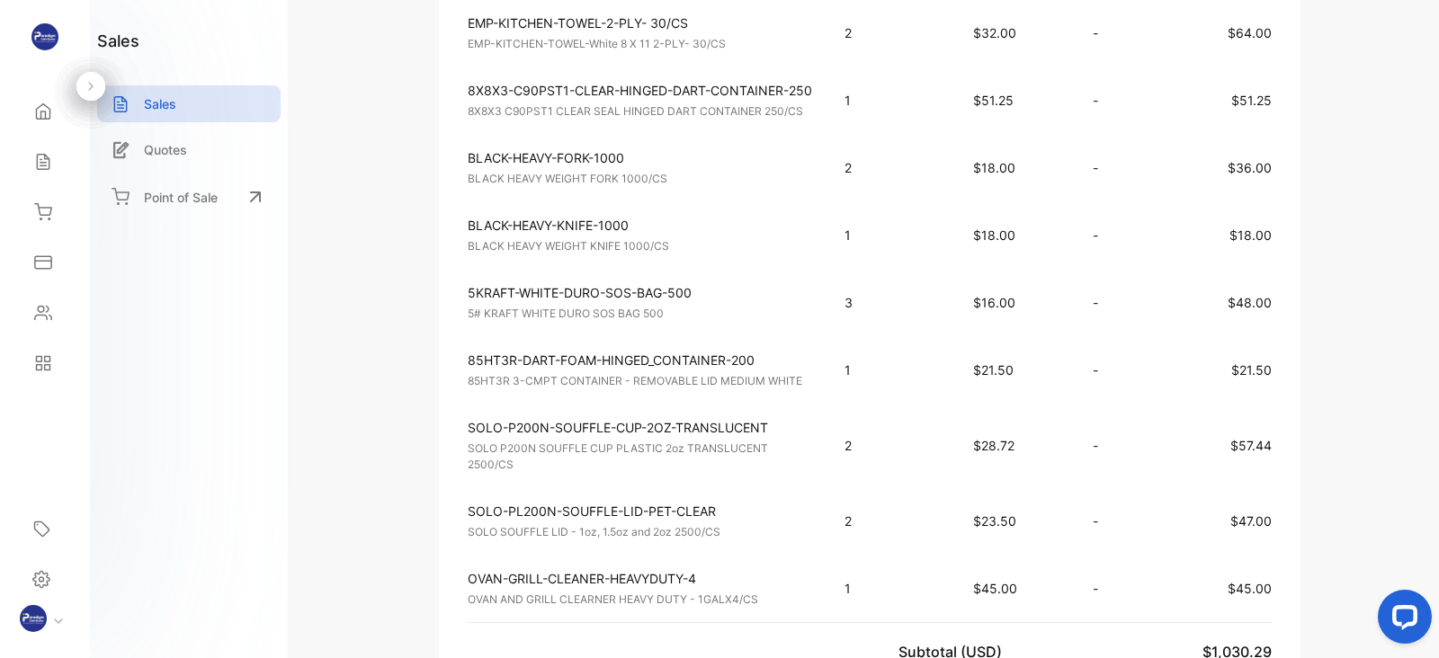
scroll to position [1008, 0]
drag, startPoint x: 1012, startPoint y: 92, endPoint x: 980, endPoint y: 92, distance: 31.5
click at [980, 92] on span "$51.25" at bounding box center [993, 97] width 40 height 15
copy span "51.25"
click at [489, 348] on p "85HT3R-DART-FOAM-HINGED_CONTAINER-200" at bounding box center [640, 357] width 344 height 19
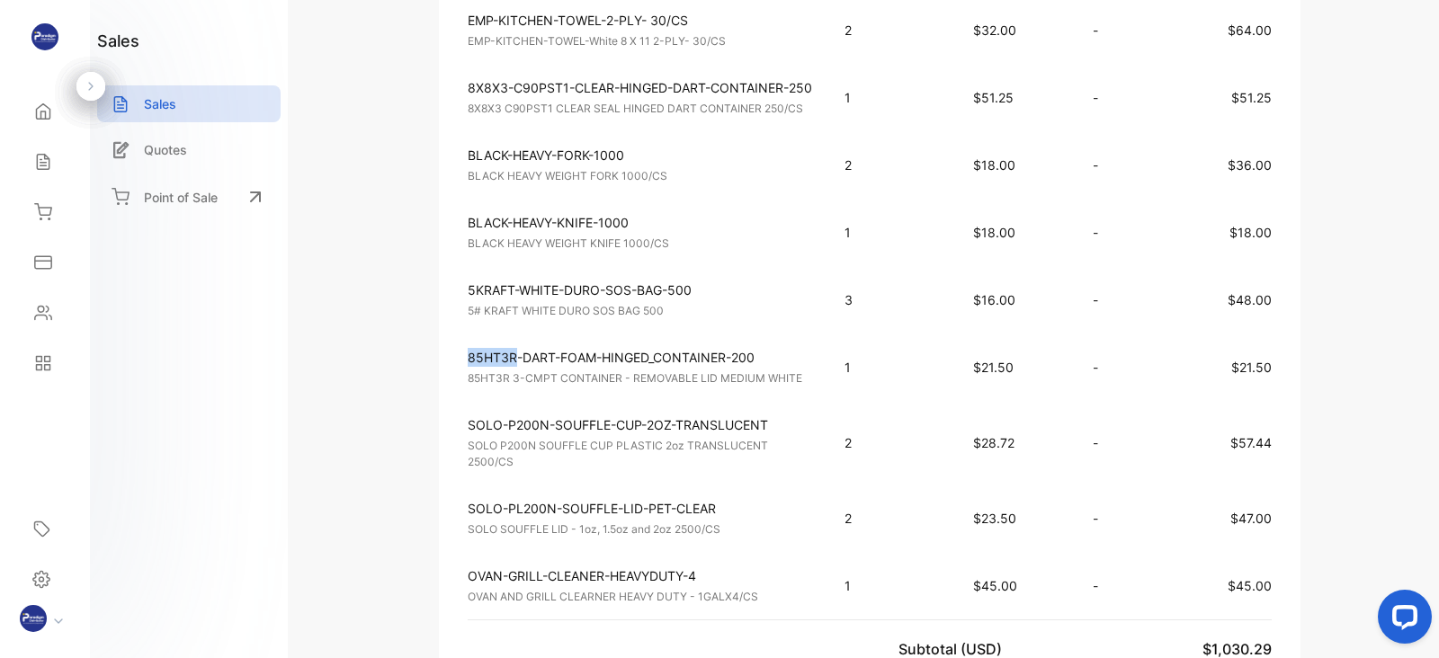
click at [489, 348] on p "85HT3R-DART-FOAM-HINGED_CONTAINER-200" at bounding box center [640, 357] width 344 height 19
copy p "85HT3R"
click at [718, 281] on p "5KRAFT-WHITE-DURO-SOS-BAG-500" at bounding box center [640, 290] width 344 height 19
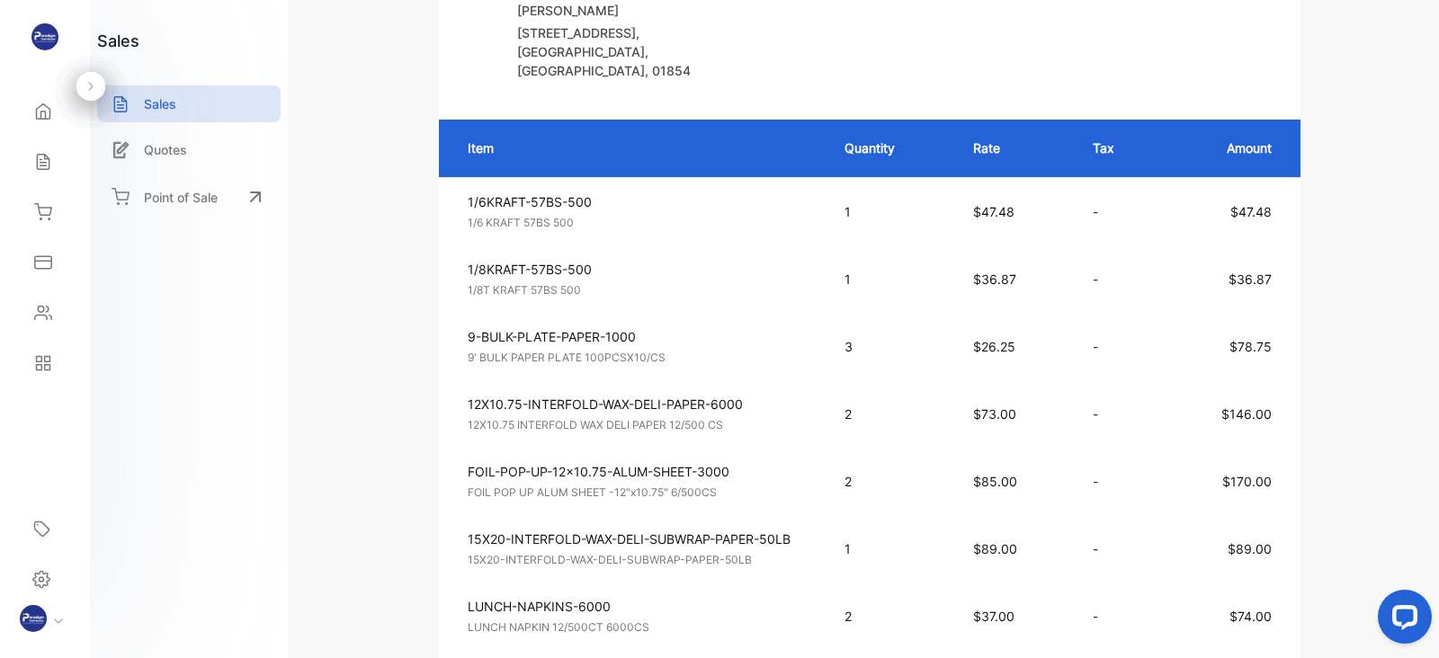
click at [733, 340] on div "9-BULK-PLATE-PAPER-1000 9' BULK PAPER PLATE 100PCSX10/CS Unit price: $26.25" at bounding box center [640, 346] width 344 height 39
drag, startPoint x: 1016, startPoint y: 343, endPoint x: 977, endPoint y: 343, distance: 38.7
click at [977, 343] on p "$26.25" at bounding box center [1015, 346] width 84 height 19
copy span "26.25"
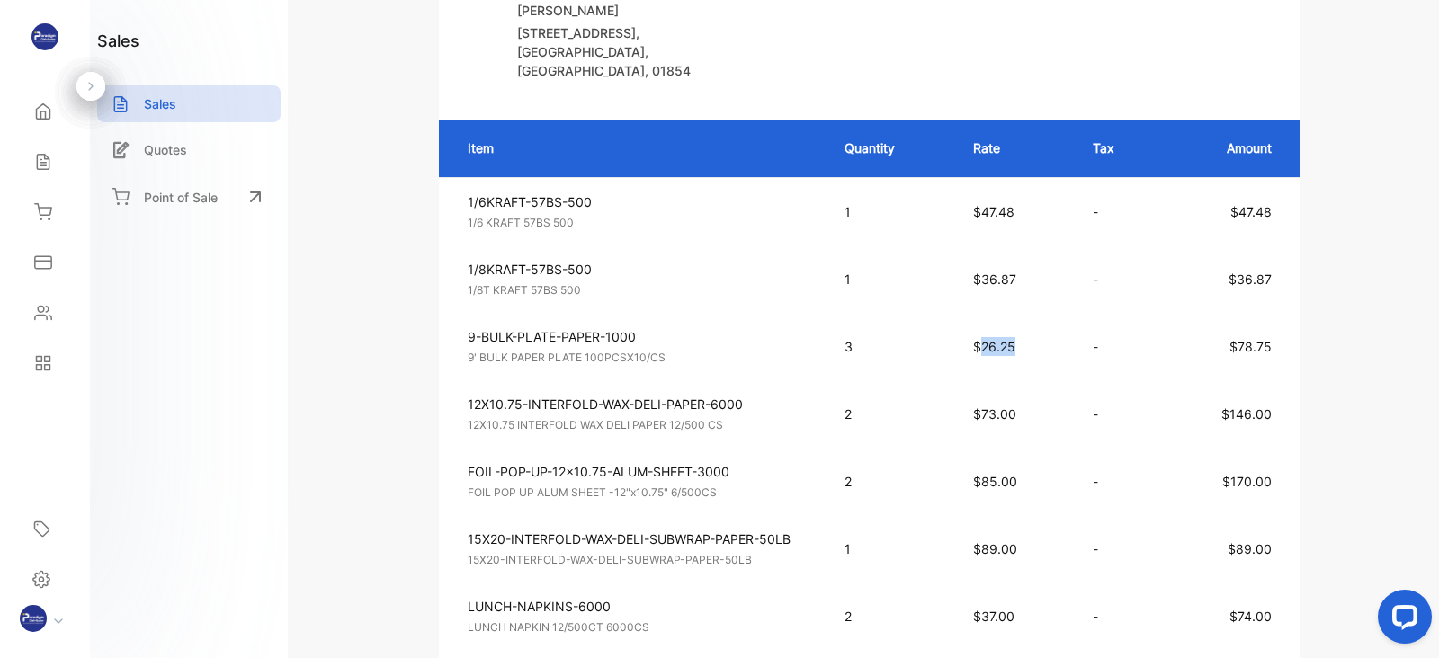
drag, startPoint x: 1012, startPoint y: 338, endPoint x: 983, endPoint y: 340, distance: 29.7
click at [983, 340] on span "$26.25" at bounding box center [994, 346] width 42 height 15
copy span "26.25"
click at [763, 339] on div "9-BULK-PLATE-PAPER-1000 9' BULK PAPER PLATE 100PCSX10/CS Unit price: $26.25" at bounding box center [640, 346] width 344 height 39
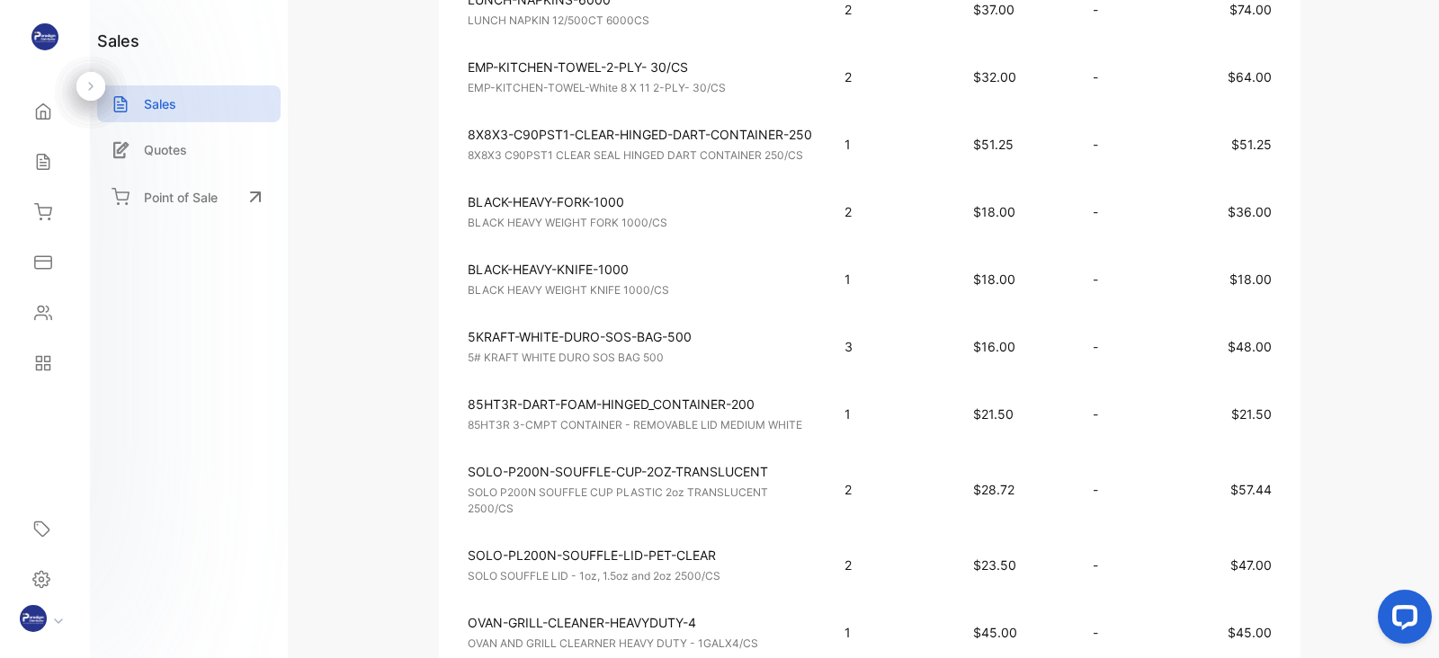
click at [810, 353] on p "5# KRAFT WHITE DURO SOS BAG 500" at bounding box center [640, 358] width 344 height 16
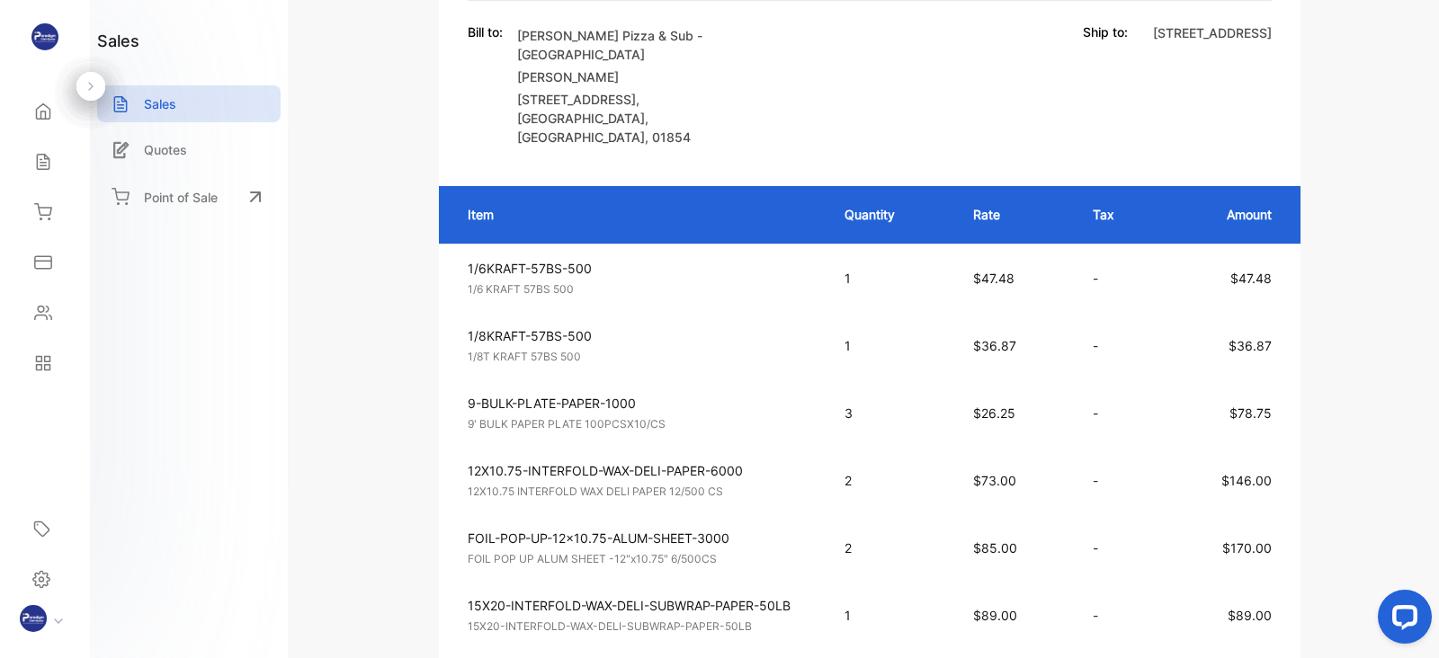
click at [741, 300] on td "1/6KRAFT-57BS-500 1/6 KRAFT 57BS 500 Unit price: $47.48" at bounding box center [633, 278] width 388 height 68
drag, startPoint x: 1430, startPoint y: 182, endPoint x: 1438, endPoint y: 279, distance: 97.4
click at [1438, 279] on div "Invoice #0001569 fully paid Shipping: Delivered Edit Invoice Actions Paradigm D…" at bounding box center [869, 329] width 1138 height 658
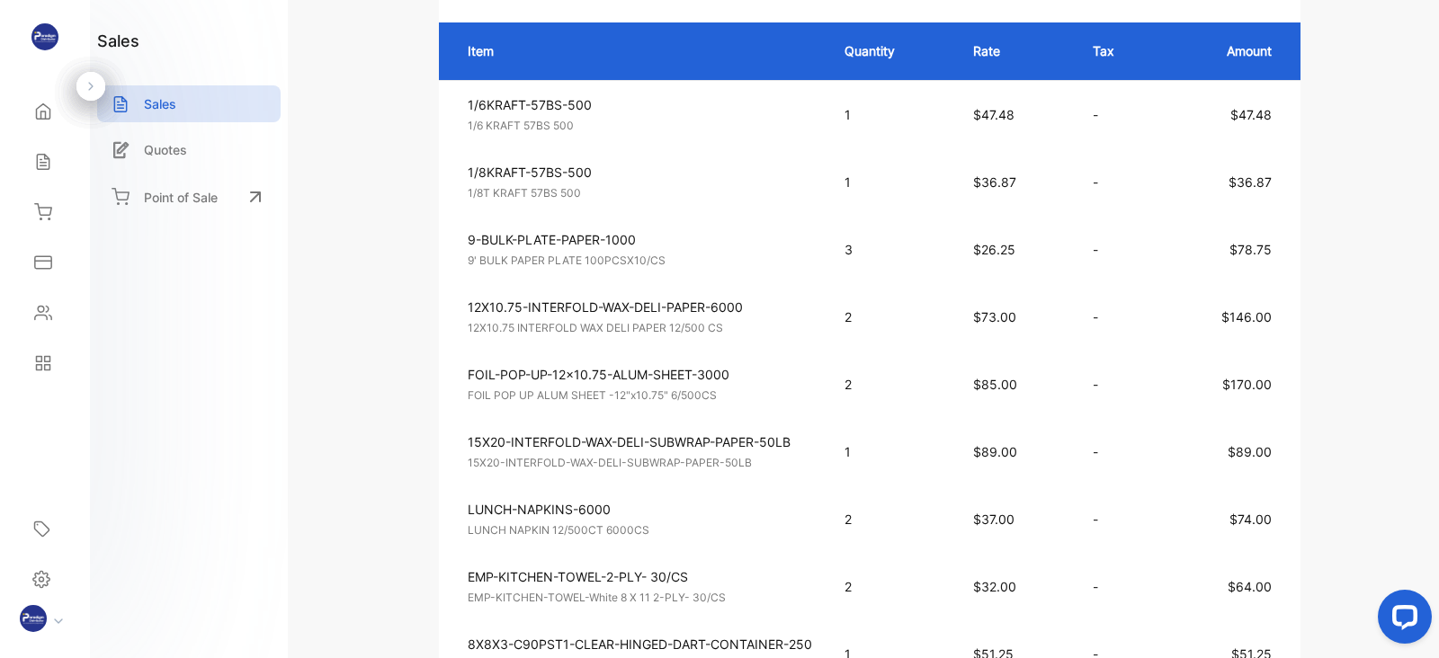
scroll to position [426, 0]
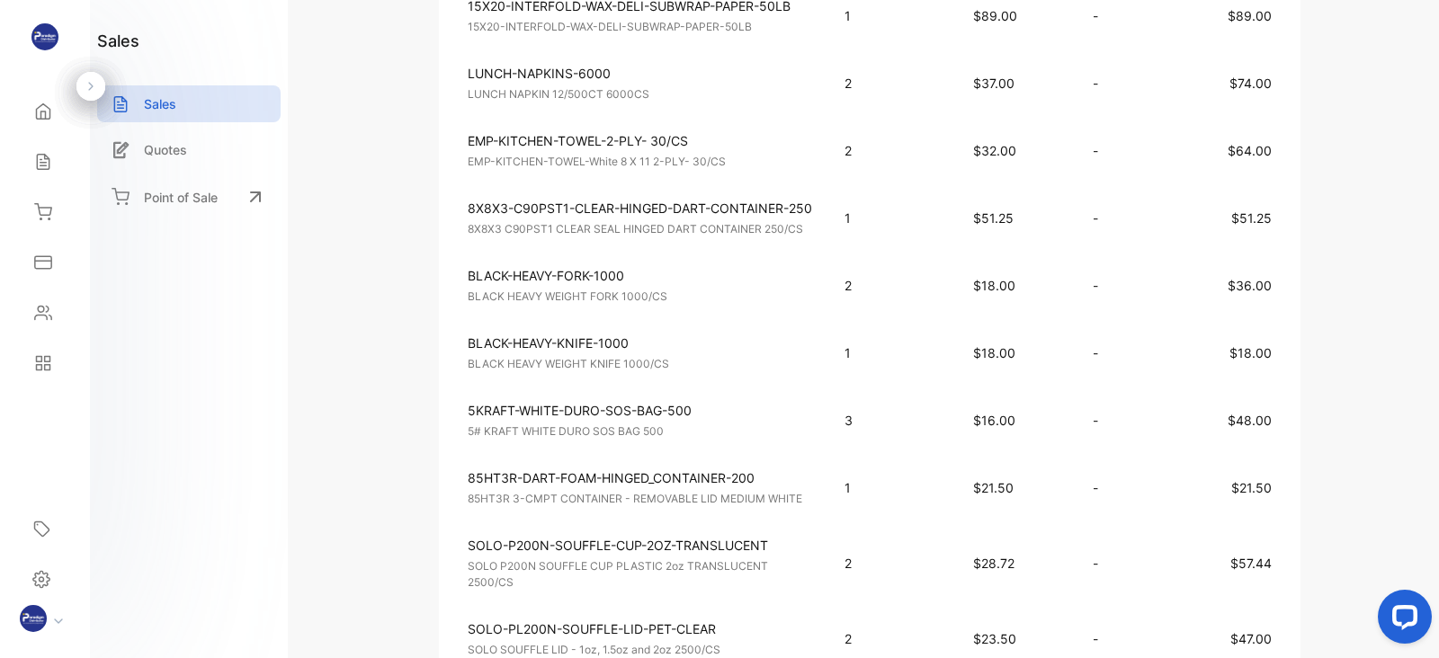
scroll to position [860, 0]
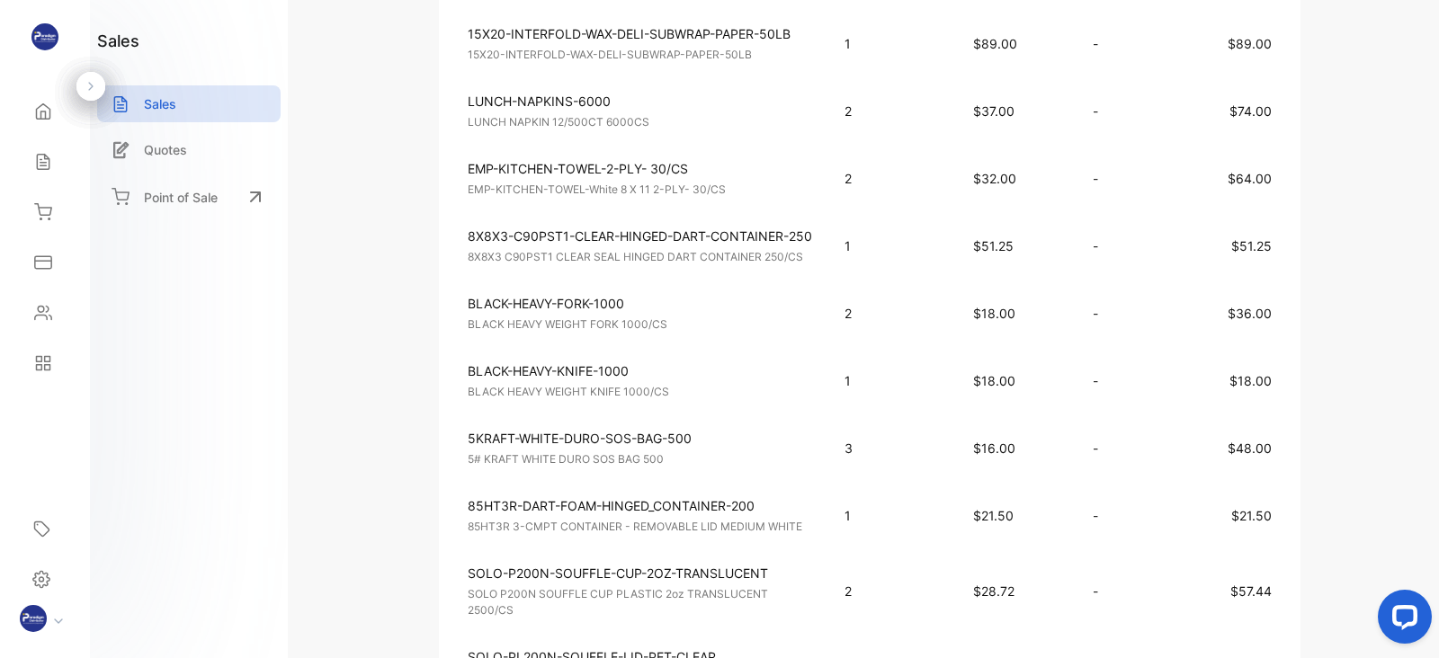
click at [727, 326] on td "BLACK-HEAVY-FORK-1000 BLACK HEAVY WEIGHT FORK 1000/CS Unit price: $18.00" at bounding box center [633, 313] width 388 height 67
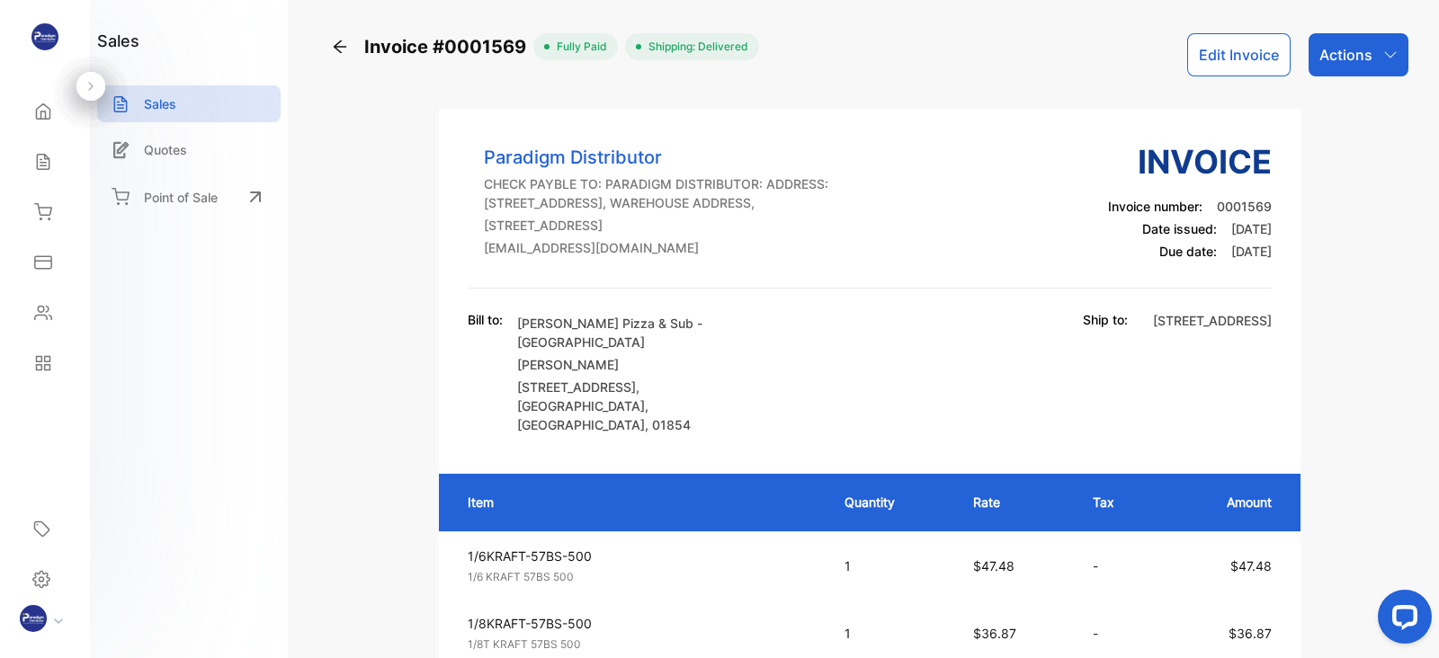
scroll to position [422, 0]
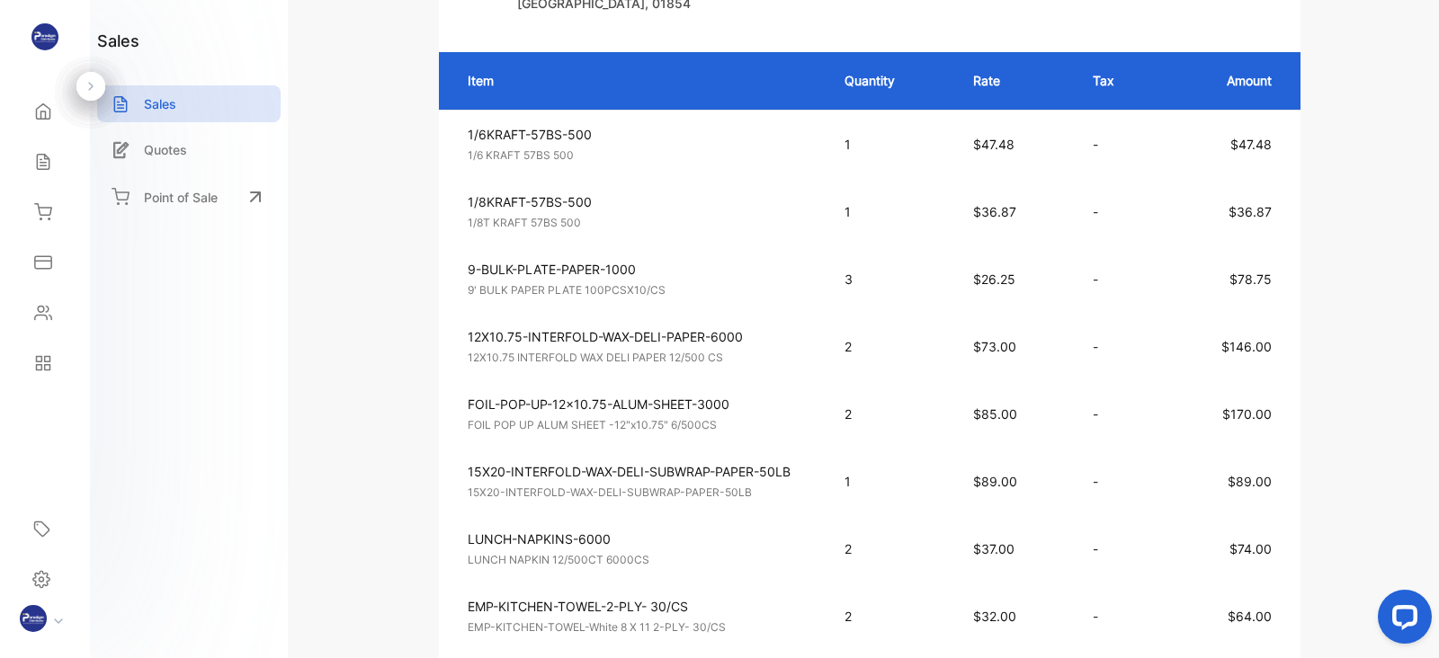
click at [787, 215] on p "1/8T KRAFT 57BS 500" at bounding box center [640, 223] width 344 height 16
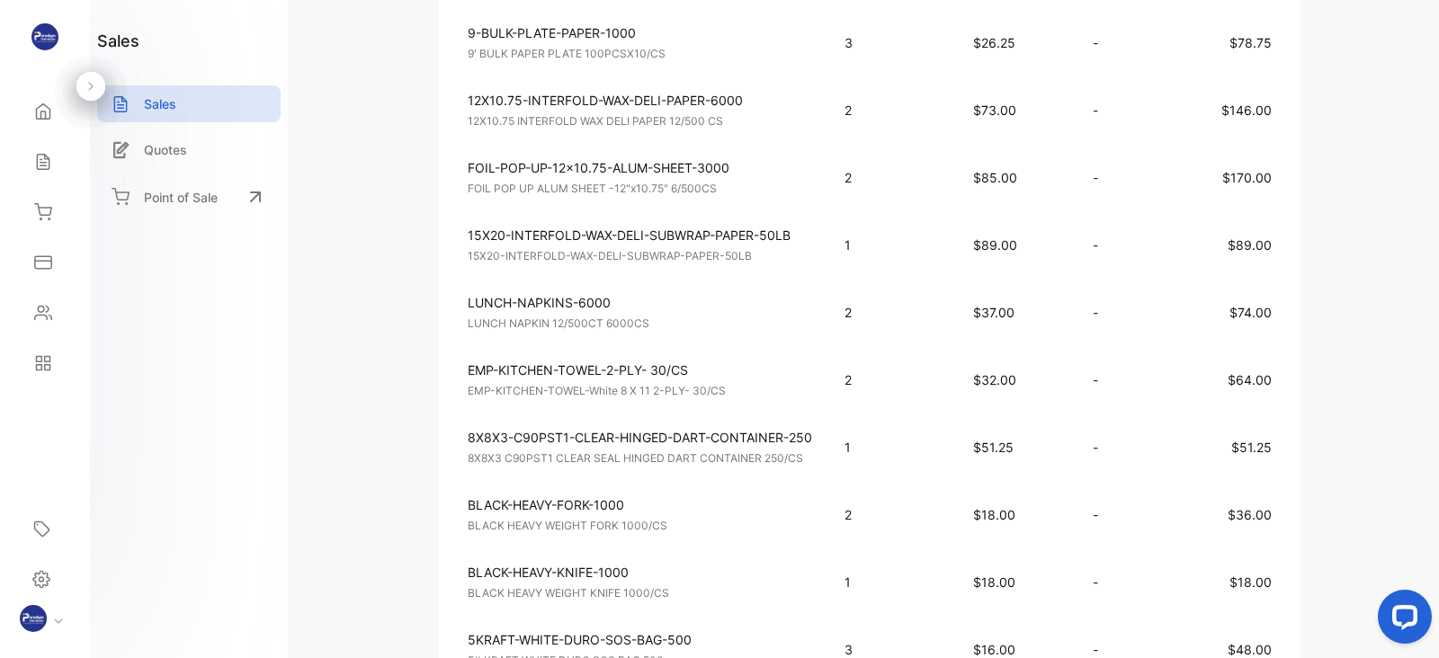
scroll to position [1096, 0]
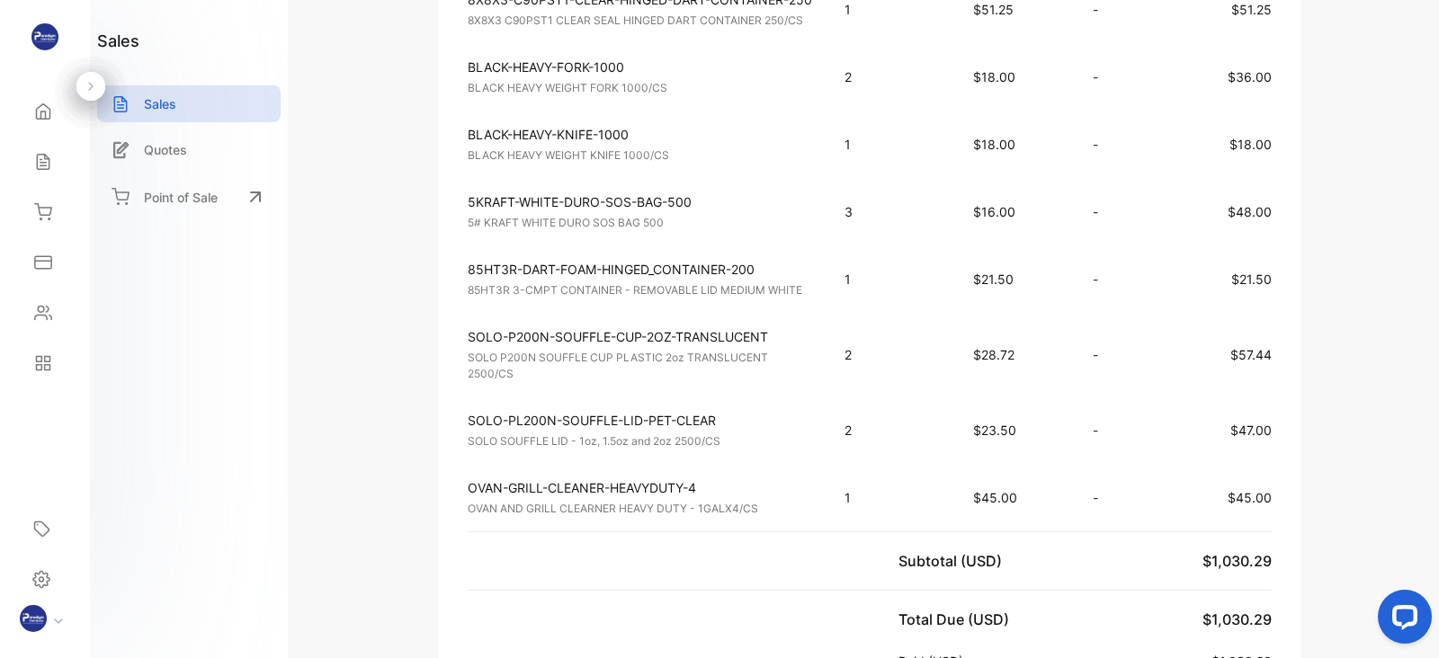
click at [525, 327] on p "SOLO-P200N-SOUFFLE-CUP-2OZ-TRANSLUCENT" at bounding box center [640, 336] width 344 height 19
copy p "P200N"
drag, startPoint x: 1015, startPoint y: 347, endPoint x: 983, endPoint y: 347, distance: 32.4
click at [983, 347] on p "$28.72" at bounding box center [1015, 354] width 84 height 19
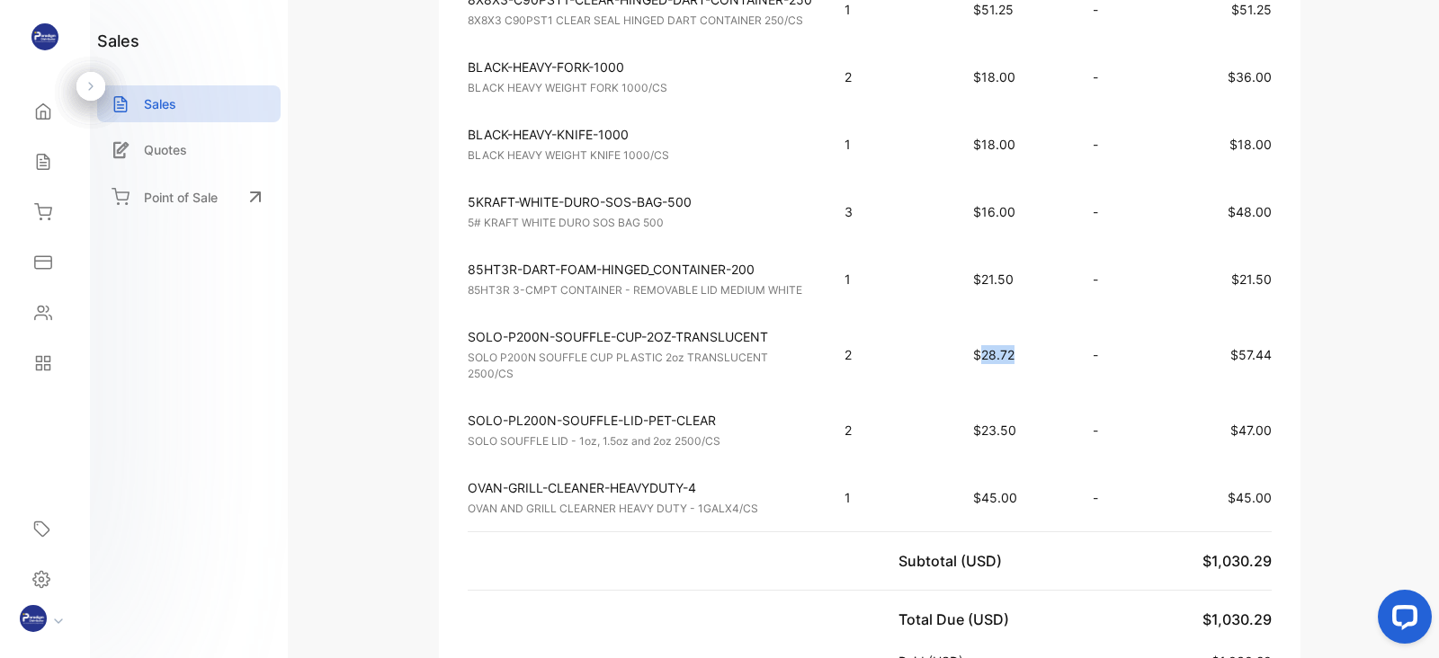
copy span "28.72"
click at [535, 411] on p "SOLO-PL200N-SOUFFLE-LID-PET-CLEAR" at bounding box center [640, 420] width 344 height 19
copy p "PL200N"
drag, startPoint x: 1019, startPoint y: 422, endPoint x: 981, endPoint y: 422, distance: 37.8
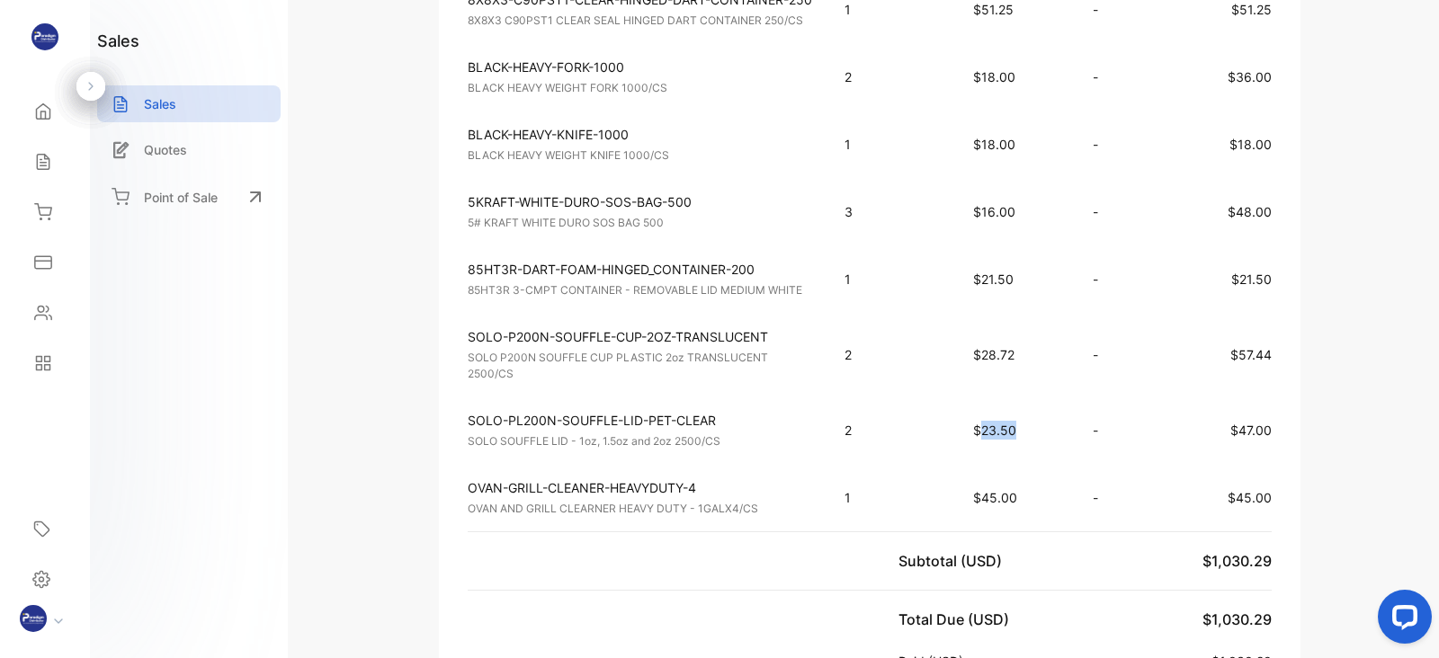
click at [981, 422] on p "$23.50" at bounding box center [1015, 430] width 84 height 19
copy span "23.50"
click at [803, 450] on td "SOLO-PL200N-SOUFFLE-LID-PET-CLEAR SOLO SOUFFLE LID - 1oz, 1.5oz and 2oz 2500/CS…" at bounding box center [633, 430] width 388 height 67
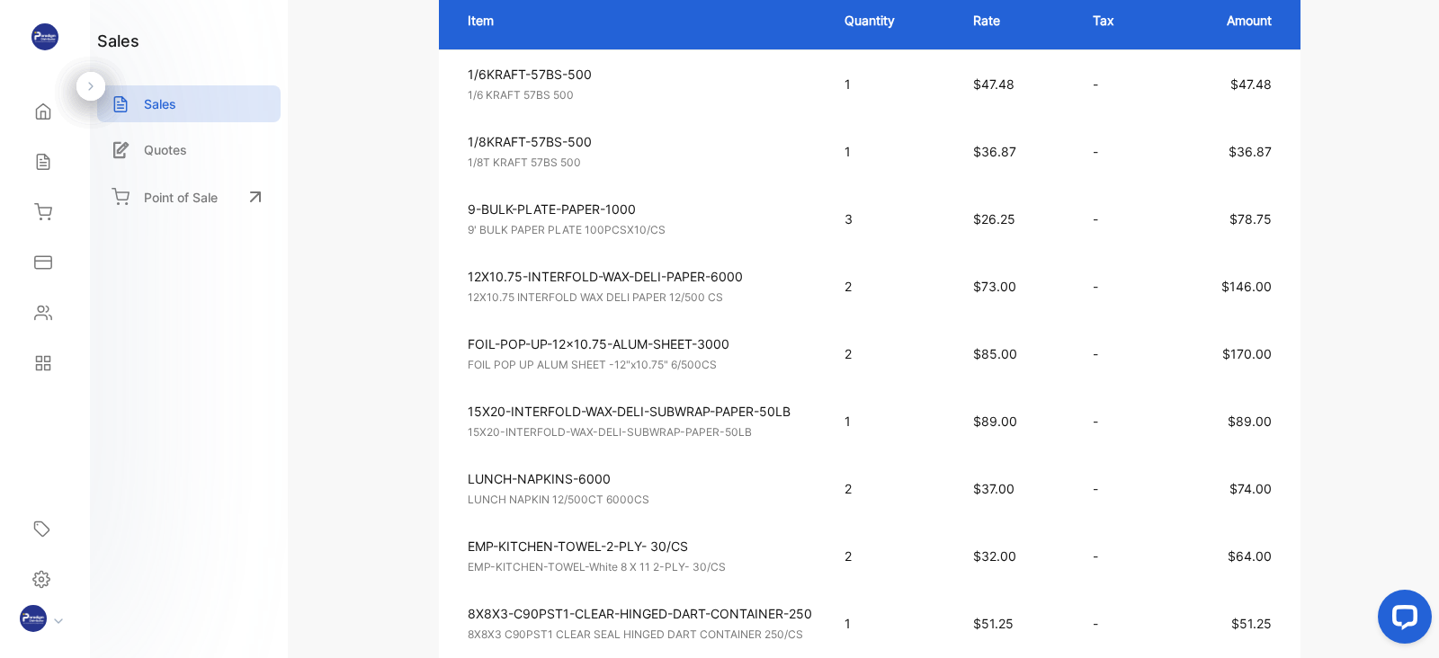
scroll to position [458, 0]
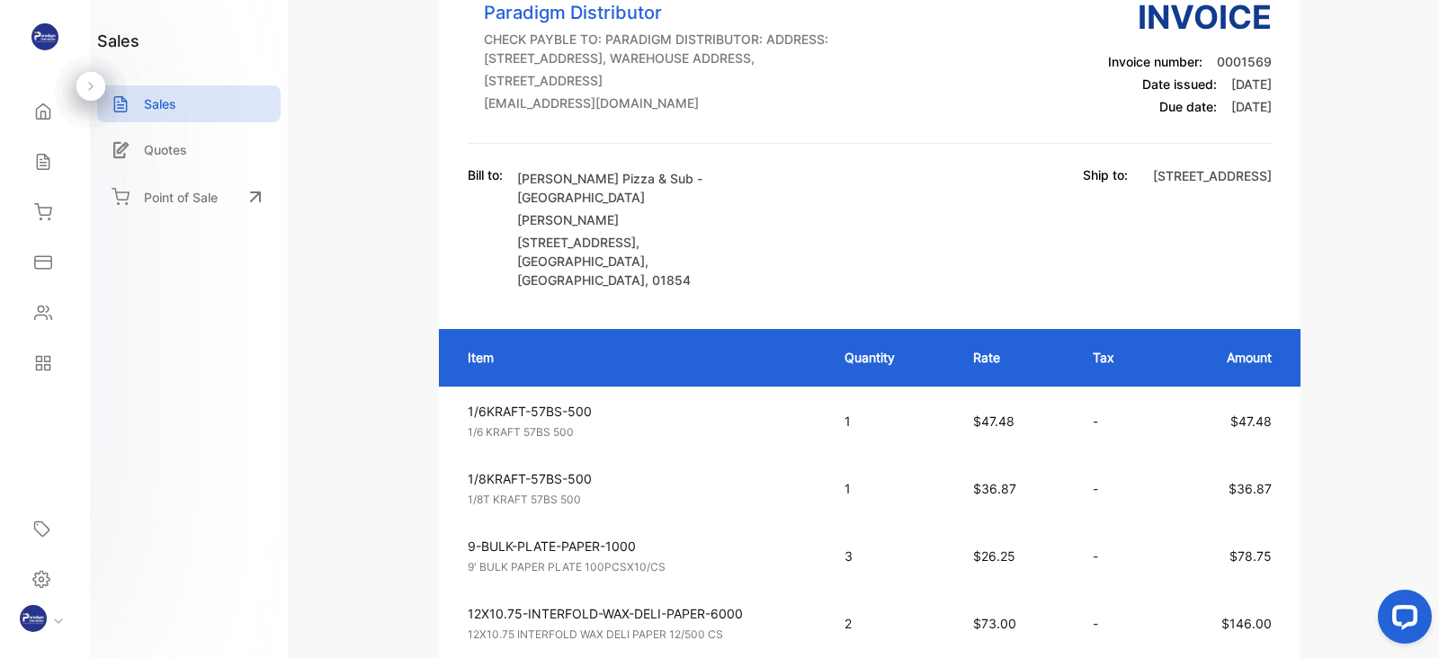
scroll to position [0, 0]
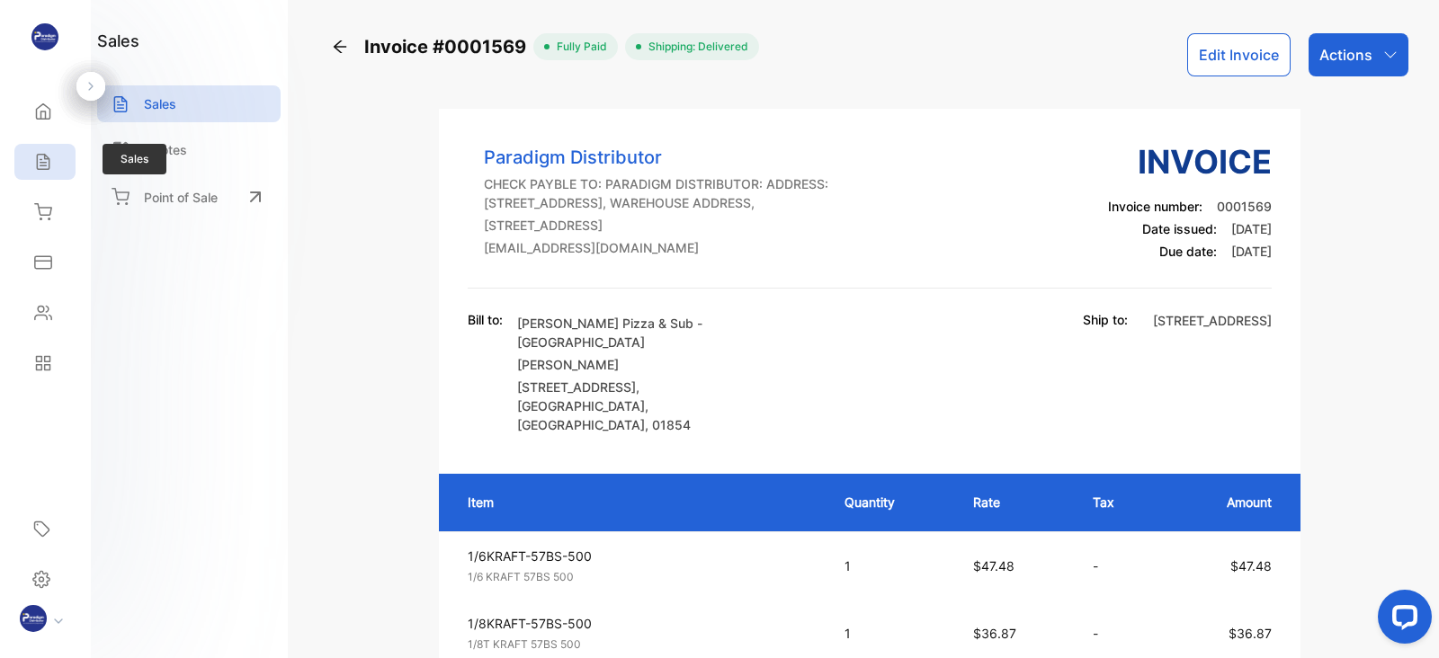
click at [41, 172] on div "Sales" at bounding box center [44, 162] width 61 height 36
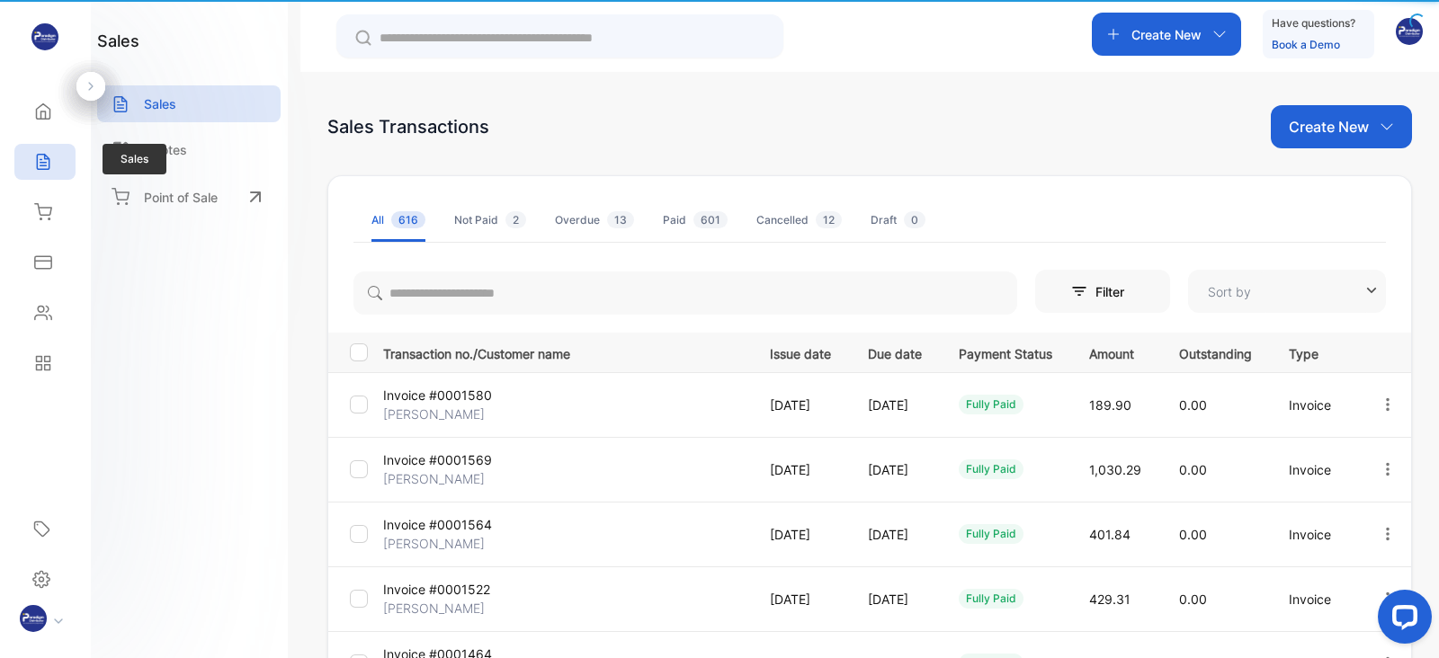
type input "**********"
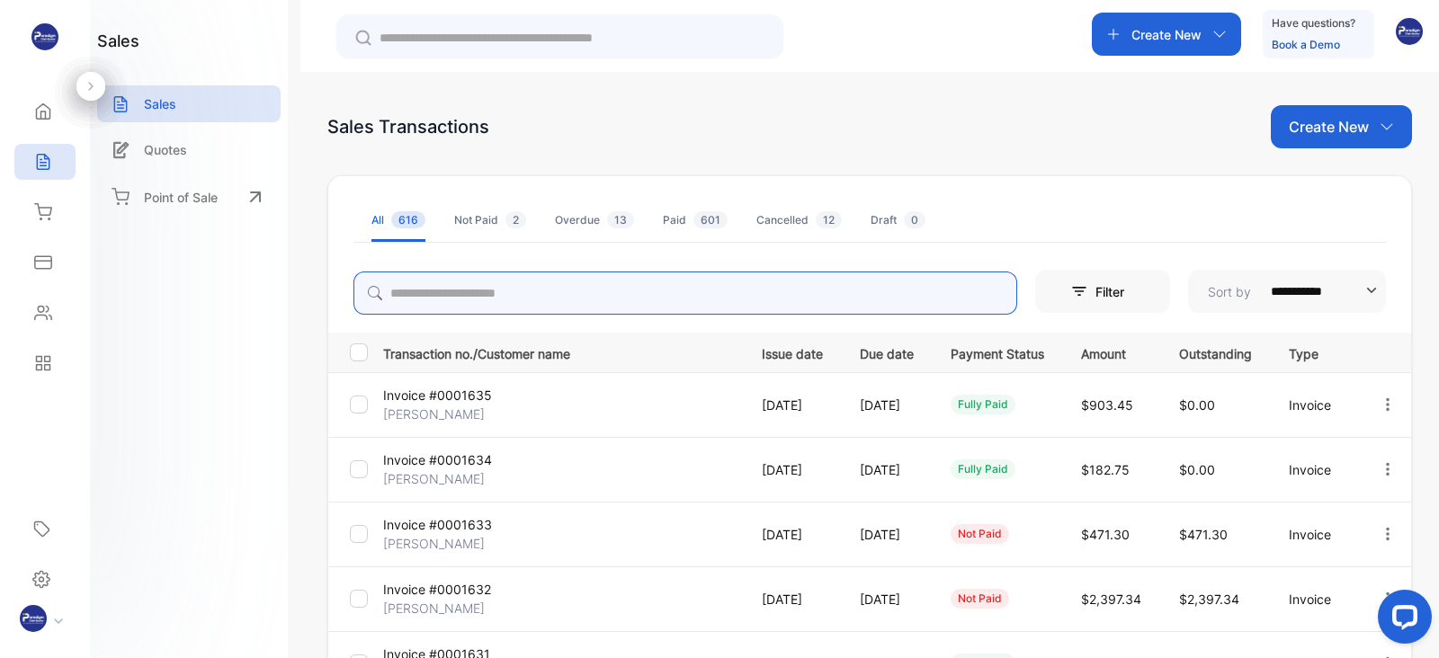
click at [479, 288] on input "search" at bounding box center [685, 293] width 664 height 43
type input "*****"
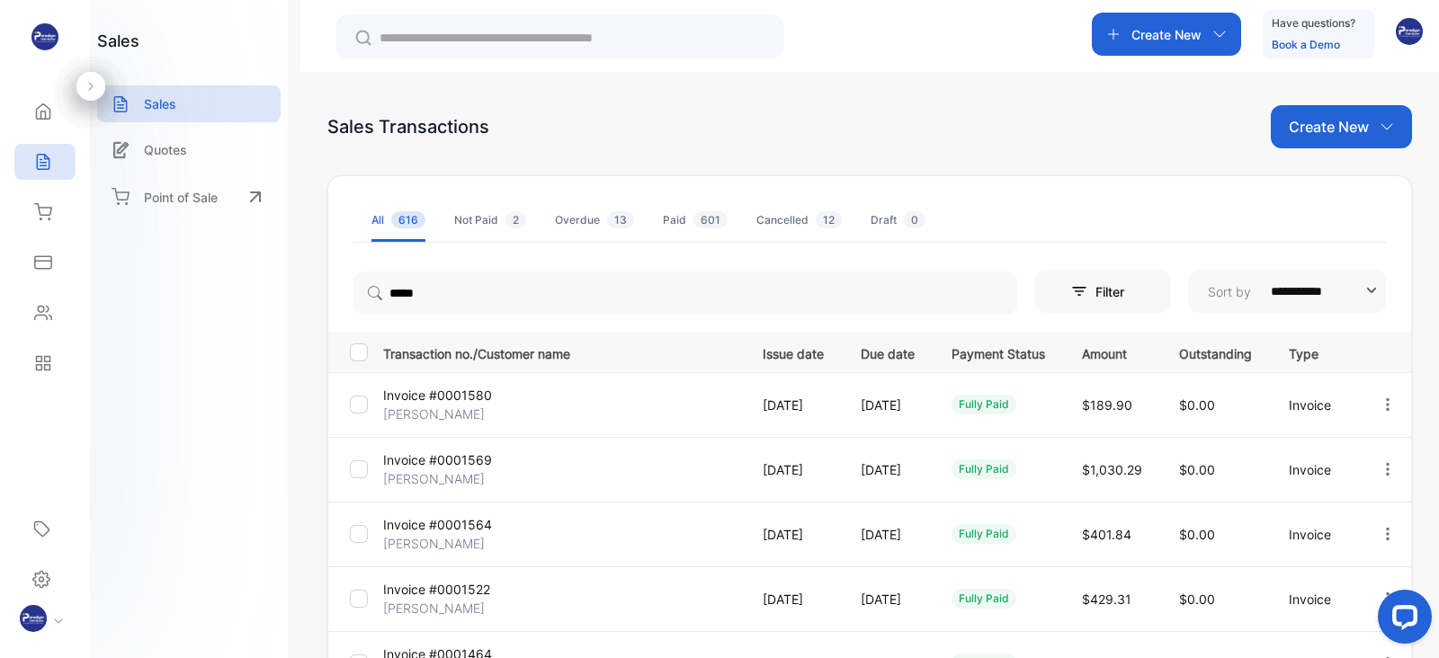
click at [419, 540] on p "[PERSON_NAME]" at bounding box center [442, 543] width 119 height 19
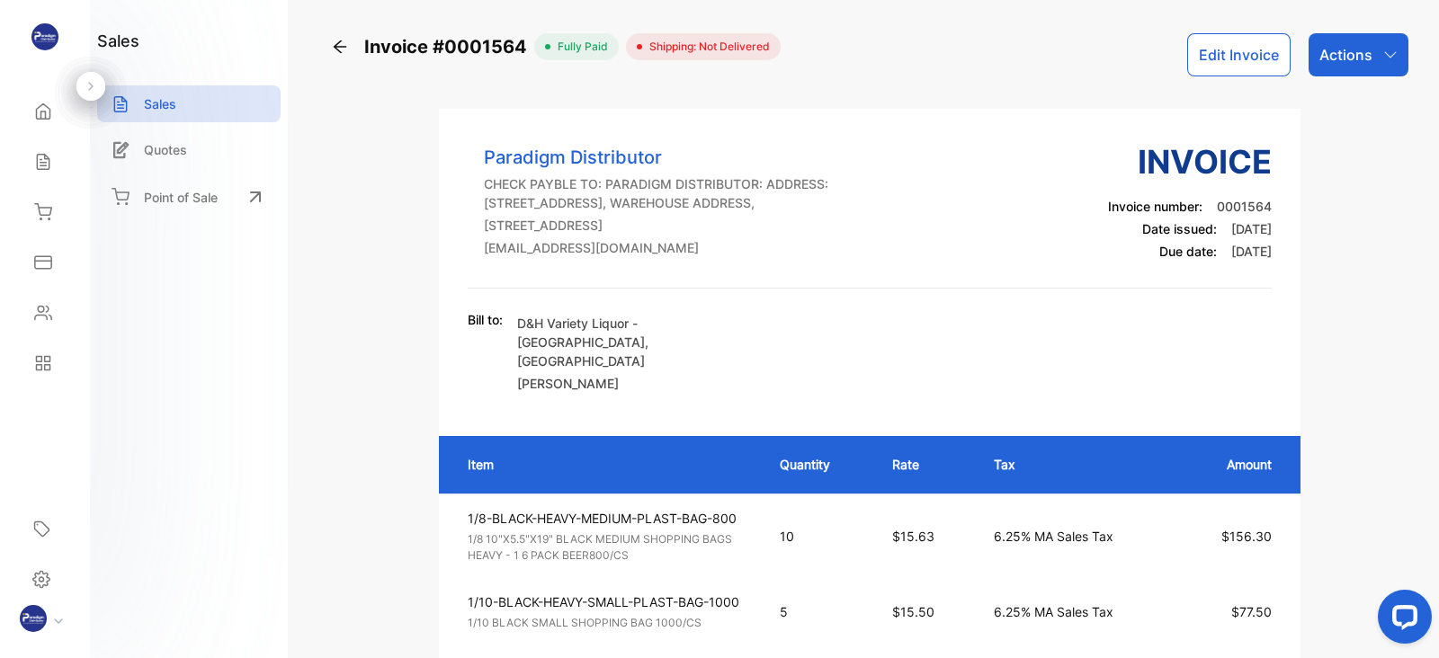
click at [351, 45] on div "Invoice #0001564" at bounding box center [432, 46] width 203 height 27
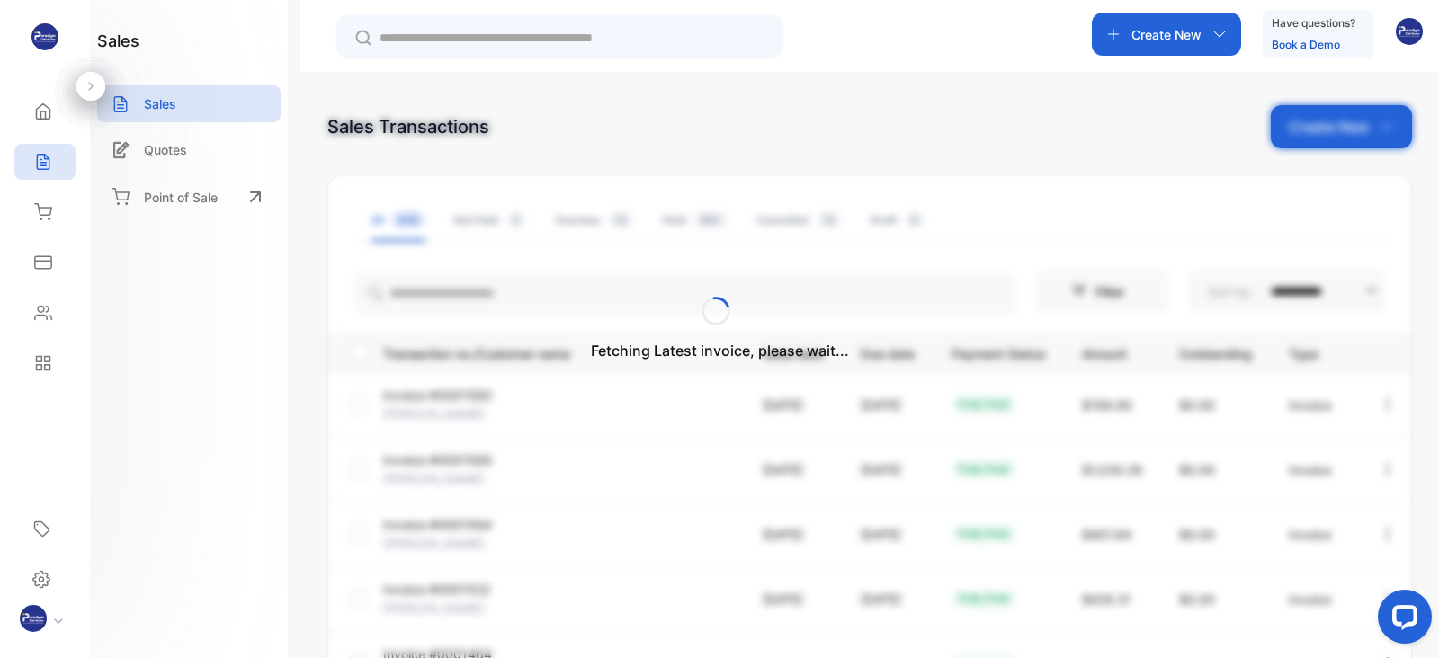
click at [464, 287] on div "Fetching Latest invoice, please wait..." at bounding box center [719, 329] width 1439 height 658
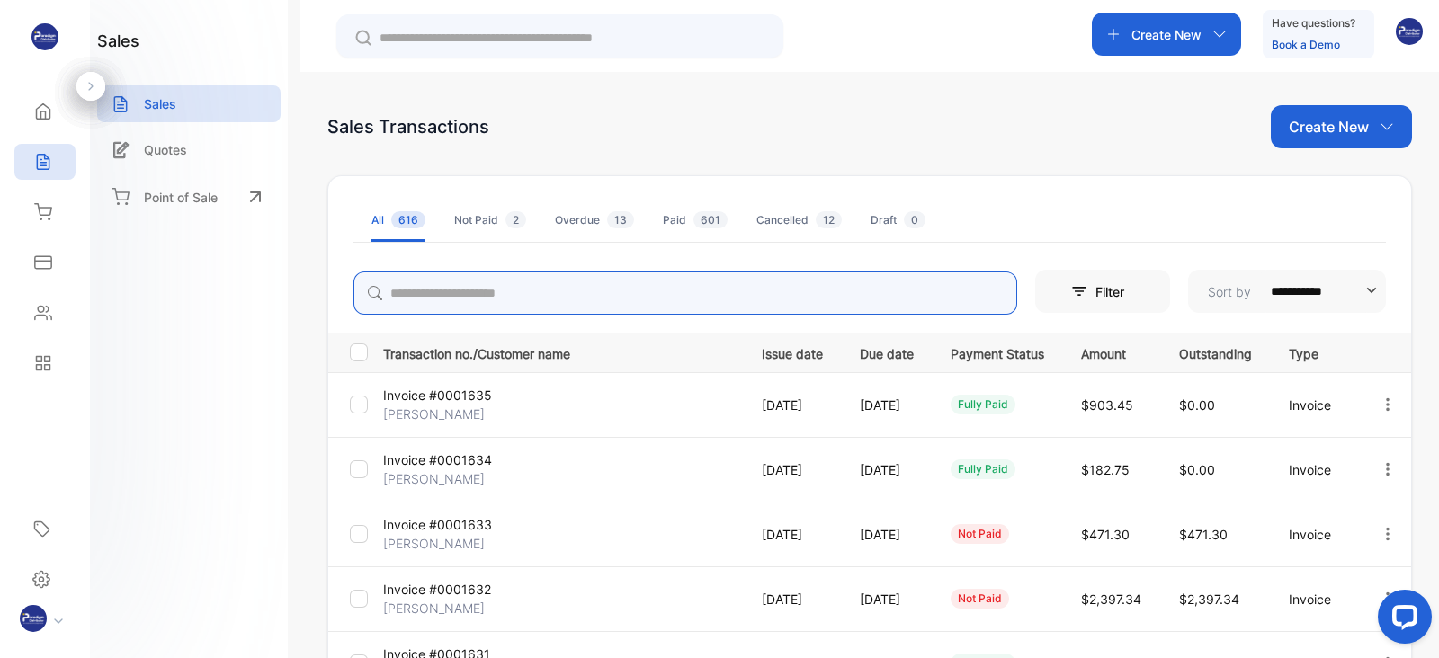
drag, startPoint x: 455, startPoint y: 312, endPoint x: 464, endPoint y: 287, distance: 26.7
click at [464, 287] on input "search" at bounding box center [685, 293] width 664 height 43
type input "*****"
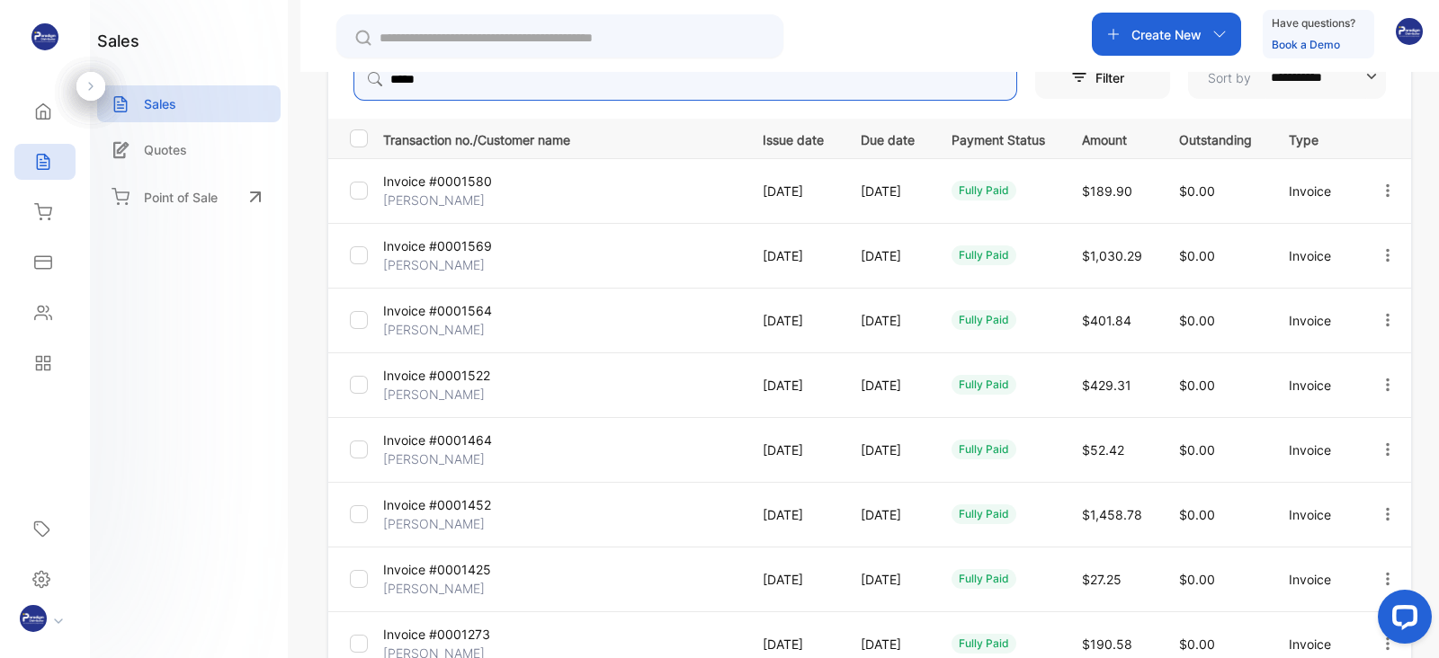
scroll to position [230, 0]
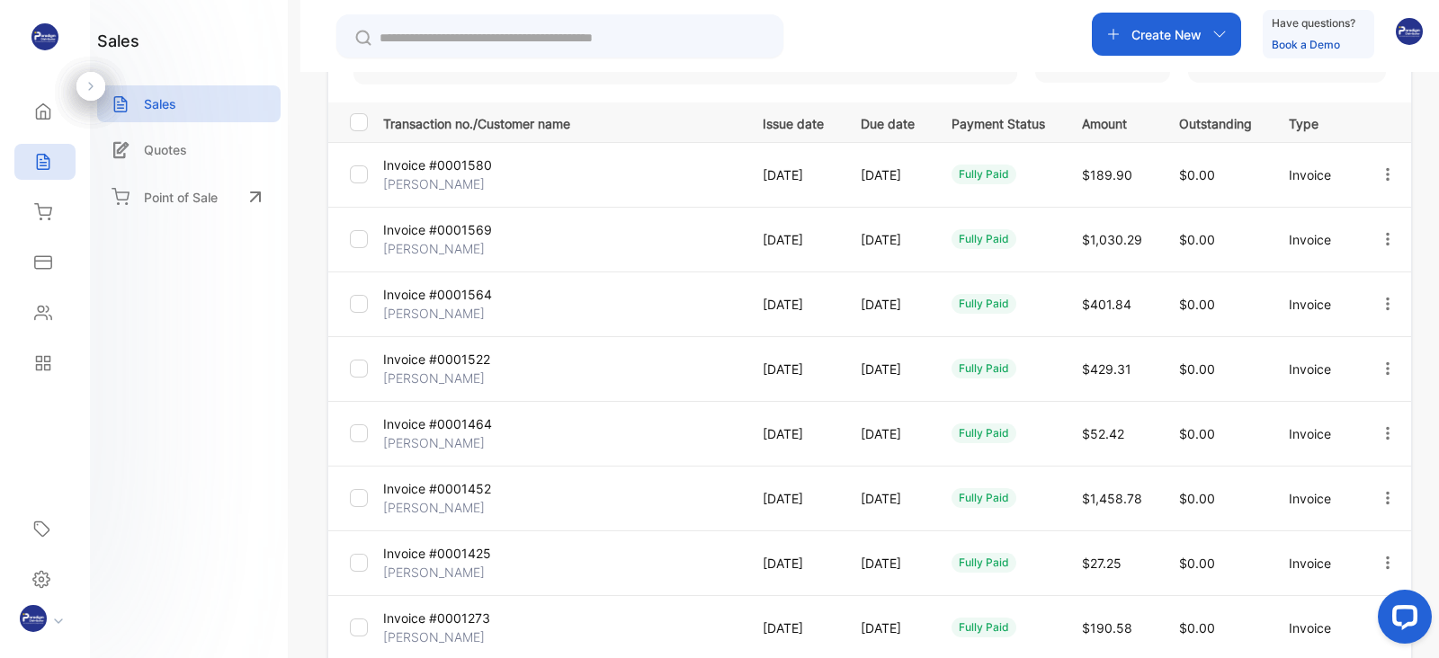
click at [423, 494] on p "Invoice #0001452" at bounding box center [442, 488] width 119 height 19
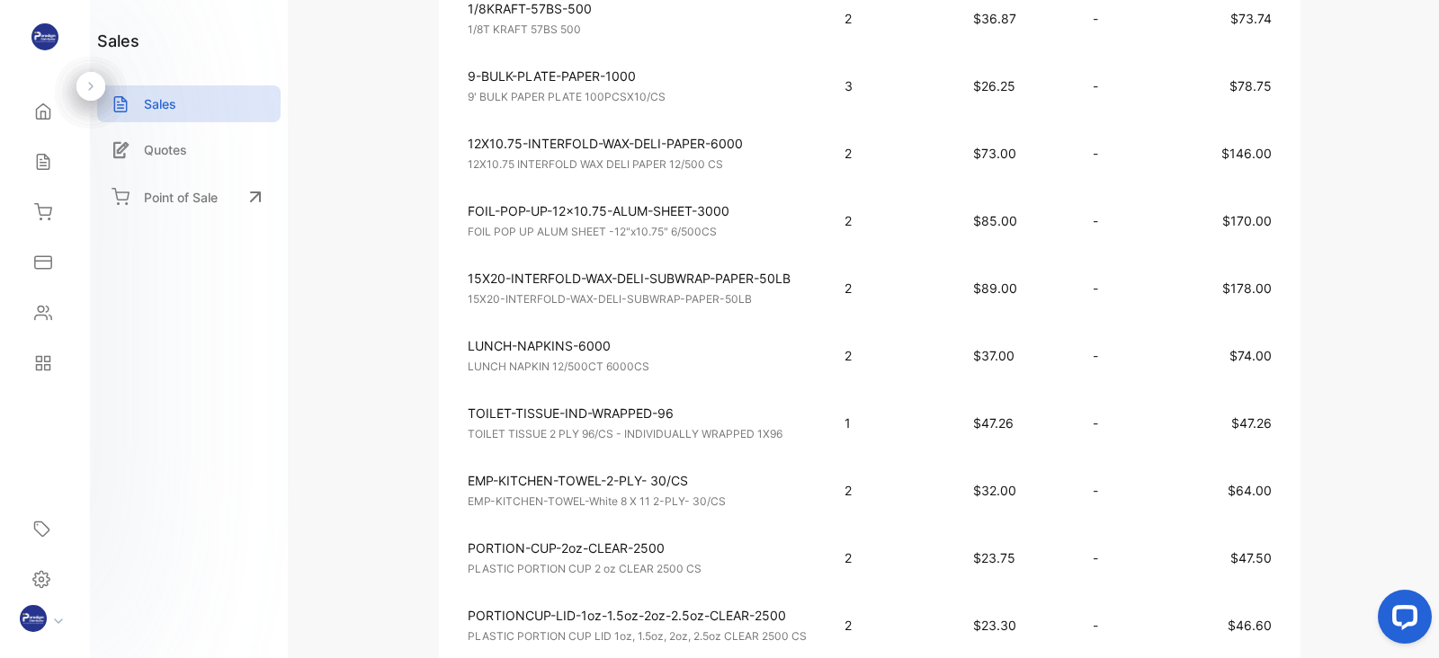
scroll to position [598, 0]
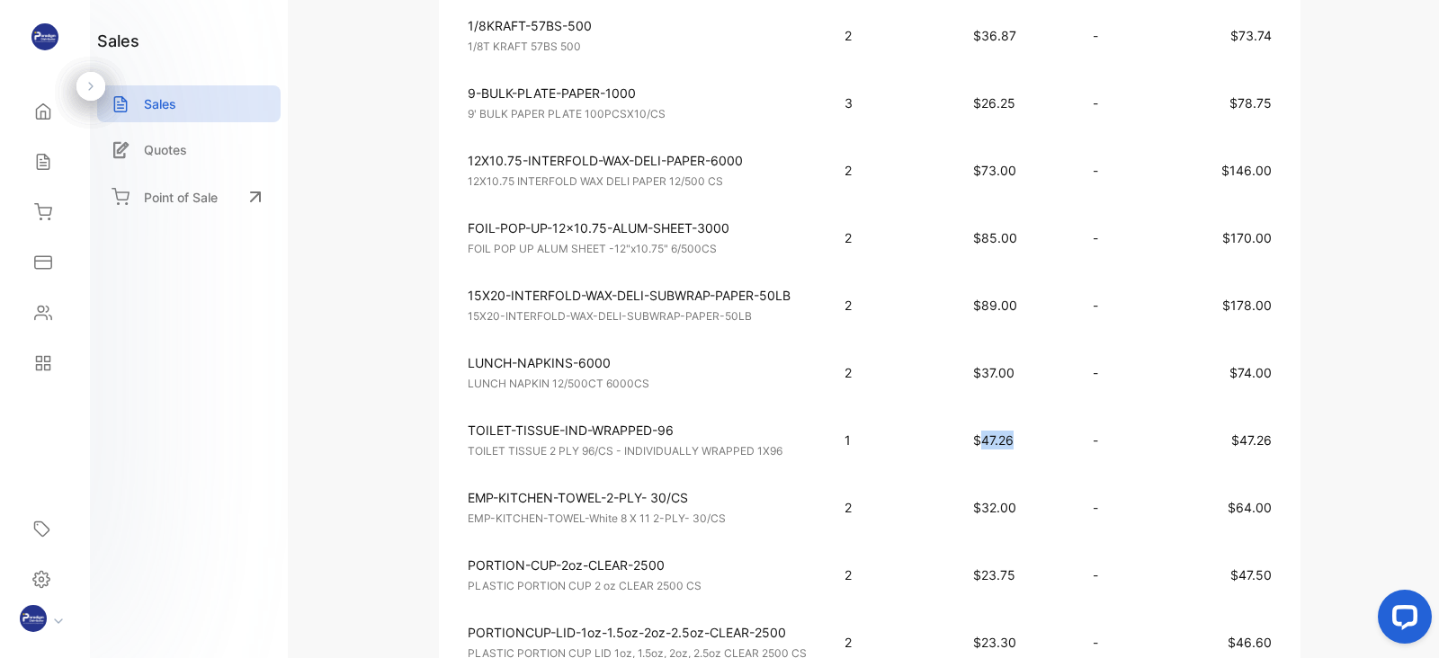
drag, startPoint x: 1015, startPoint y: 435, endPoint x: 983, endPoint y: 435, distance: 32.4
click at [983, 435] on p "$47.26" at bounding box center [1015, 440] width 84 height 19
click at [1050, 453] on td "$47.26" at bounding box center [1015, 439] width 120 height 67
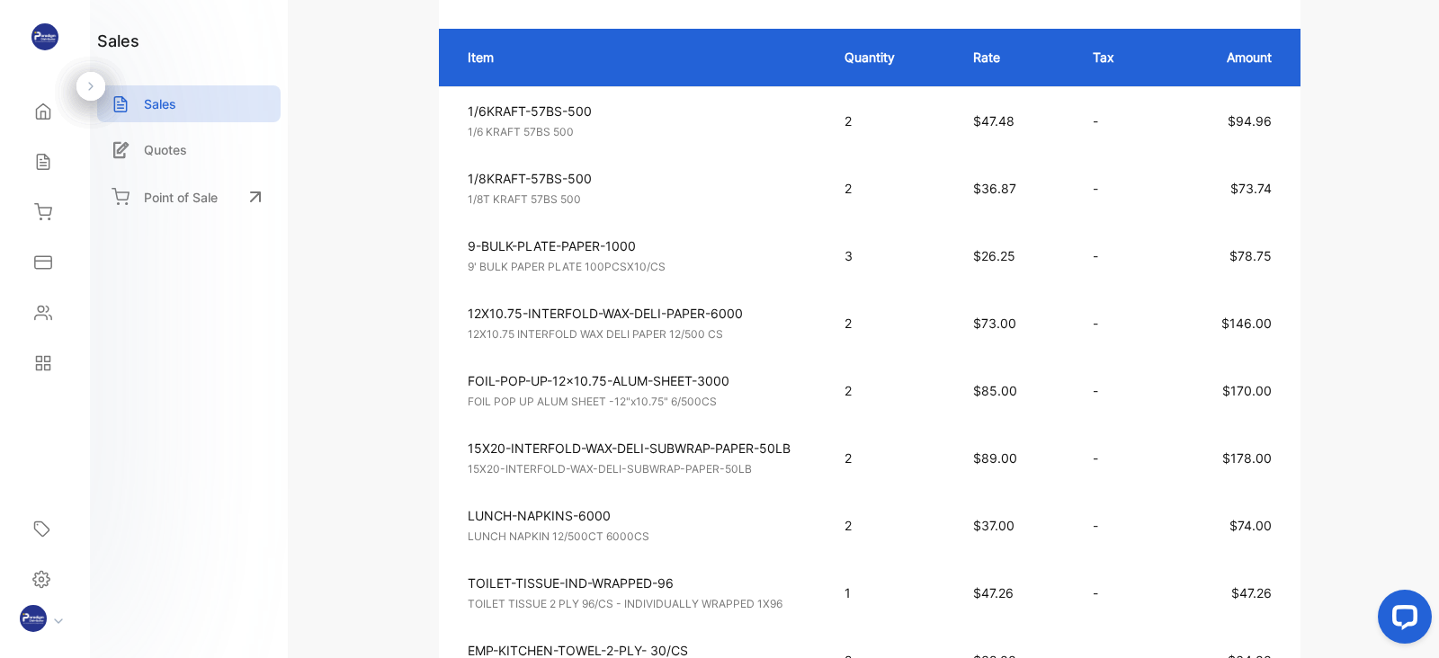
scroll to position [439, 0]
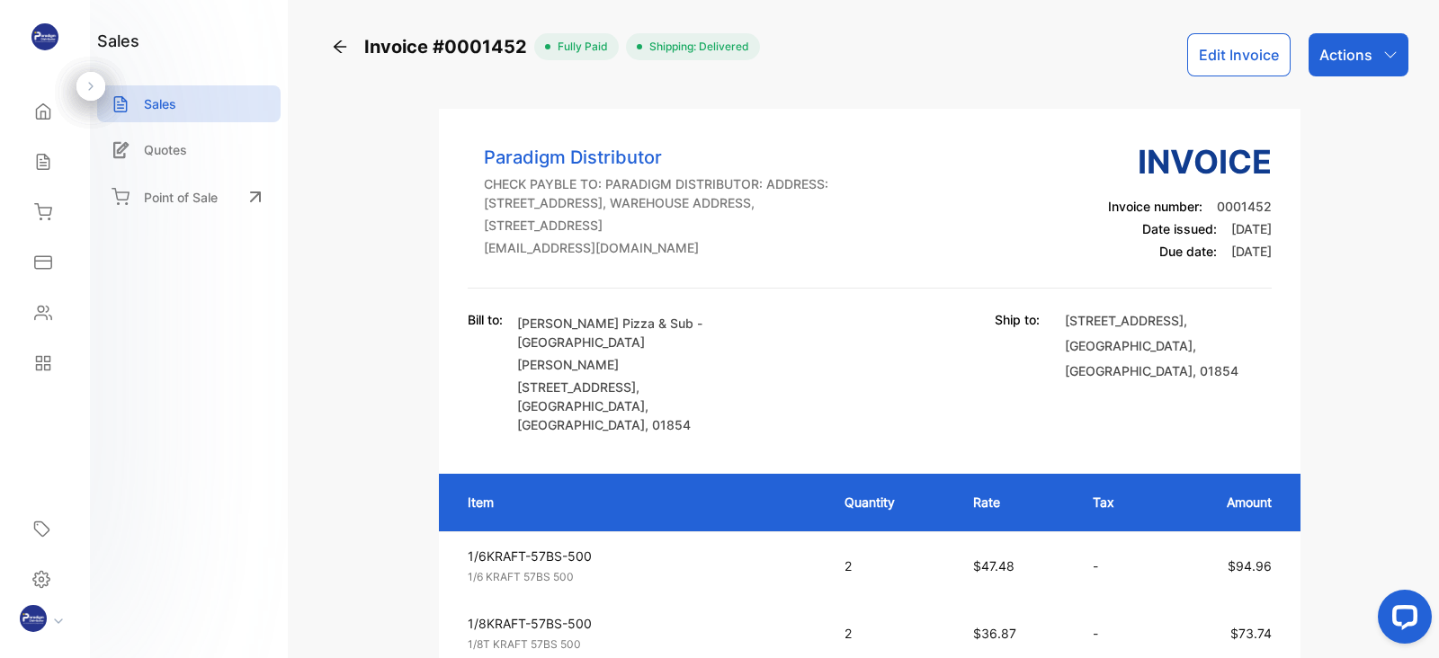
click at [333, 51] on icon at bounding box center [340, 47] width 18 height 18
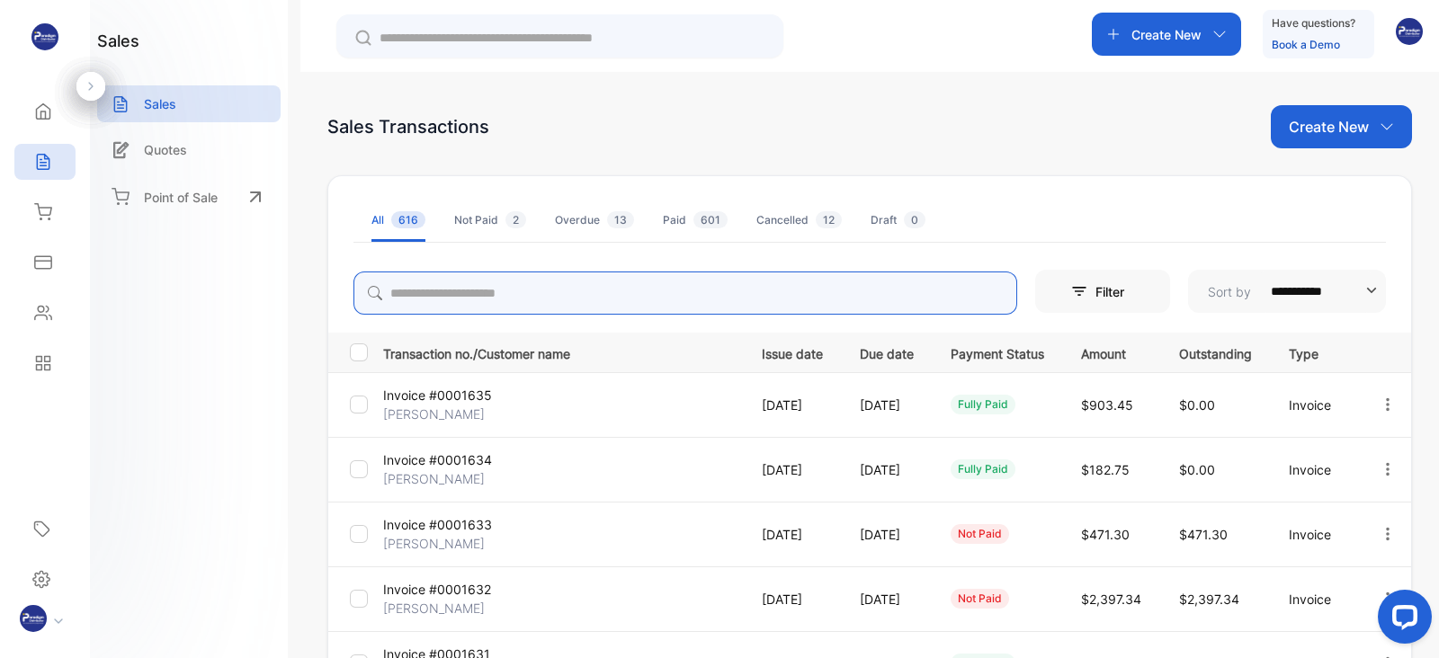
click at [466, 292] on input "search" at bounding box center [685, 293] width 664 height 43
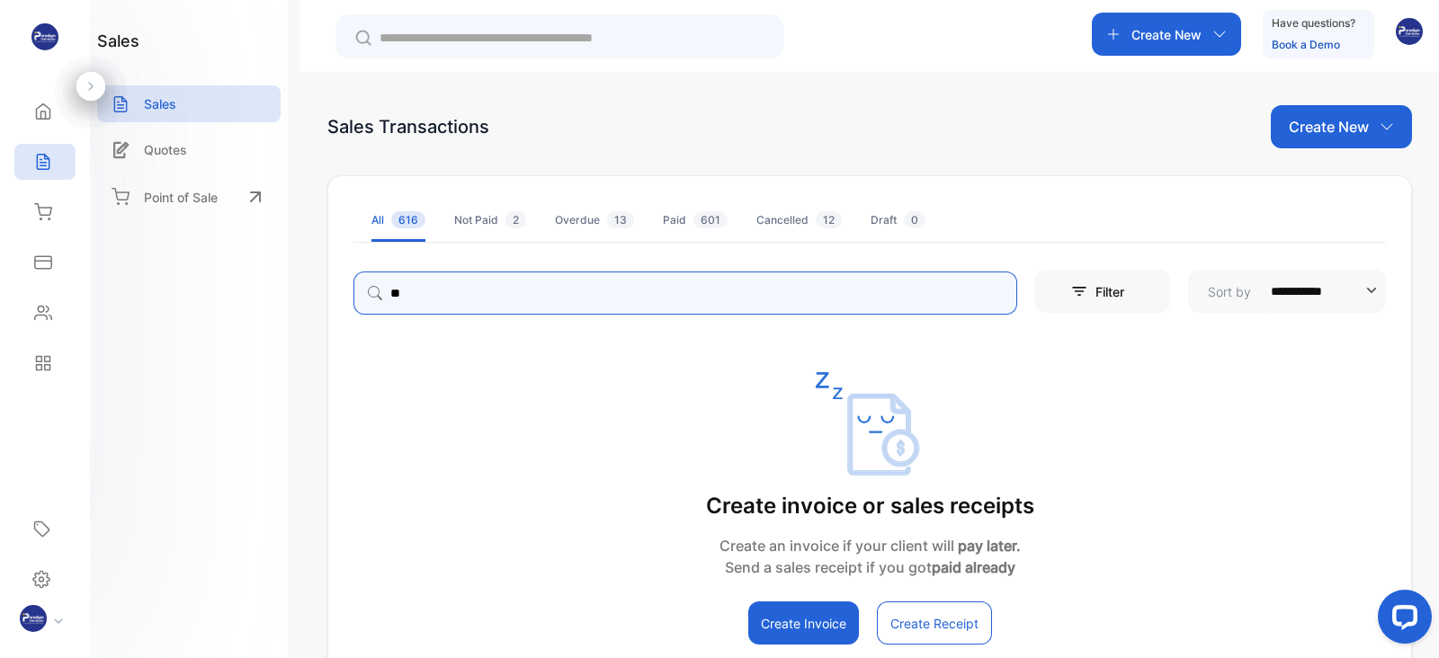
type input "*"
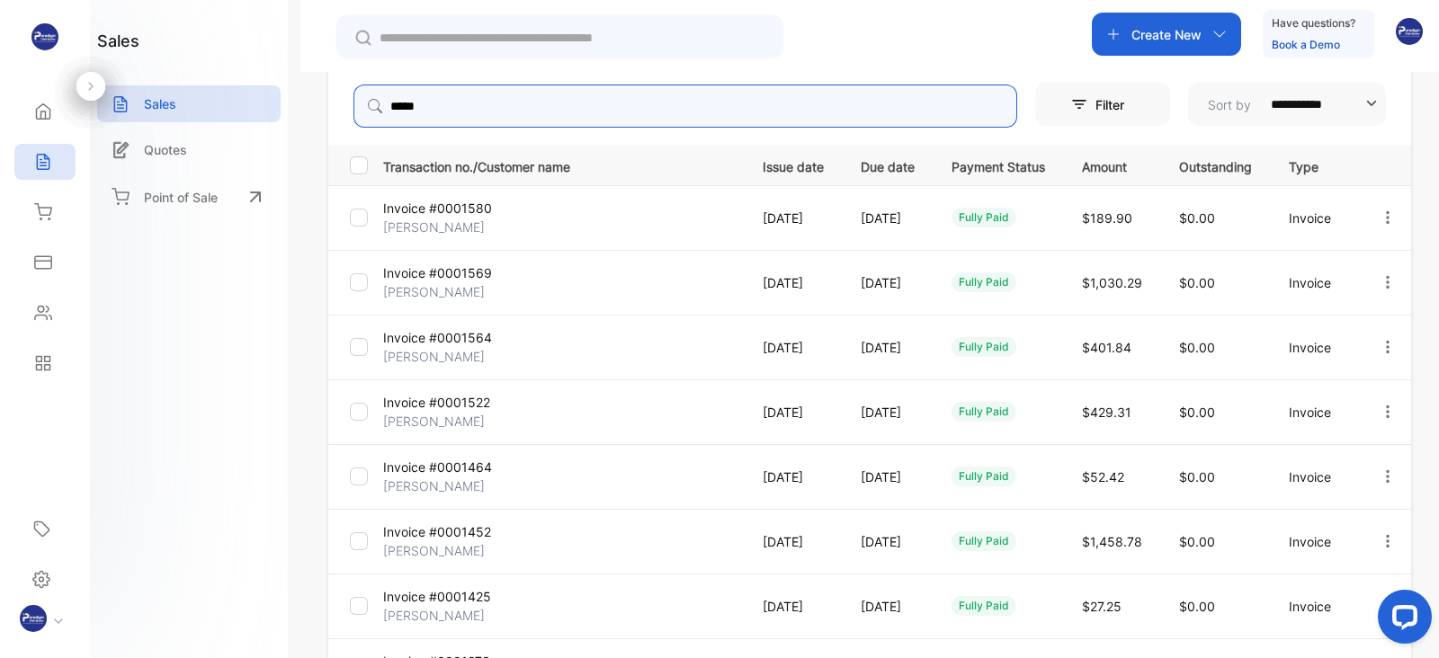
scroll to position [189, 0]
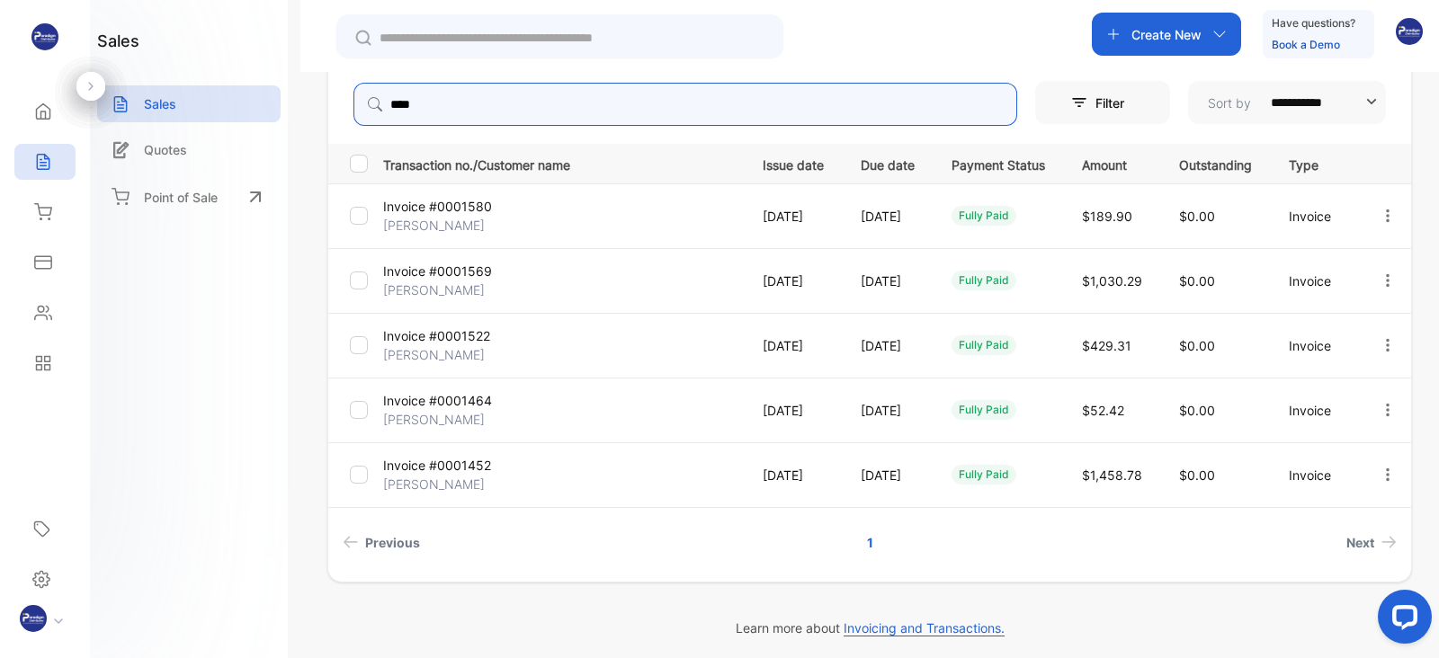
type input "****"
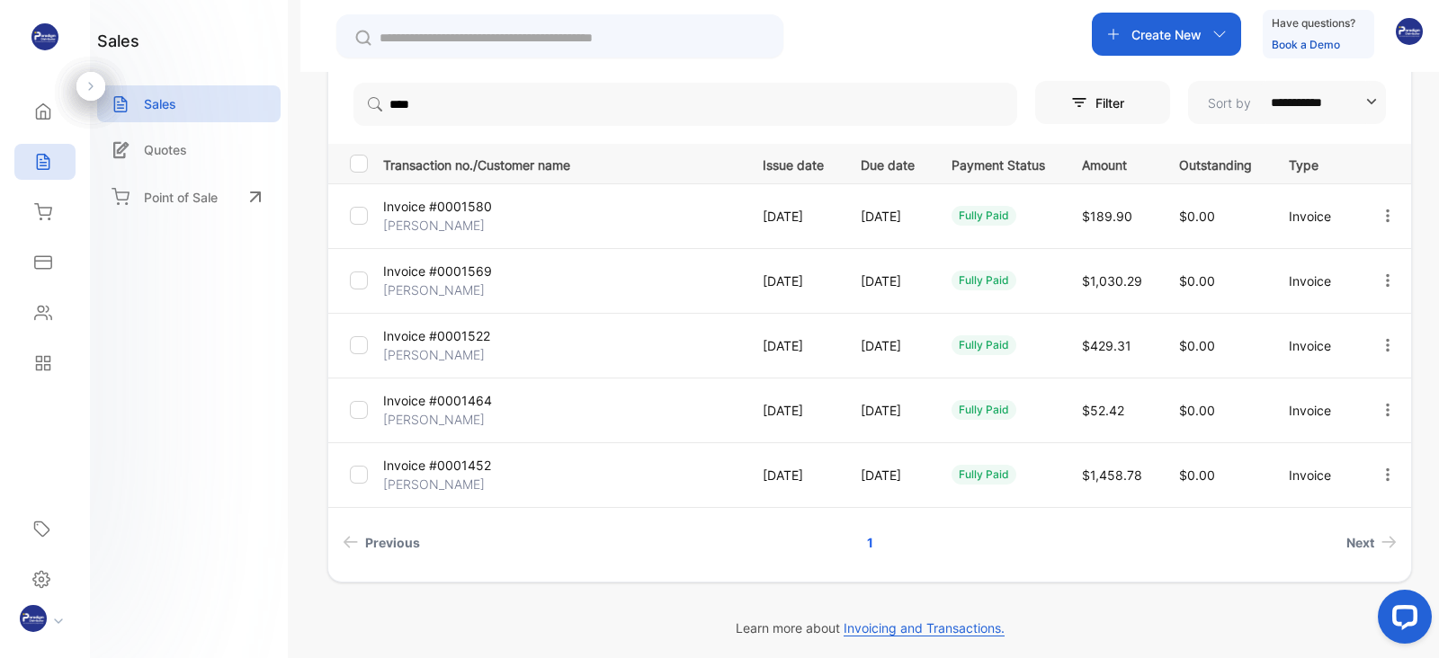
click at [440, 475] on p "[PERSON_NAME]" at bounding box center [442, 484] width 119 height 19
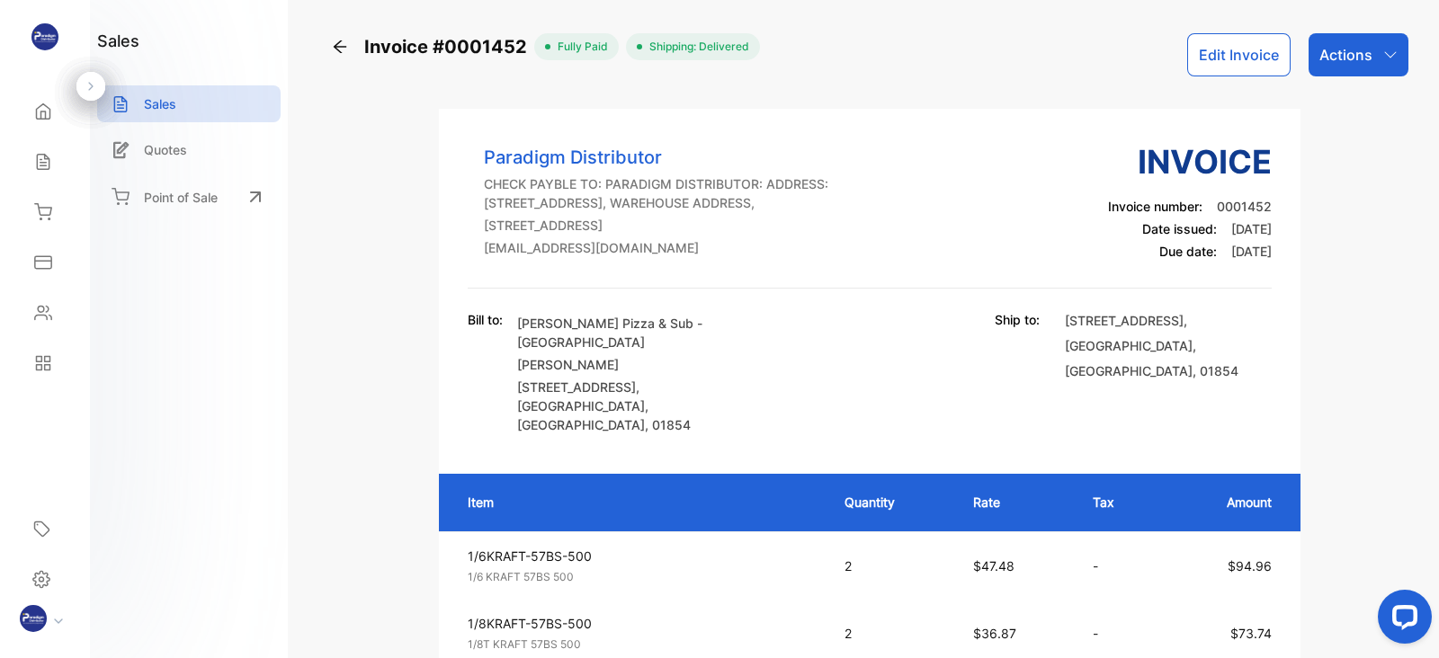
click at [342, 45] on icon at bounding box center [340, 47] width 18 height 18
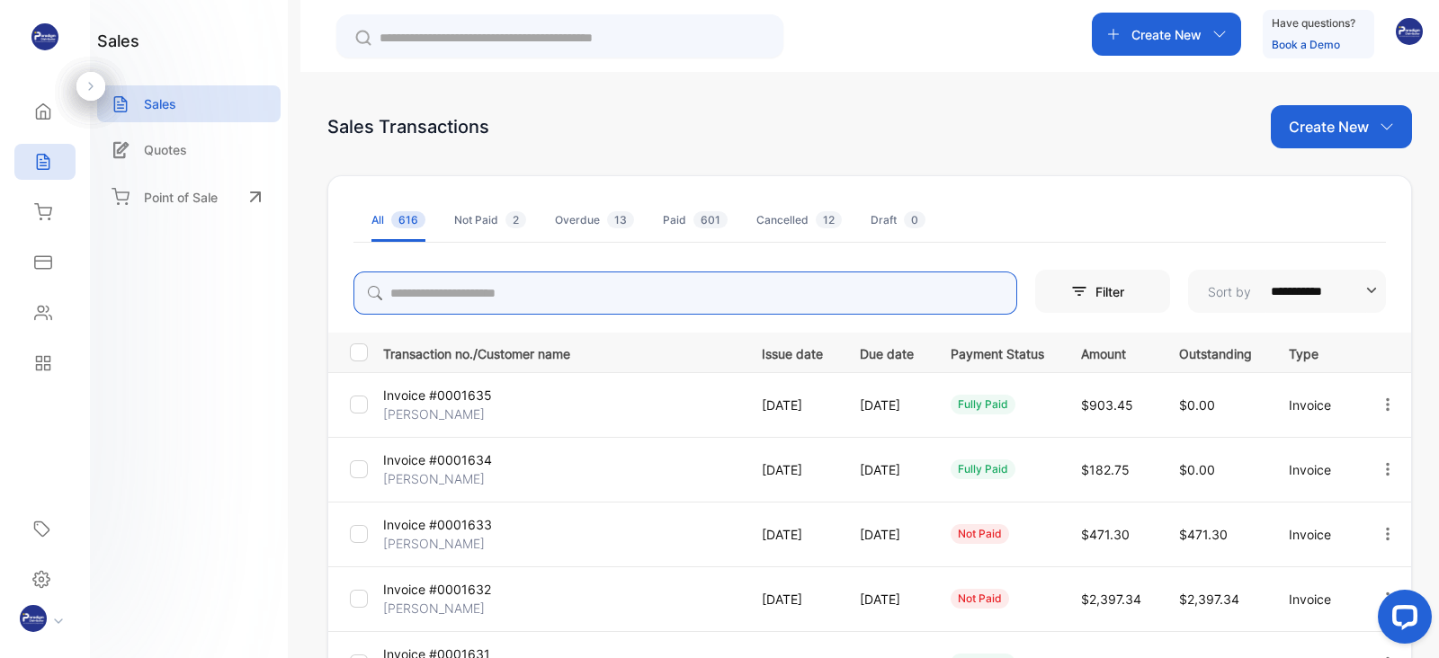
click at [519, 290] on input "search" at bounding box center [685, 293] width 664 height 43
type input "****"
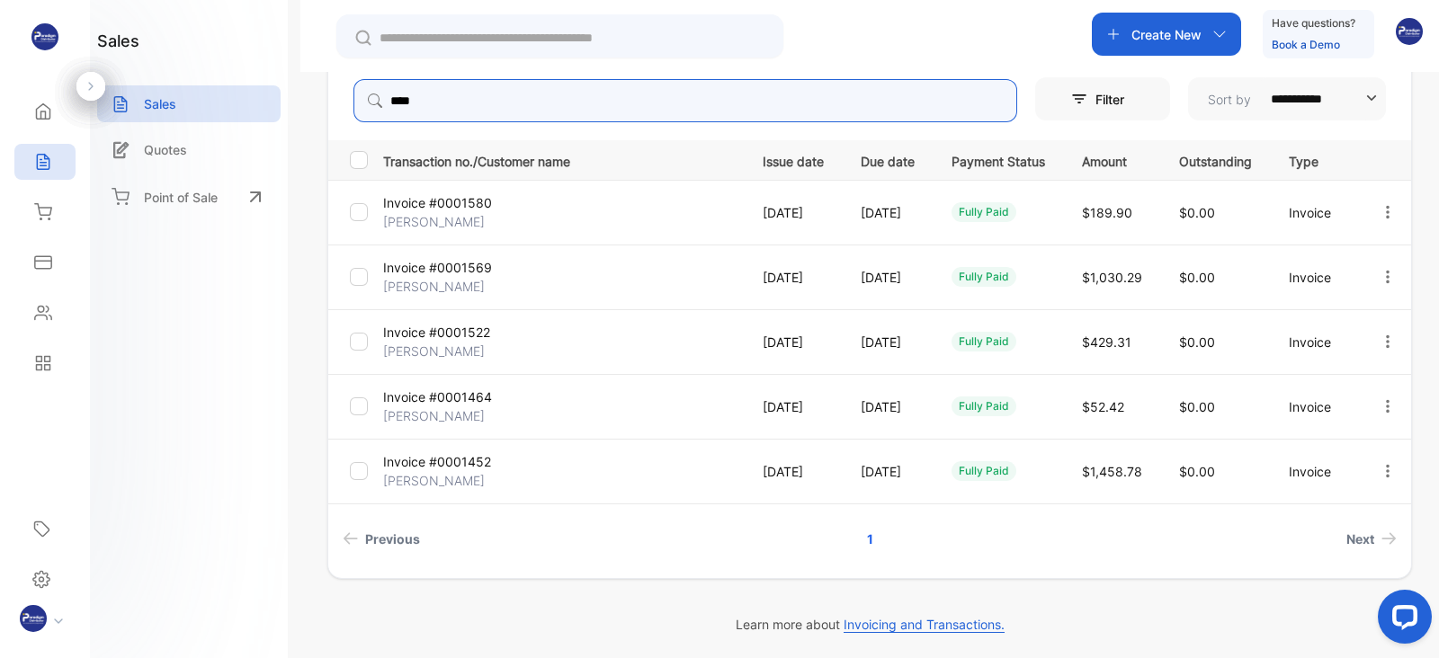
scroll to position [189, 0]
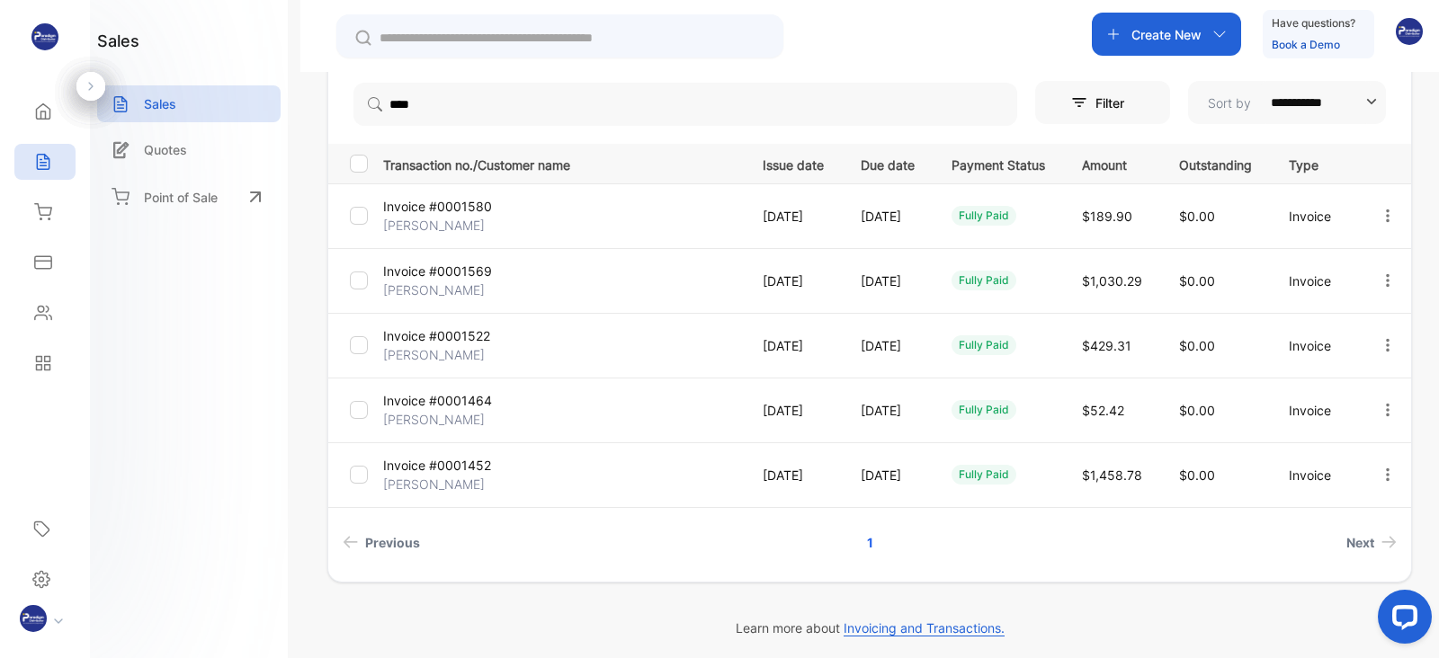
click at [423, 338] on p "Invoice #0001522" at bounding box center [442, 335] width 119 height 19
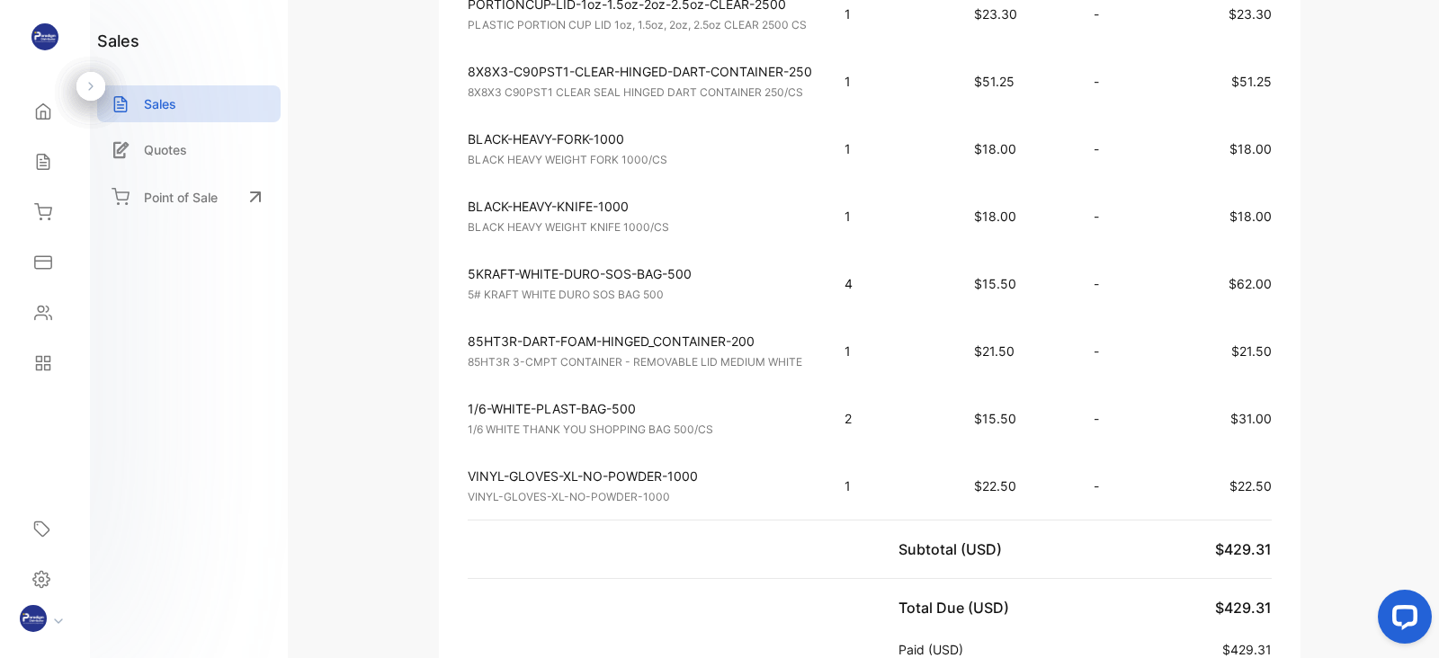
scroll to position [827, 0]
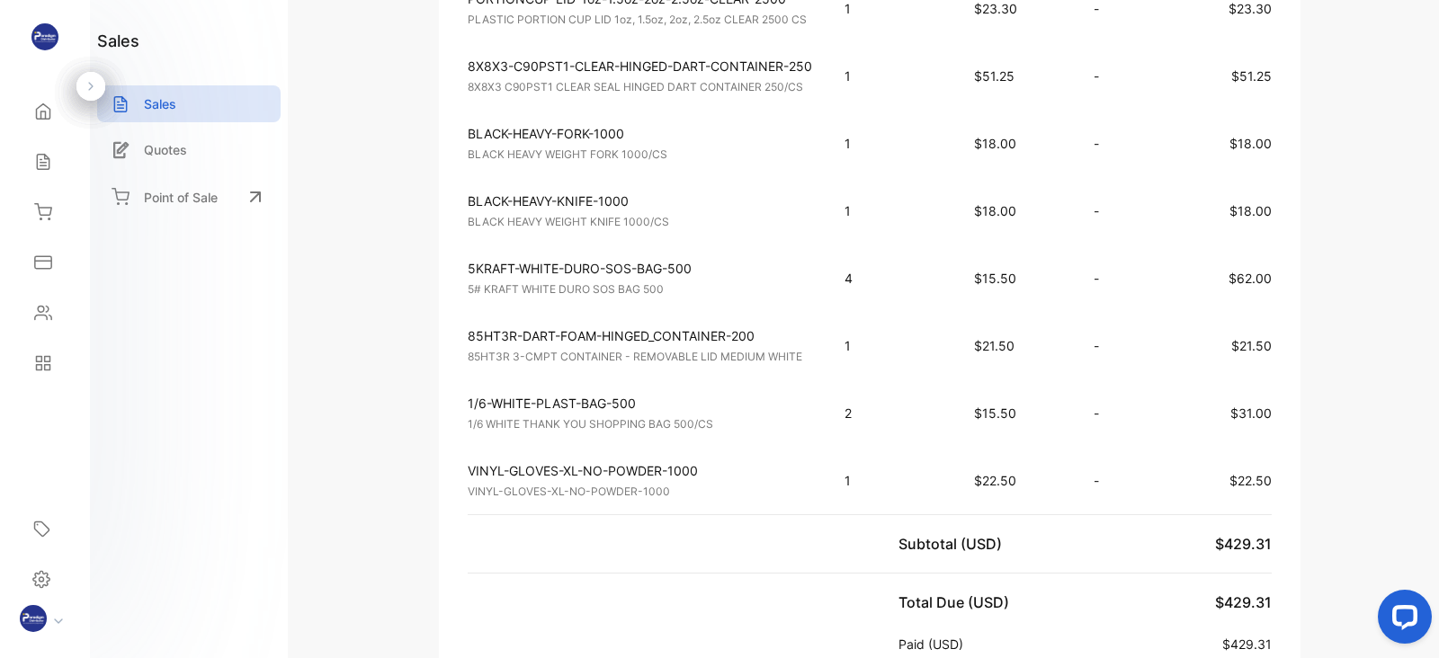
click at [744, 423] on p "1/6 WHITE THANK YOU SHOPPING BAG 500/CS" at bounding box center [640, 424] width 344 height 16
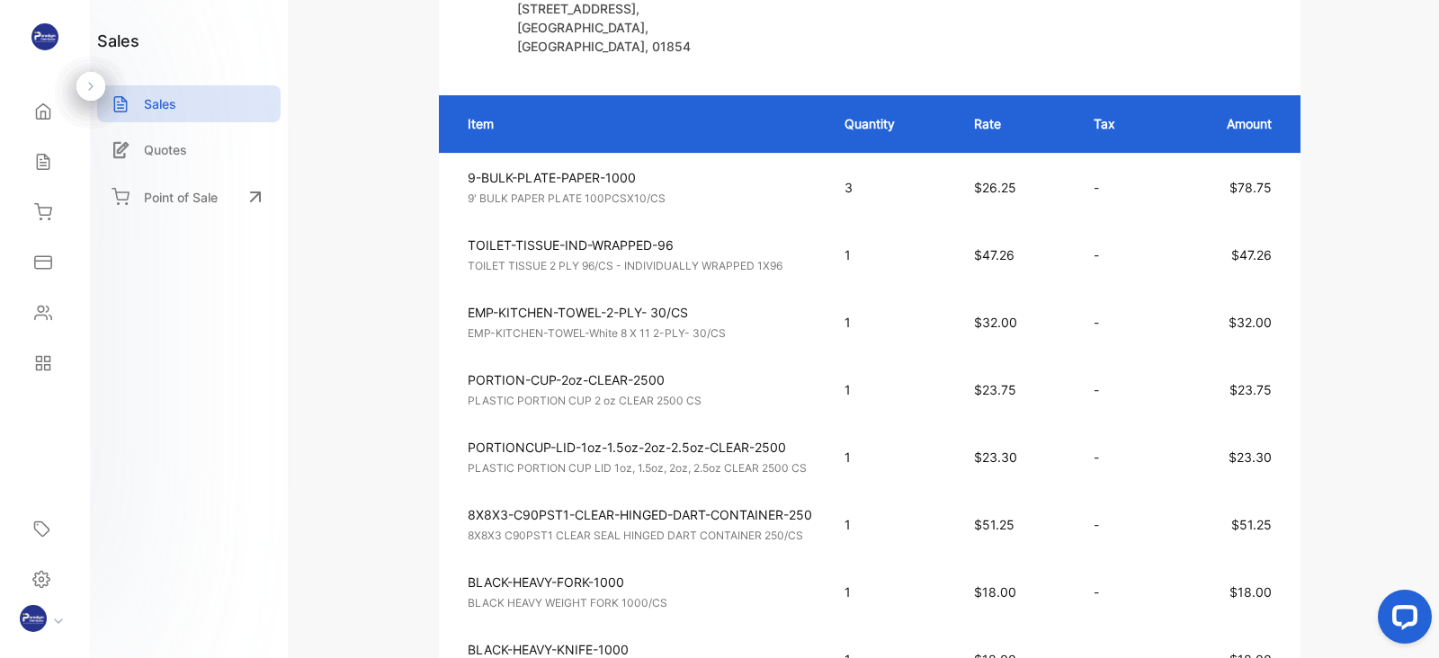
scroll to position [191, 0]
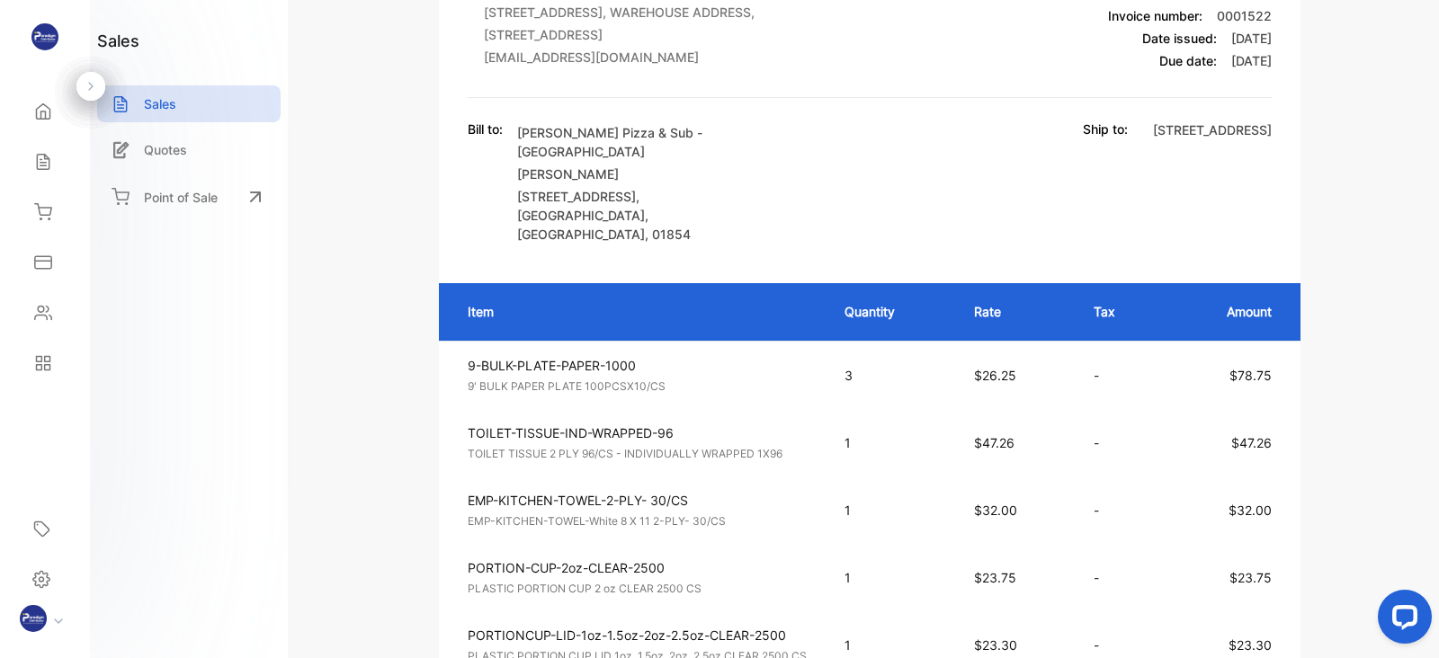
drag, startPoint x: 1430, startPoint y: 158, endPoint x: 1432, endPoint y: 40, distance: 118.7
click at [1432, 40] on div "Invoice #0001522 fully paid Shipping: Not Delivered Edit Invoice Actions Paradi…" at bounding box center [869, 329] width 1138 height 658
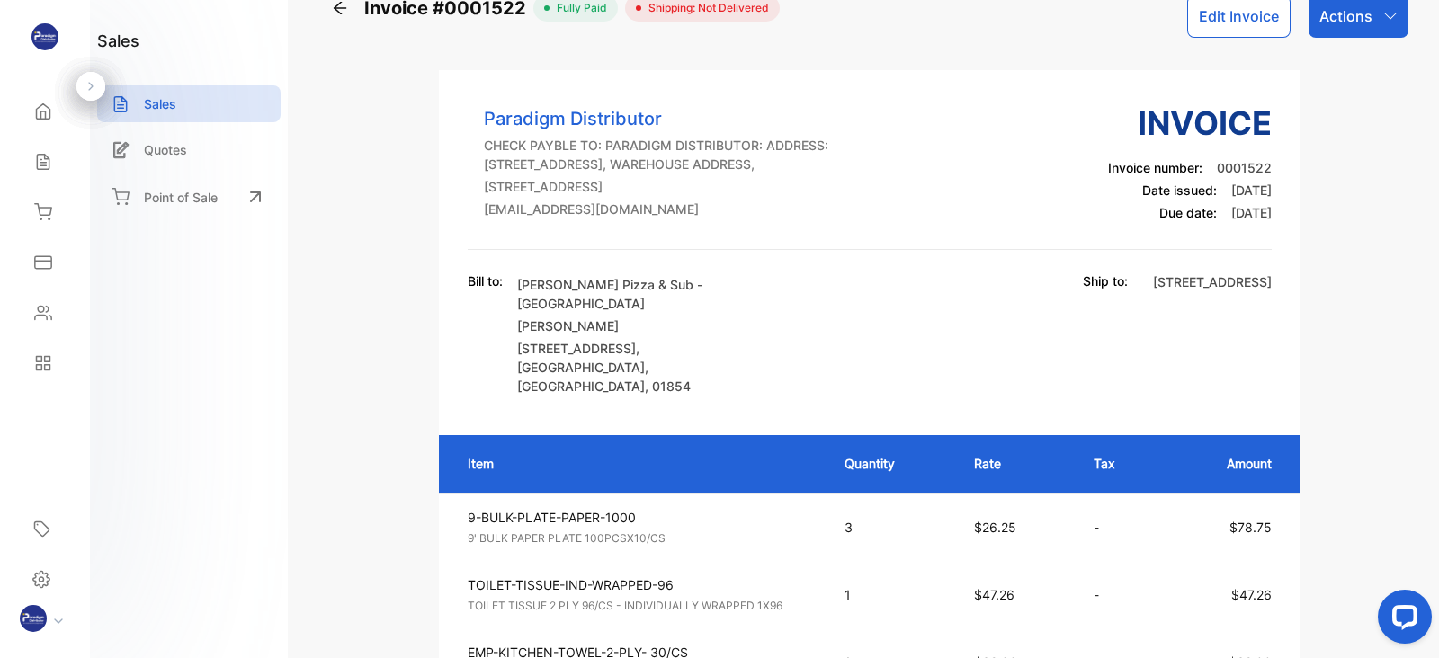
scroll to position [0, 0]
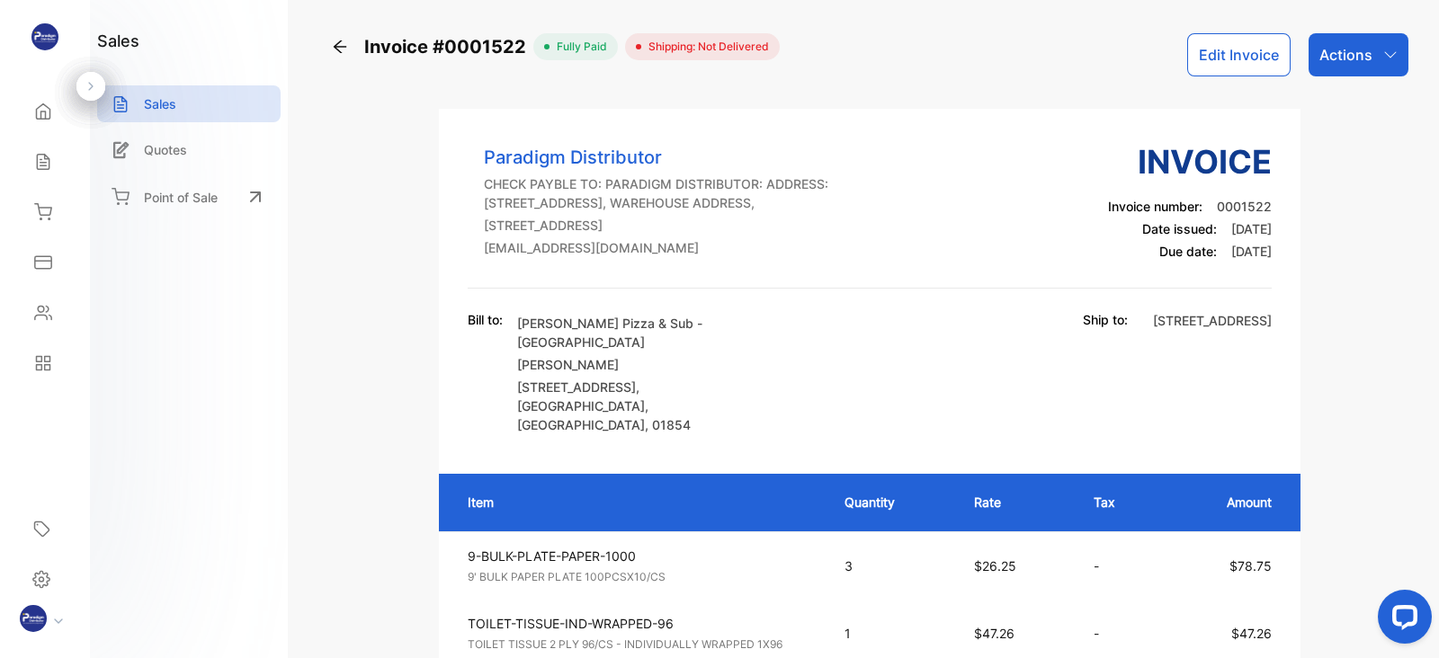
click at [335, 51] on icon at bounding box center [340, 47] width 18 height 18
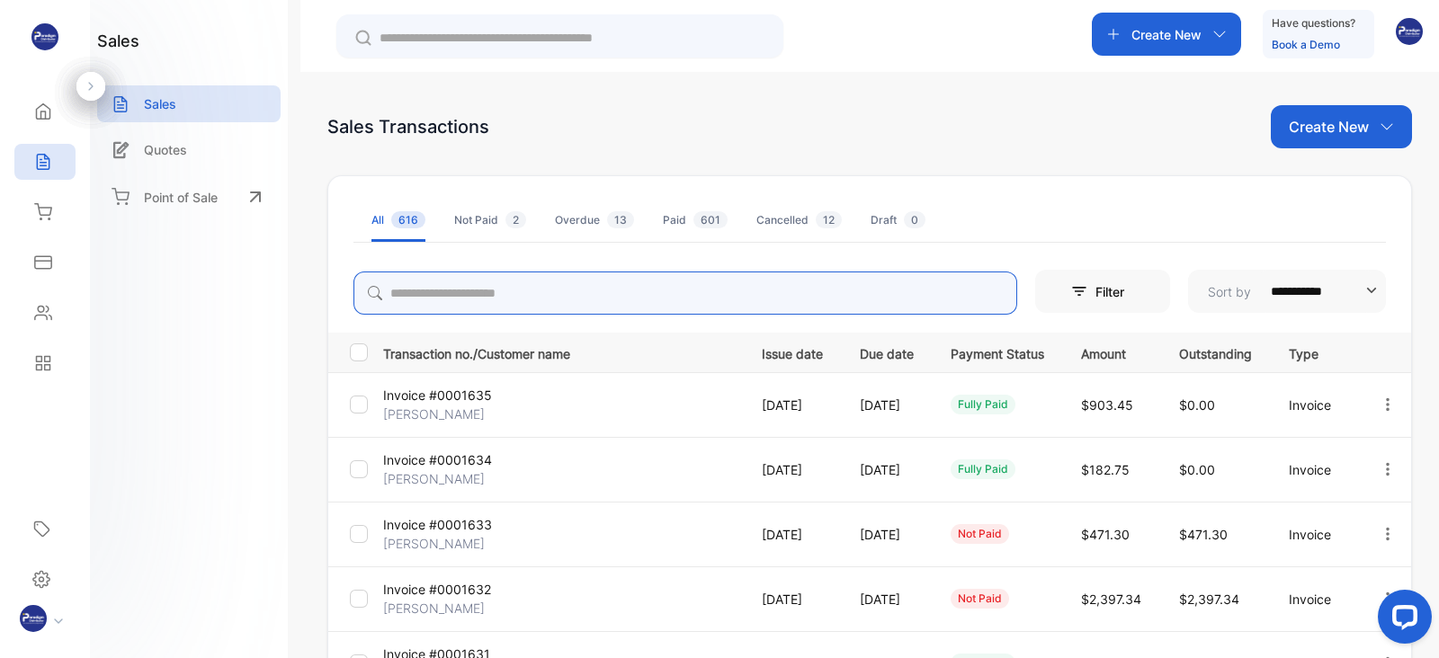
click at [448, 294] on input "search" at bounding box center [685, 293] width 664 height 43
type input "****"
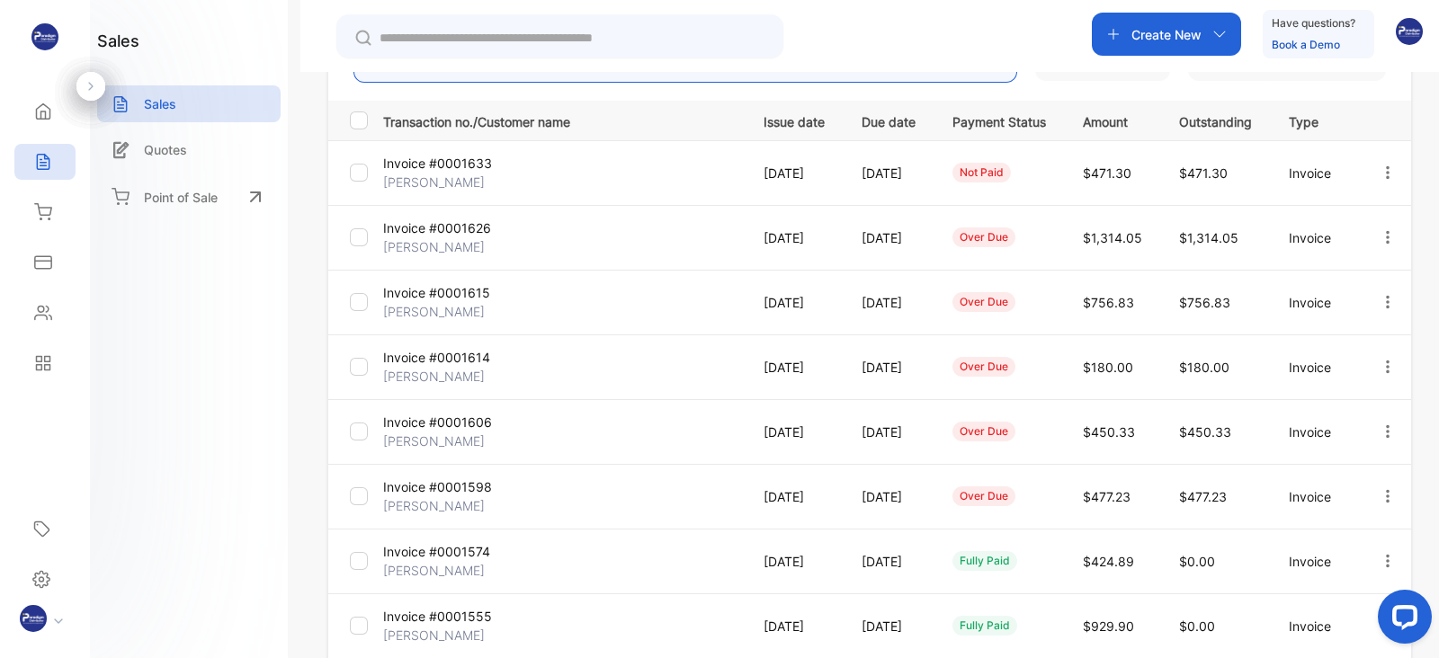
scroll to position [243, 0]
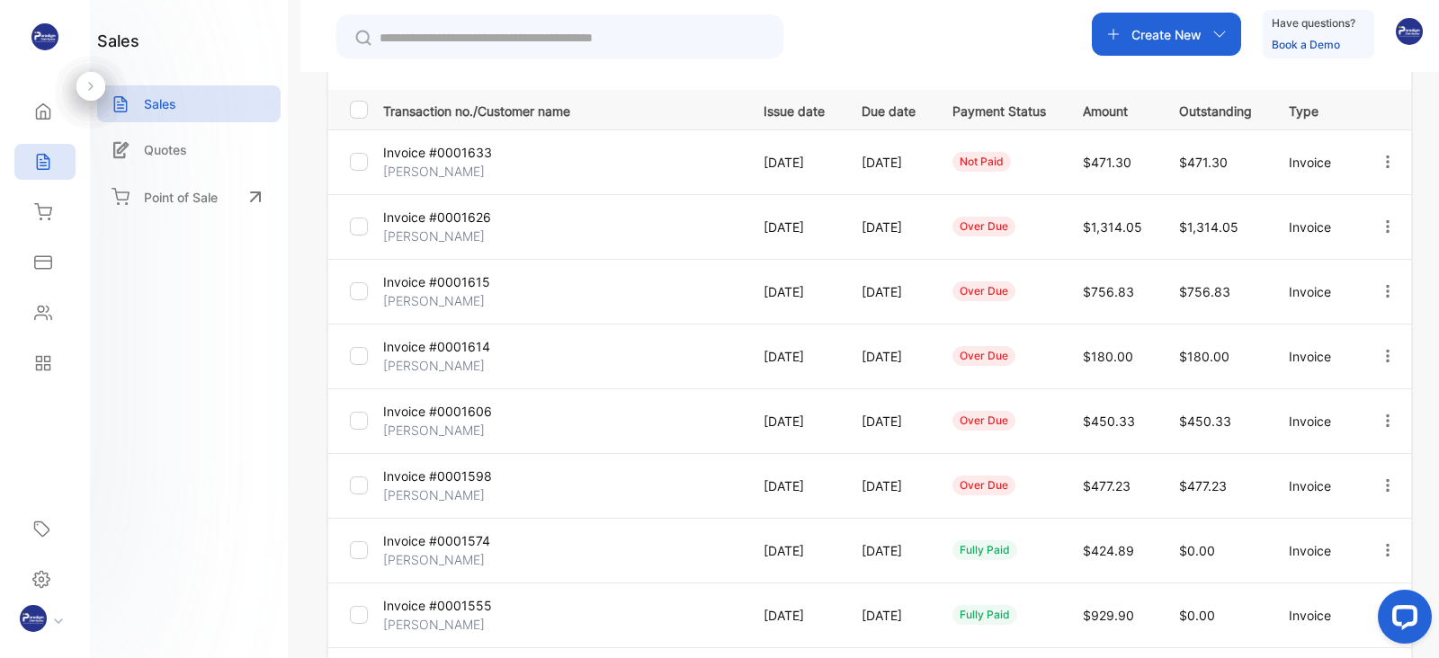
click at [423, 477] on p "Invoice #0001598" at bounding box center [443, 476] width 120 height 19
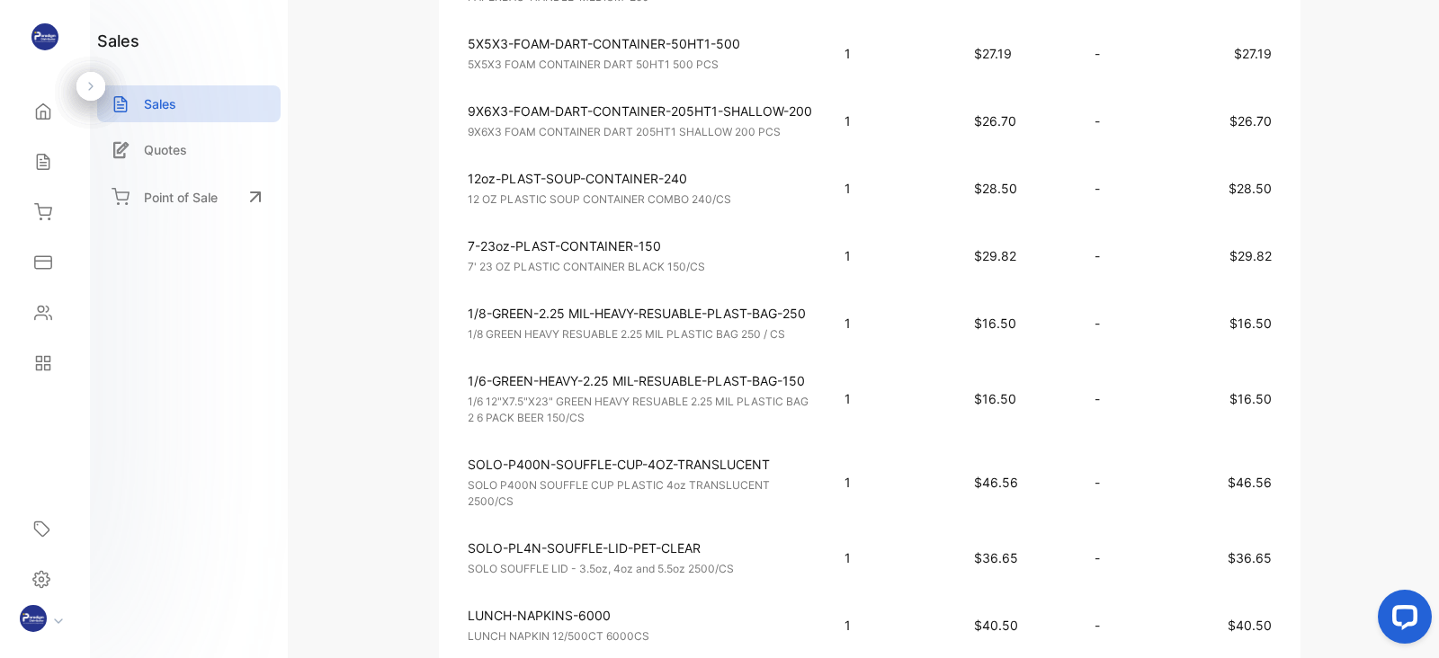
scroll to position [714, 0]
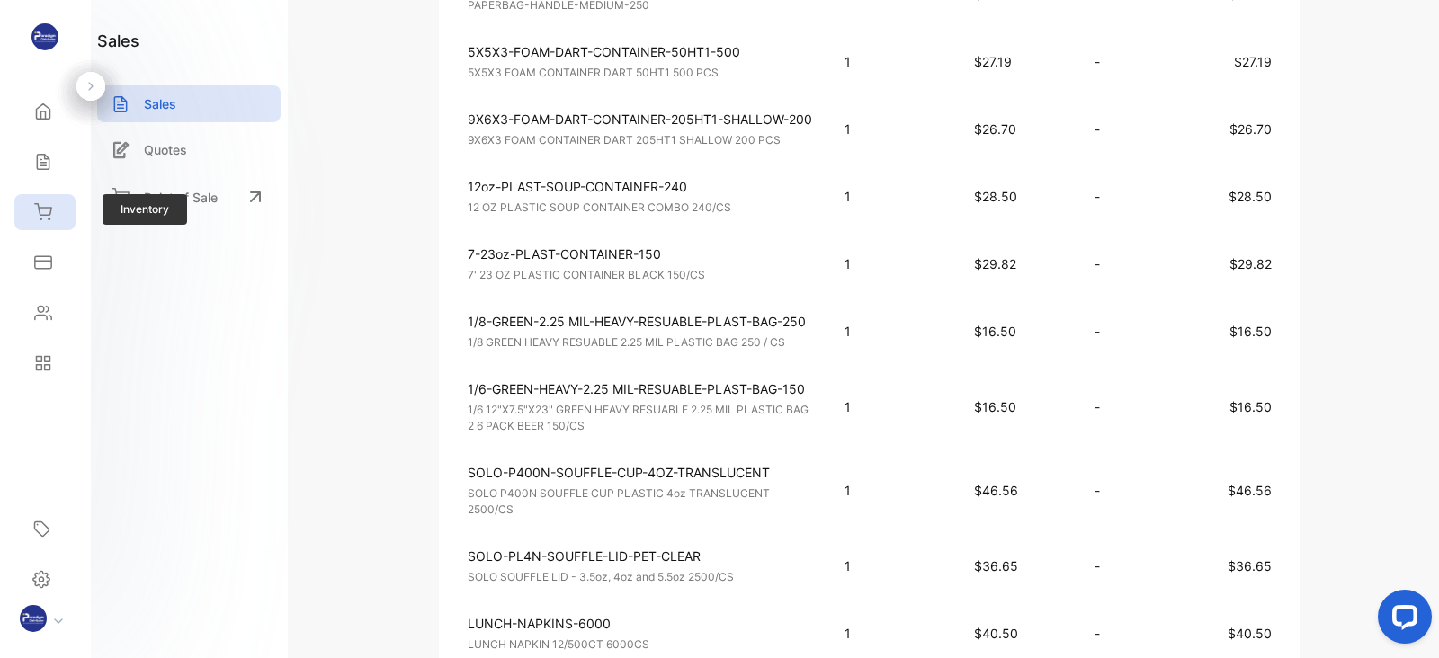
click at [43, 213] on icon at bounding box center [43, 212] width 18 height 18
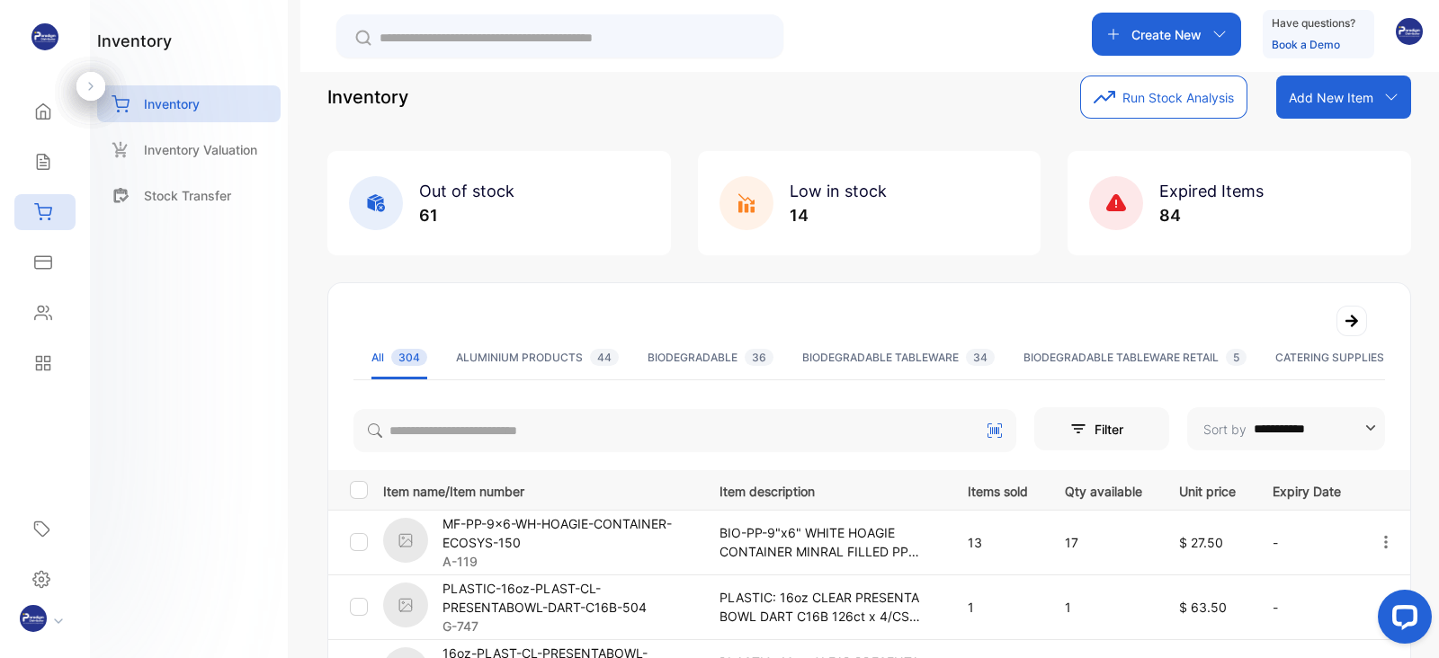
scroll to position [104, 0]
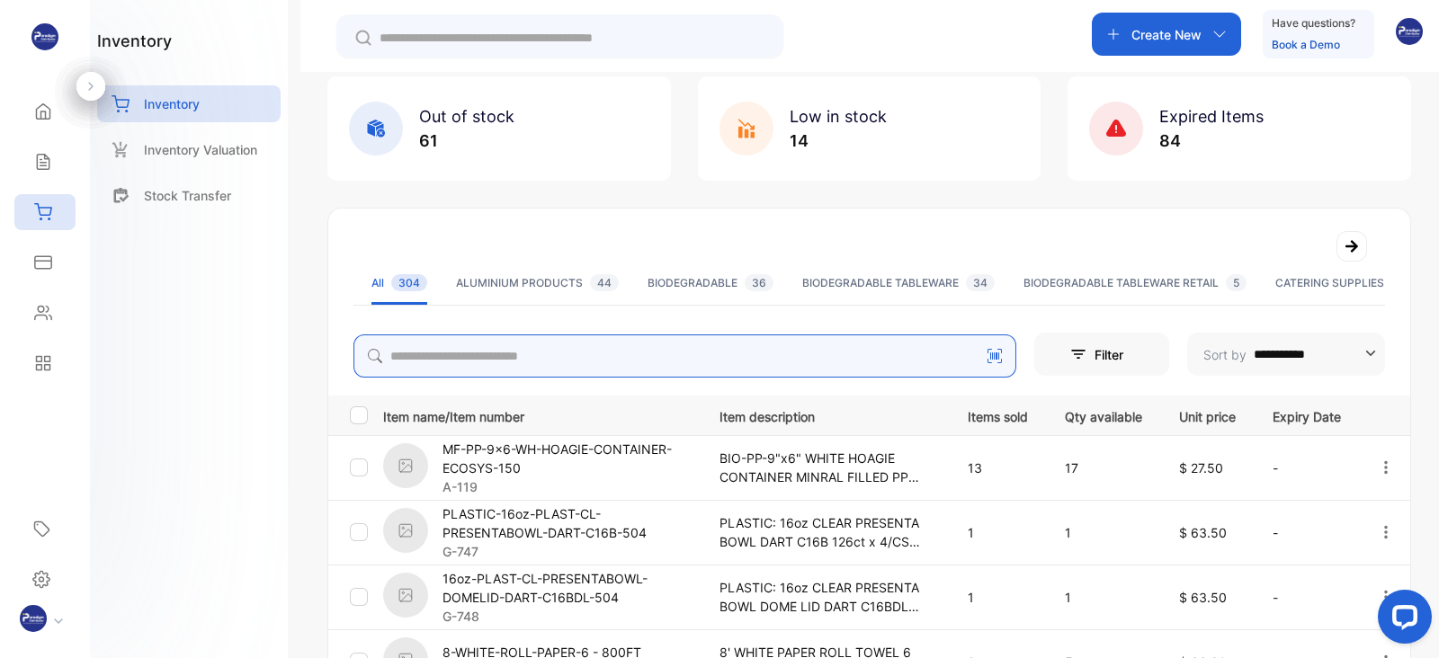
click at [499, 354] on input "search" at bounding box center [684, 355] width 663 height 43
type input "******"
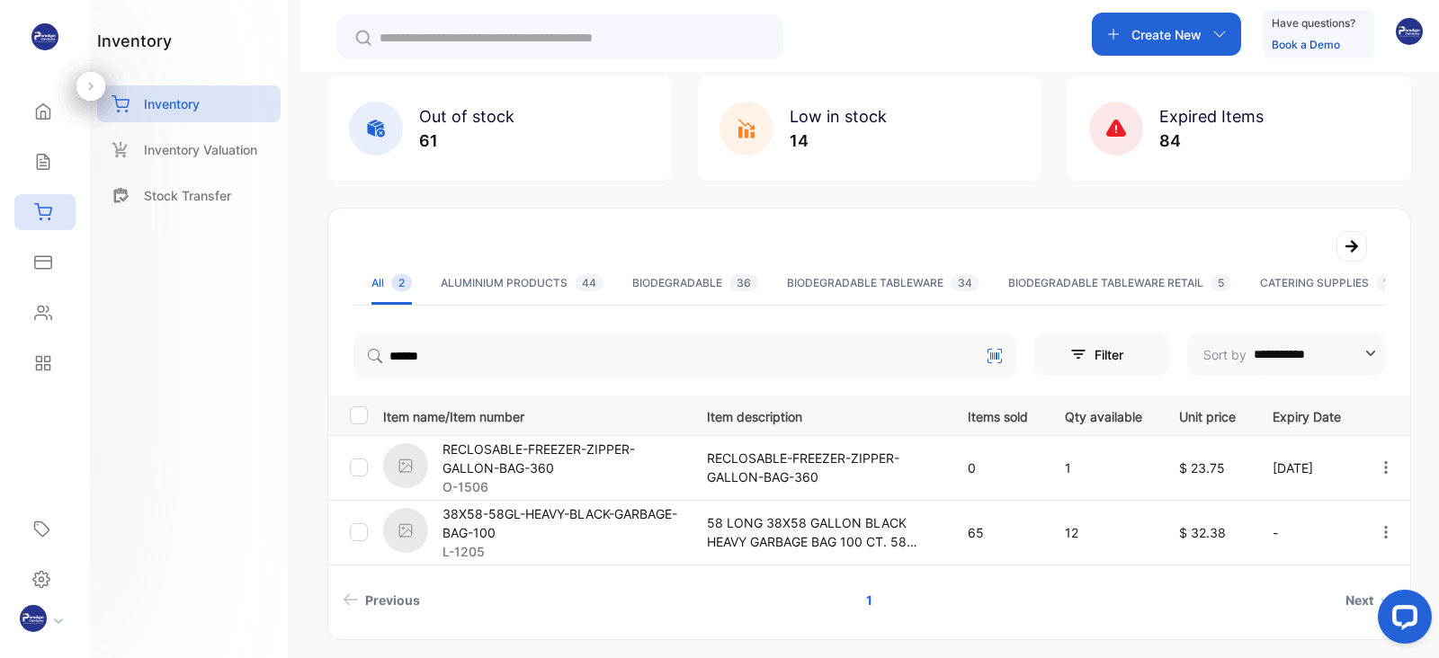
click at [491, 523] on p "38X58-58GL-HEAVY-BLACK-GARBAGE-BAG-100" at bounding box center [563, 523] width 242 height 38
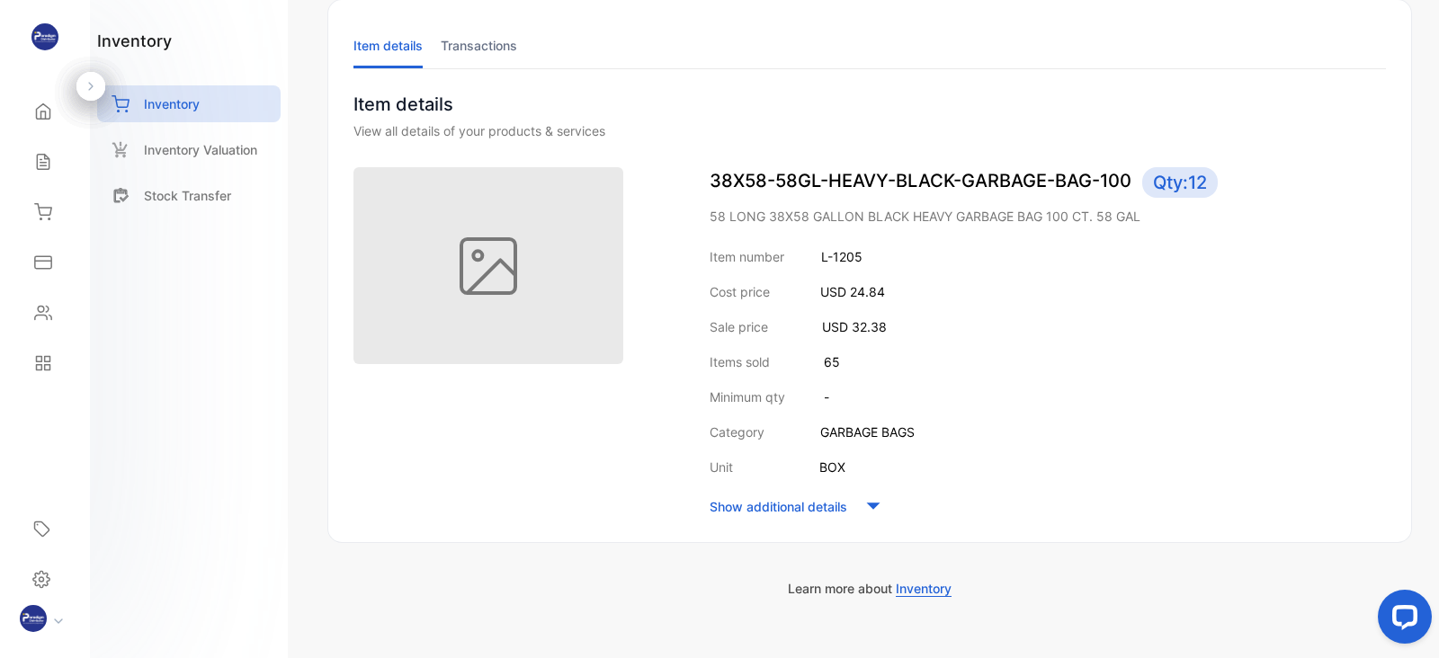
click at [489, 42] on li "Transactions" at bounding box center [479, 45] width 76 height 46
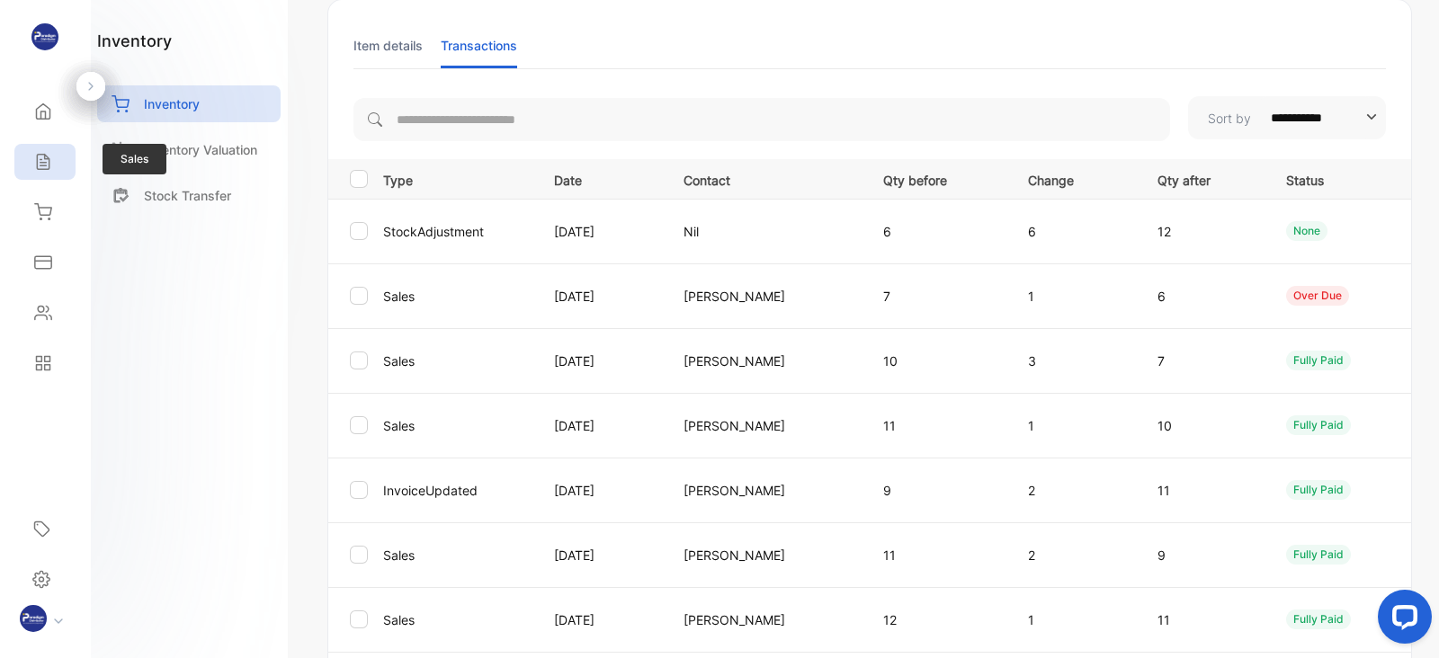
click at [44, 160] on icon at bounding box center [43, 162] width 18 height 18
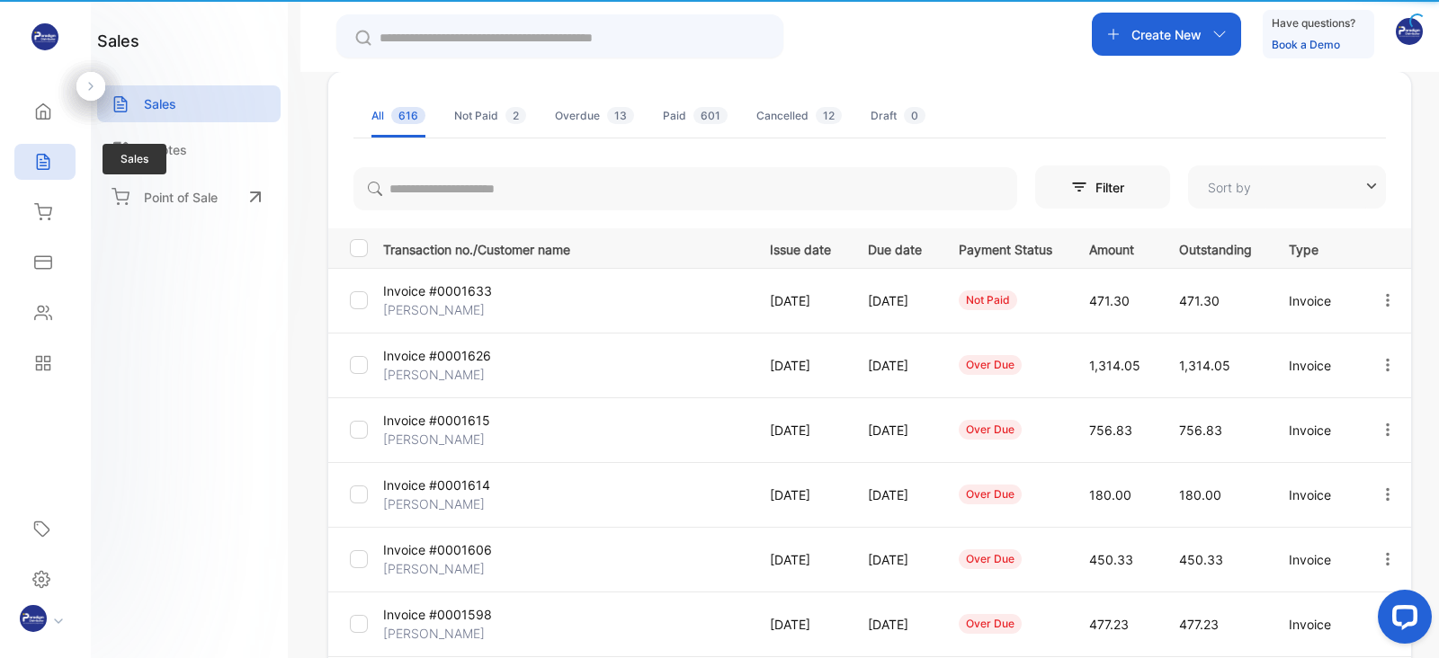
type input "**********"
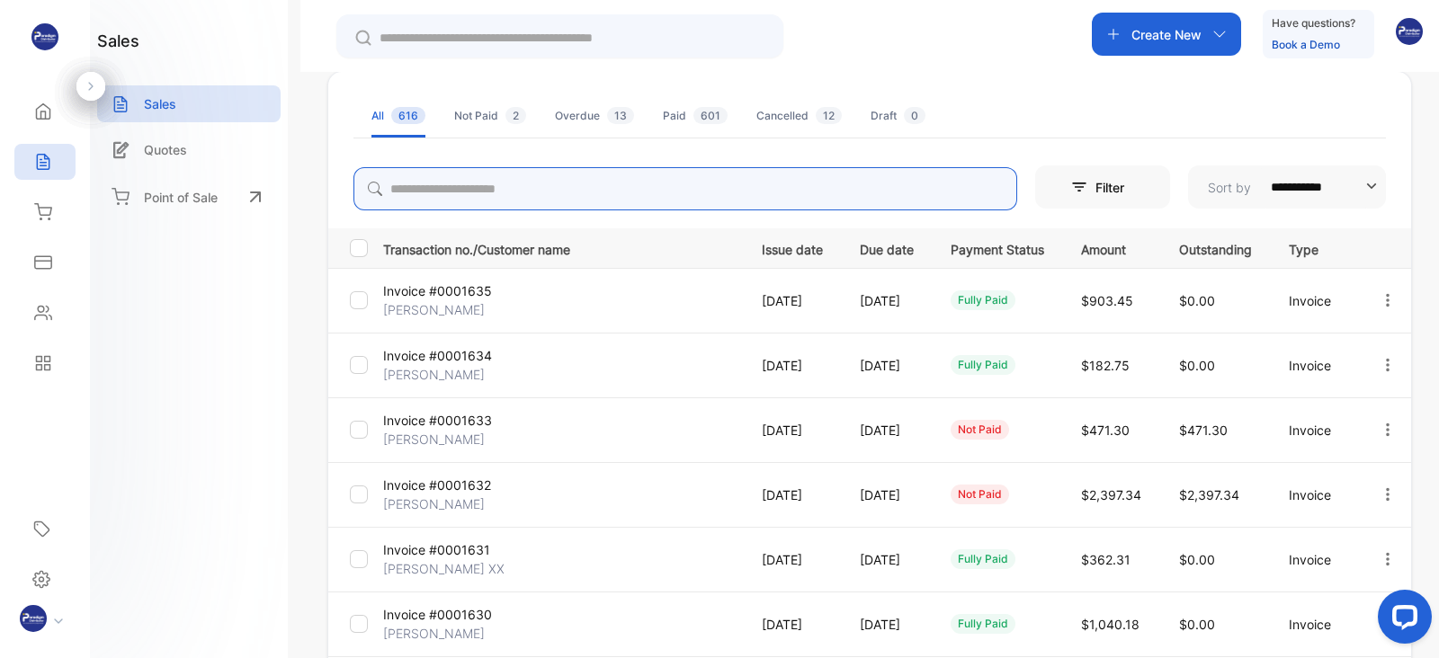
click at [562, 183] on input "search" at bounding box center [685, 188] width 664 height 43
type input "****"
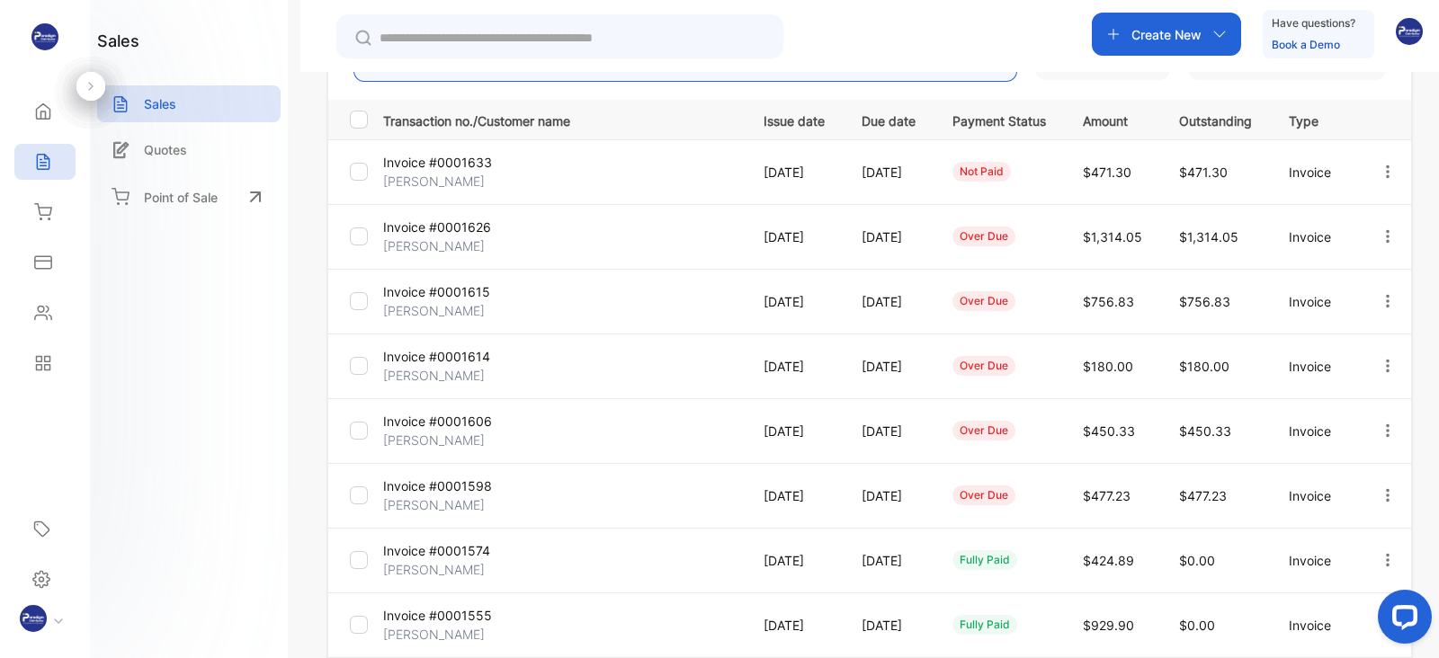
scroll to position [234, 0]
click at [429, 433] on p "[PERSON_NAME]" at bounding box center [443, 439] width 120 height 19
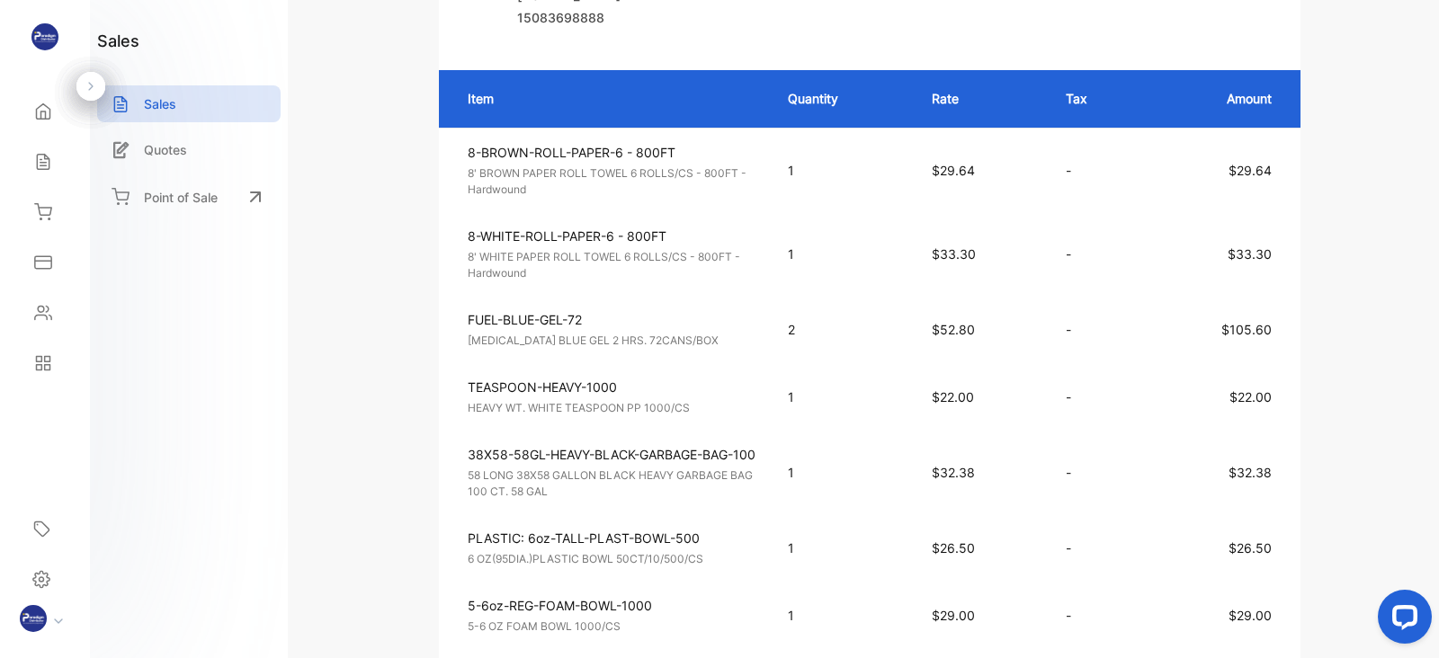
scroll to position [458, 0]
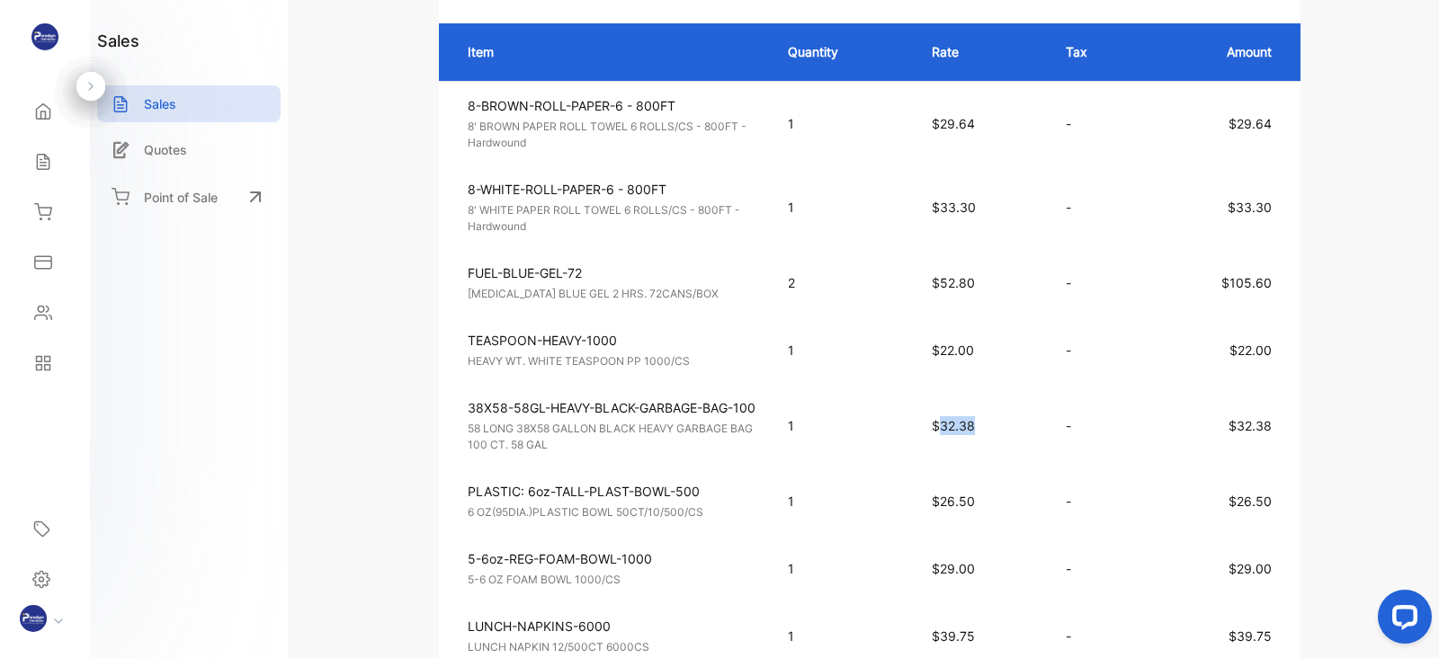
drag, startPoint x: 981, startPoint y: 416, endPoint x: 944, endPoint y: 420, distance: 37.0
click at [944, 420] on p "$32.38" at bounding box center [980, 425] width 98 height 19
